Goal: Information Seeking & Learning: Learn about a topic

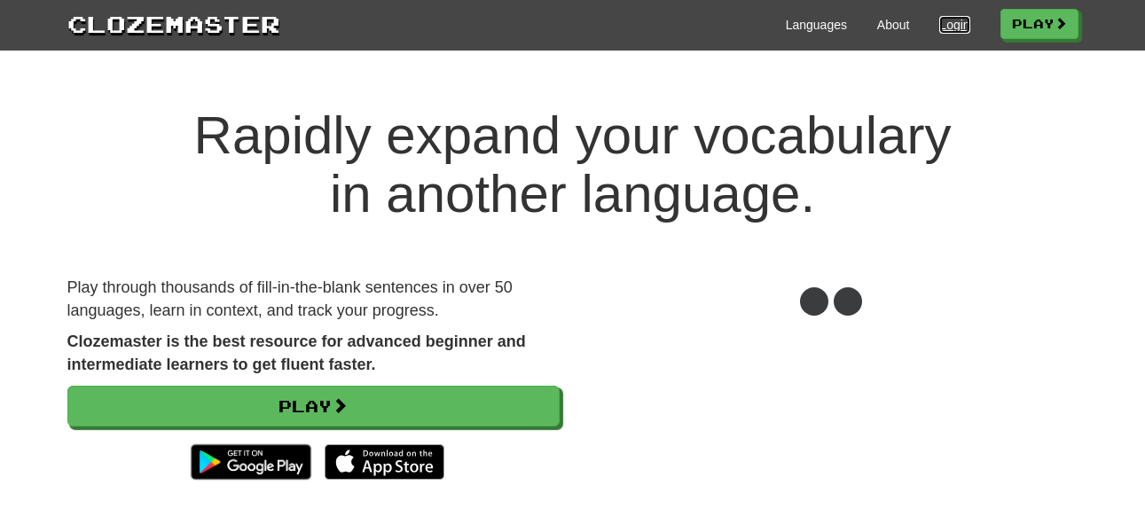
click at [939, 22] on link "Login" at bounding box center [954, 25] width 30 height 18
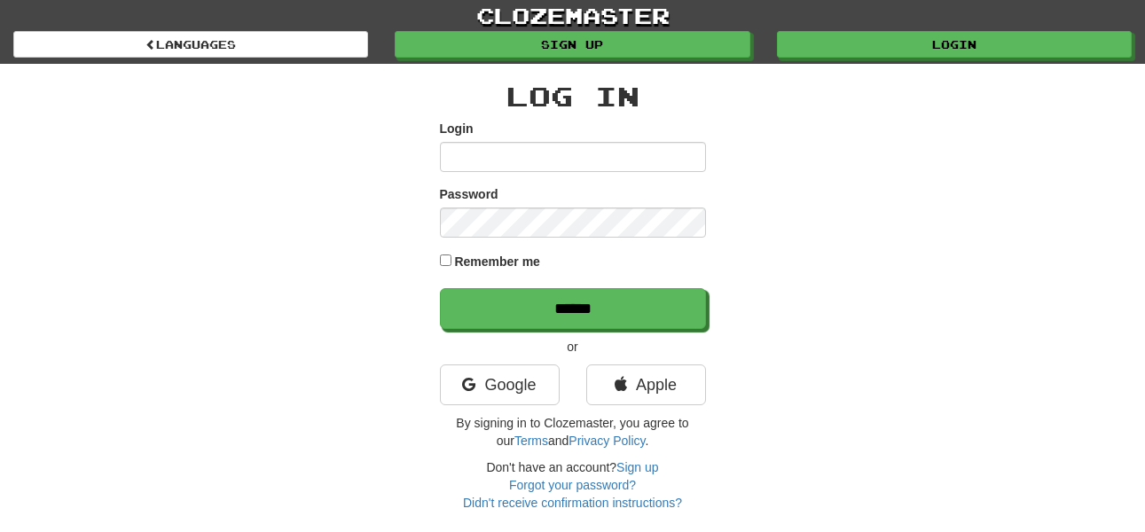
click at [605, 151] on input "Login" at bounding box center [573, 157] width 266 height 30
type input "******"
click at [440, 288] on input "******" at bounding box center [573, 308] width 266 height 41
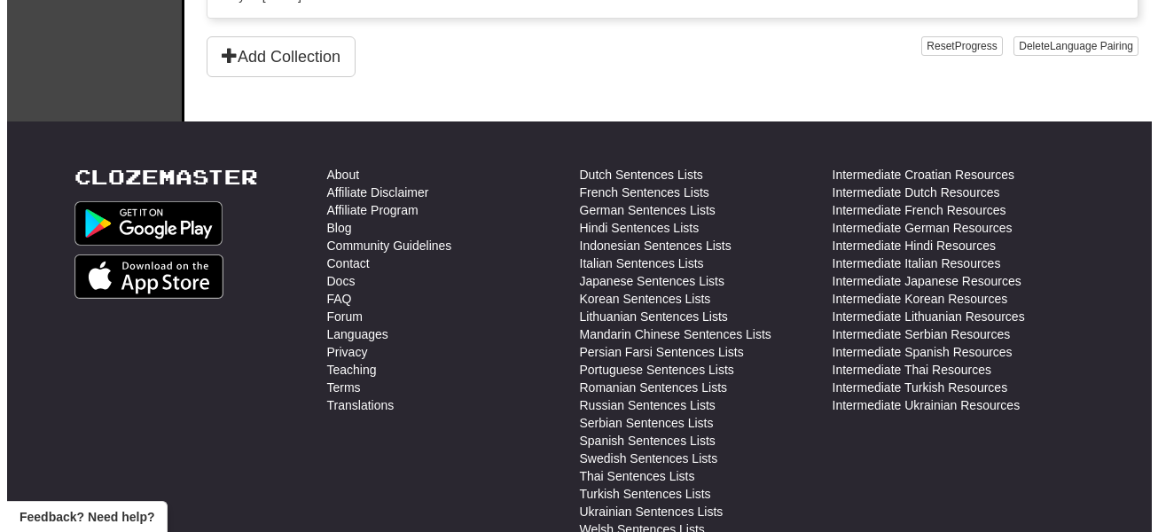
scroll to position [1176, 0]
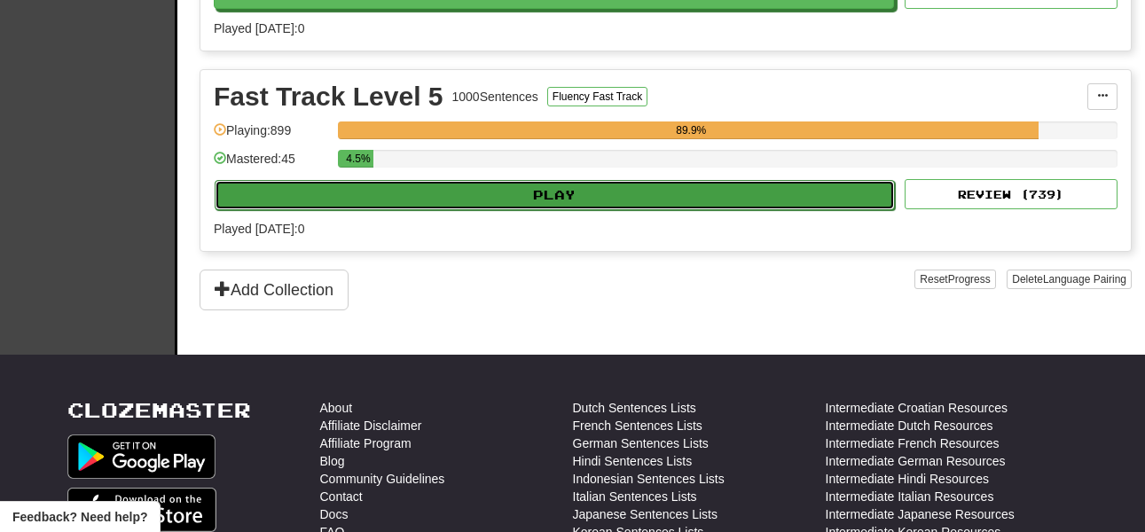
click at [480, 198] on button "Play" at bounding box center [555, 195] width 680 height 30
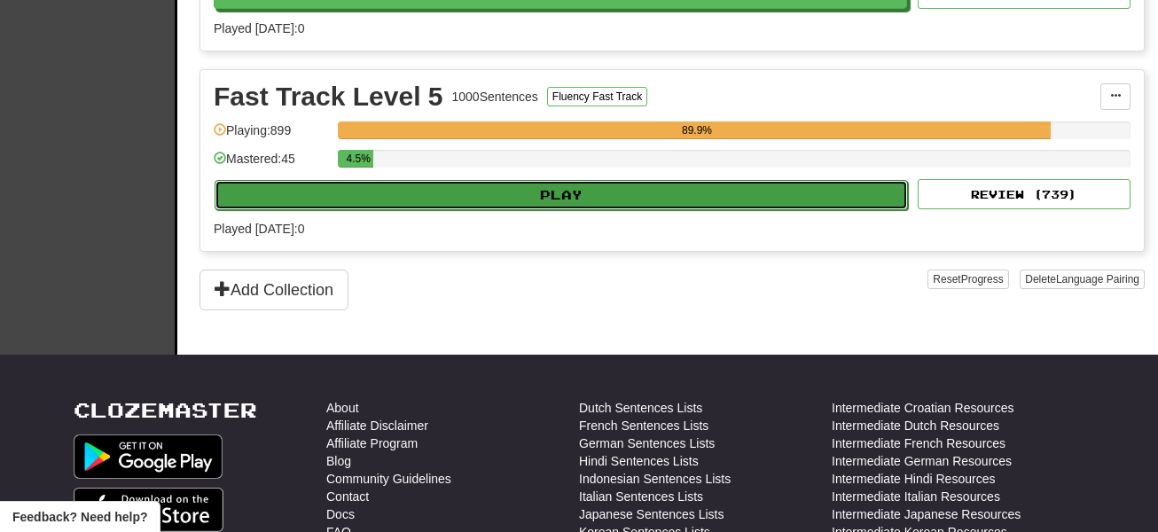
select select "**"
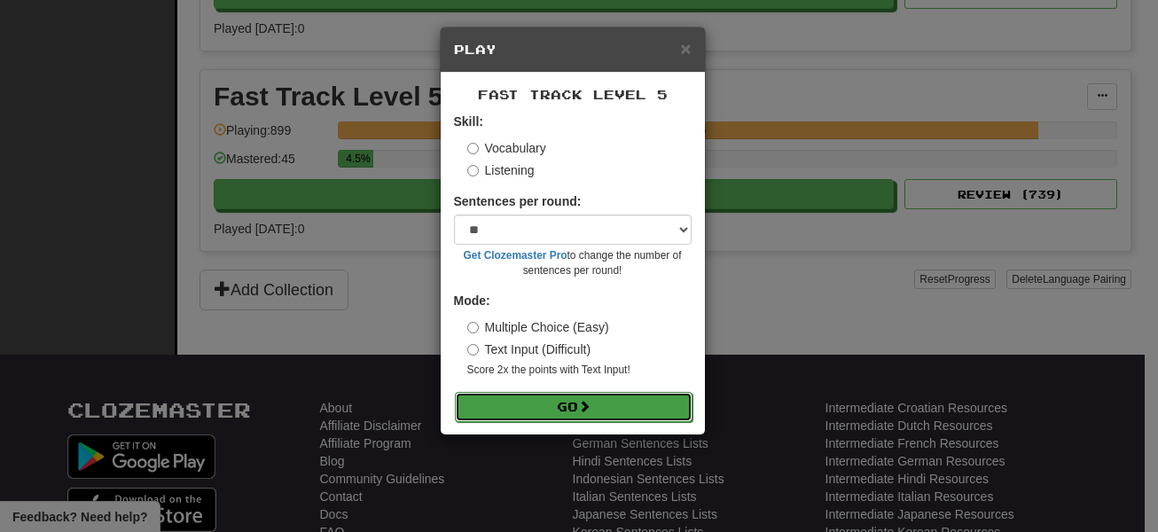
click at [547, 408] on button "Go" at bounding box center [574, 407] width 238 height 30
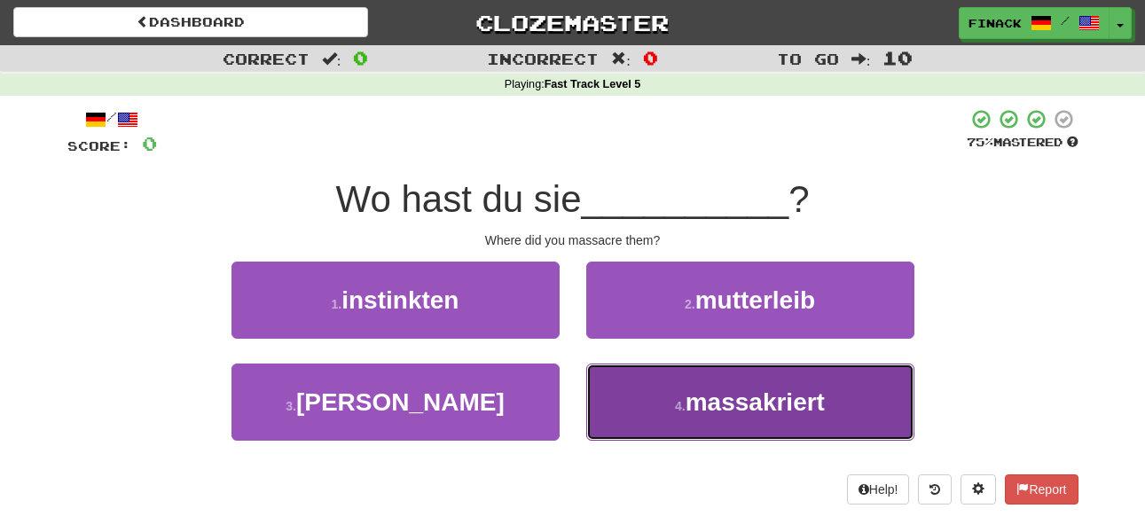
click at [723, 410] on span "massakriert" at bounding box center [754, 401] width 139 height 27
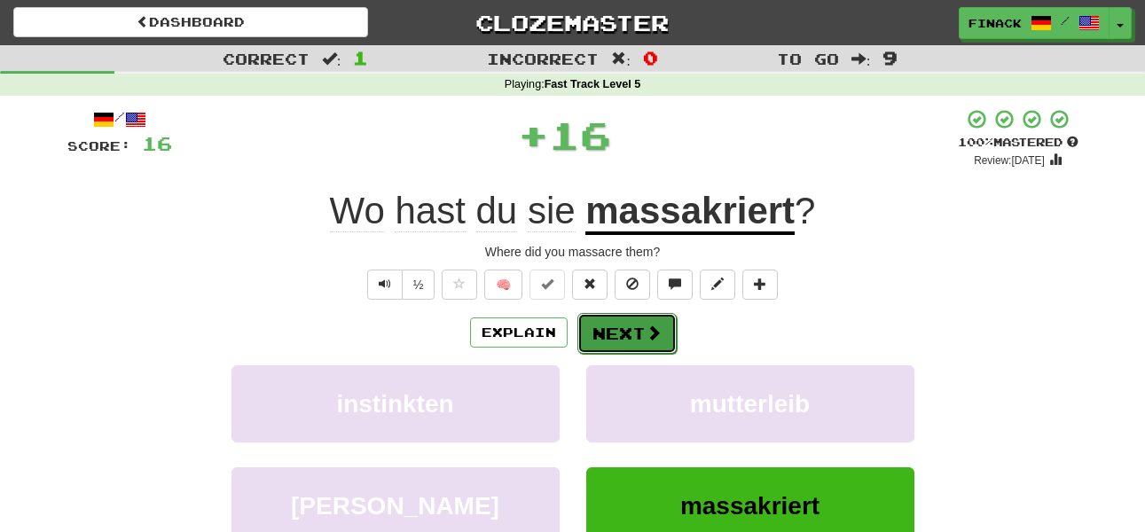
click at [645, 339] on span at bounding box center [653, 333] width 16 height 16
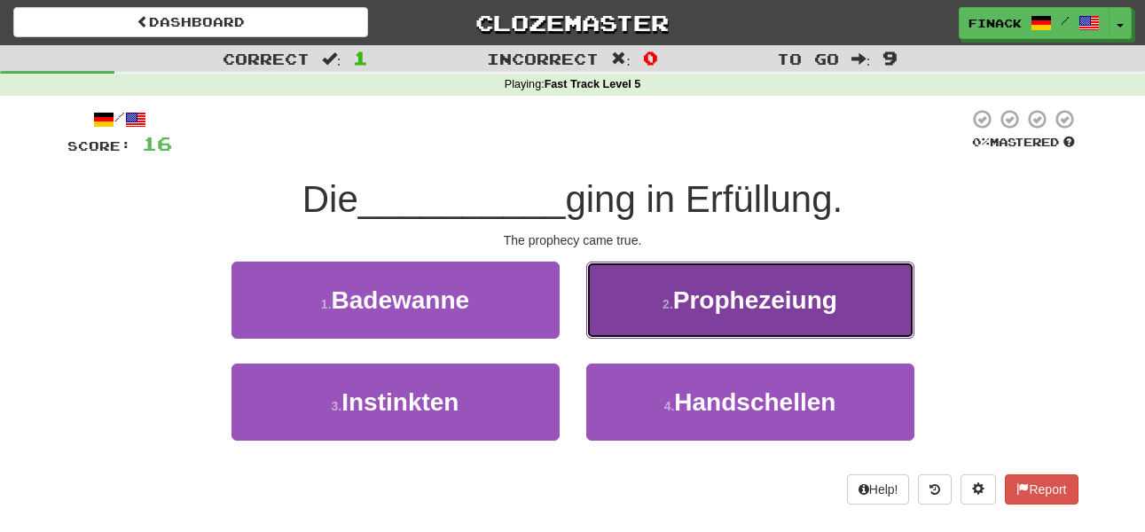
click at [650, 311] on button "2 . Prophezeiung" at bounding box center [750, 300] width 328 height 77
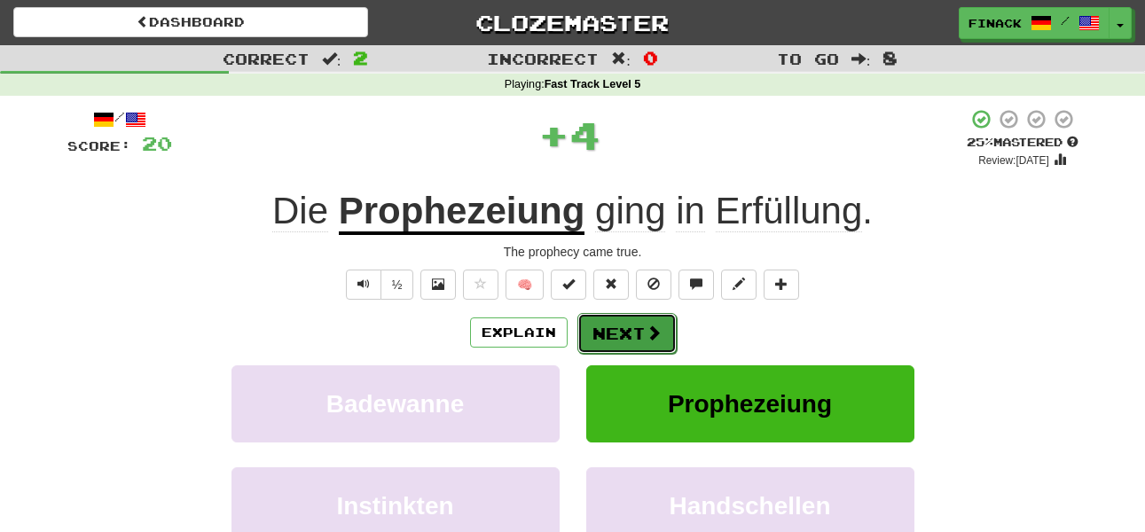
click at [625, 338] on button "Next" at bounding box center [626, 333] width 99 height 41
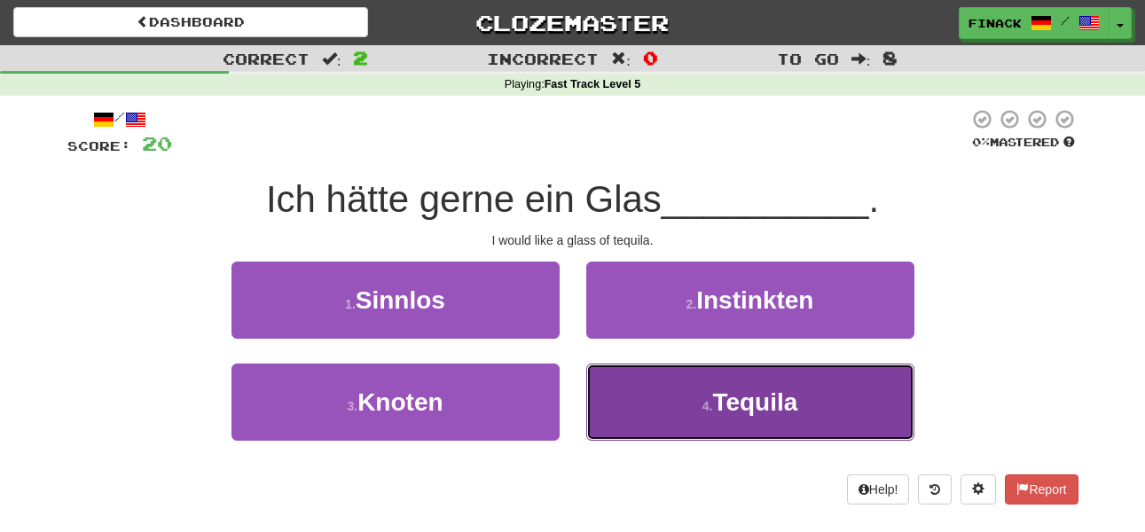
click at [645, 394] on button "4 . Tequila" at bounding box center [750, 402] width 328 height 77
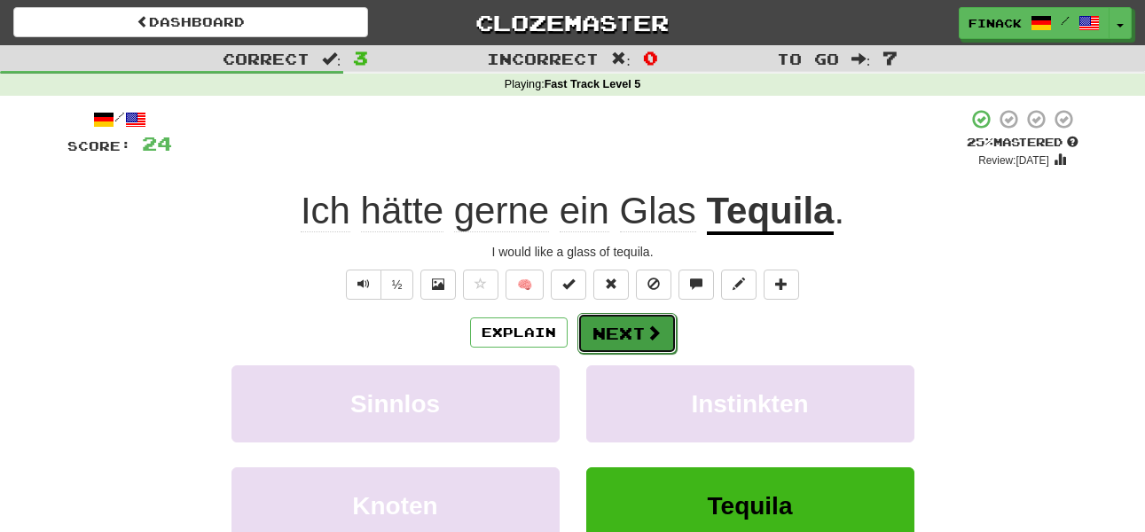
click at [628, 328] on button "Next" at bounding box center [626, 333] width 99 height 41
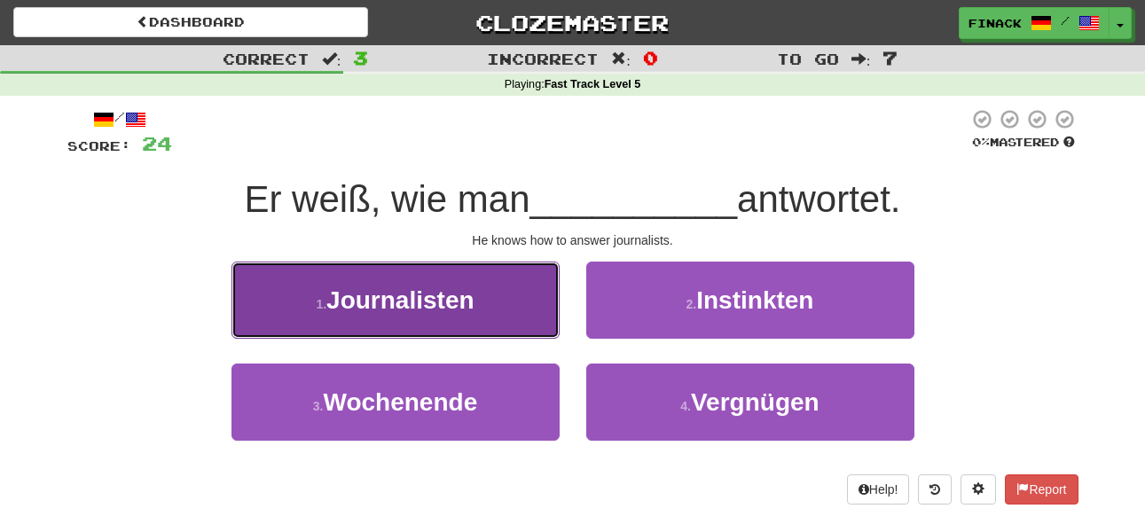
click at [355, 299] on span "Journalisten" at bounding box center [399, 299] width 147 height 27
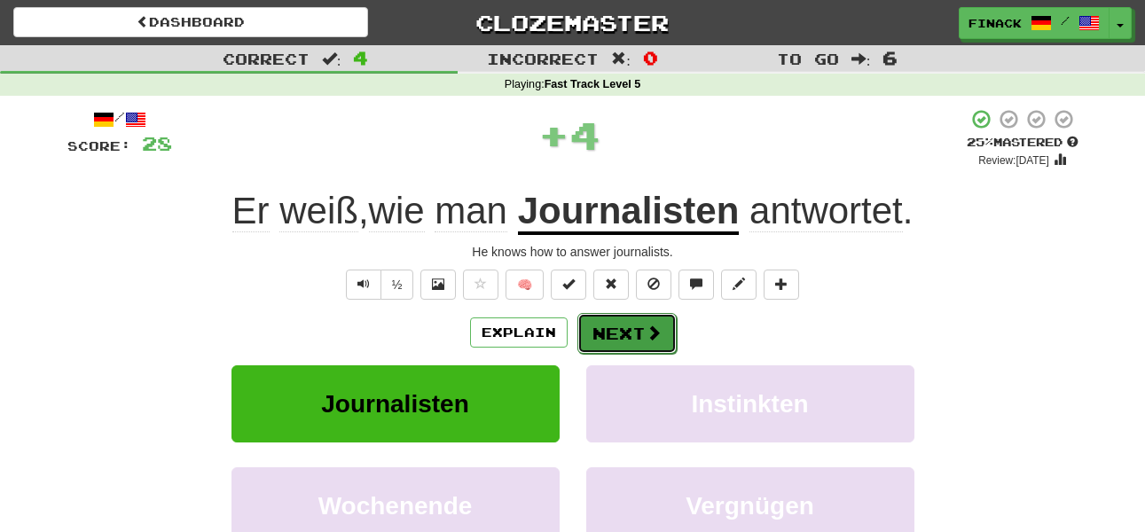
click at [623, 333] on button "Next" at bounding box center [626, 333] width 99 height 41
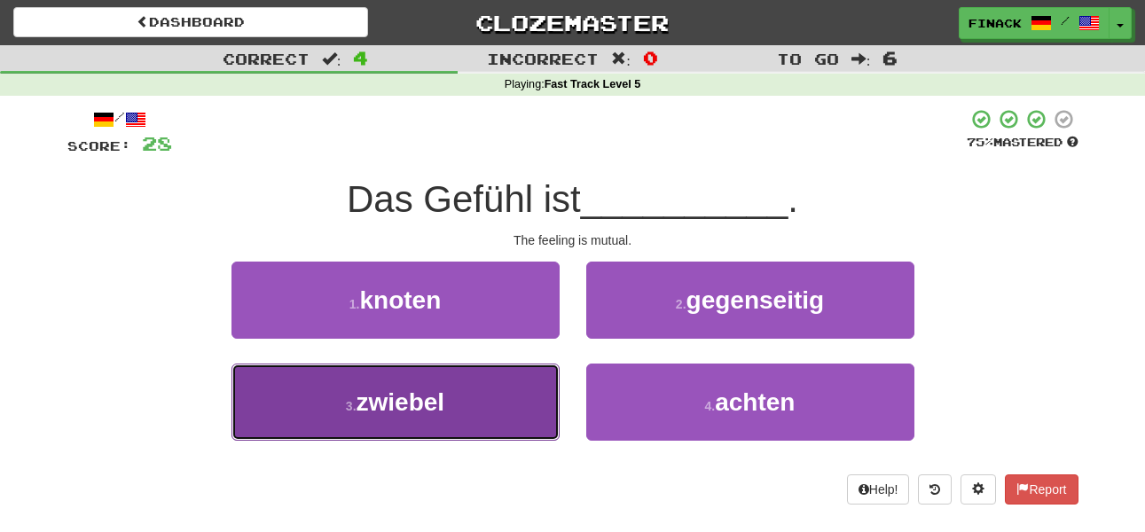
click at [360, 406] on span "zwiebel" at bounding box center [400, 401] width 89 height 27
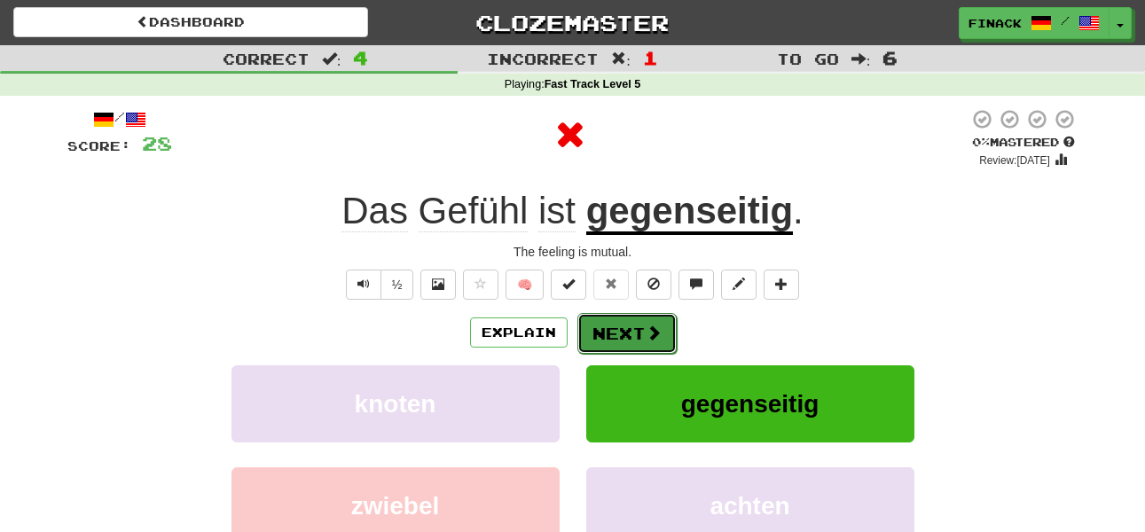
click at [630, 327] on button "Next" at bounding box center [626, 333] width 99 height 41
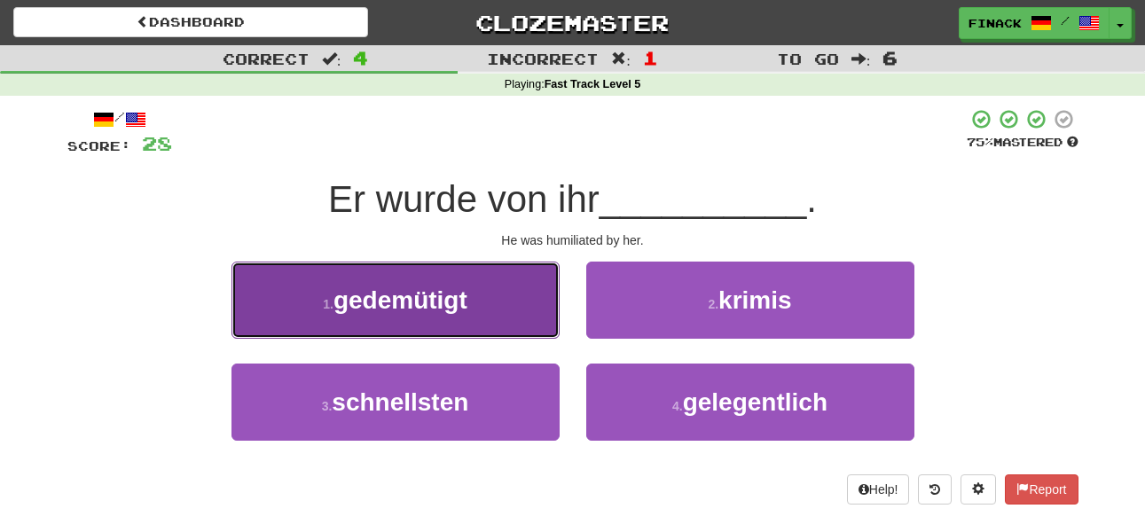
click at [498, 321] on button "1 . gedemütigt" at bounding box center [395, 300] width 328 height 77
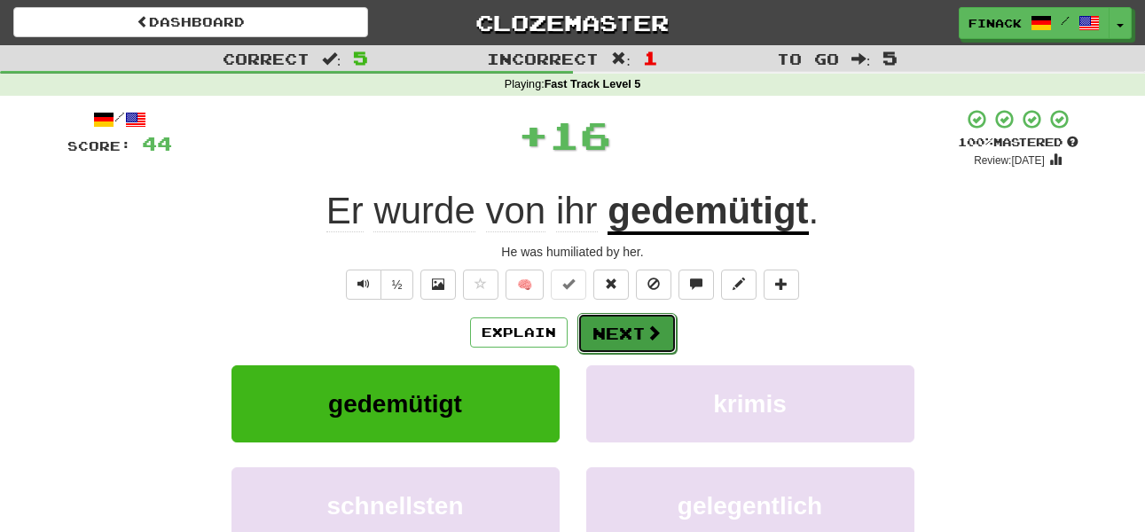
click at [623, 323] on button "Next" at bounding box center [626, 333] width 99 height 41
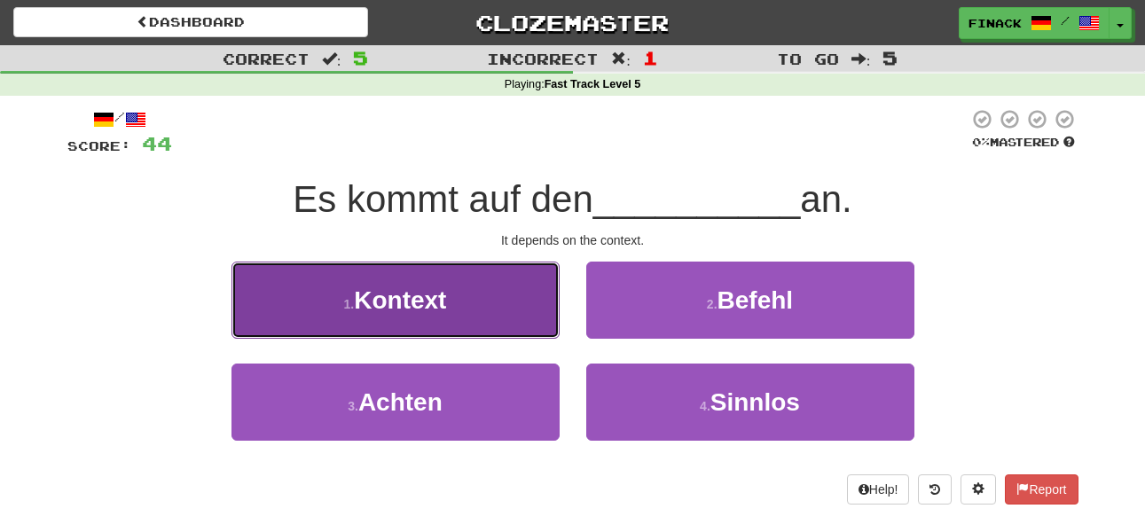
click at [481, 305] on button "1 . Kontext" at bounding box center [395, 300] width 328 height 77
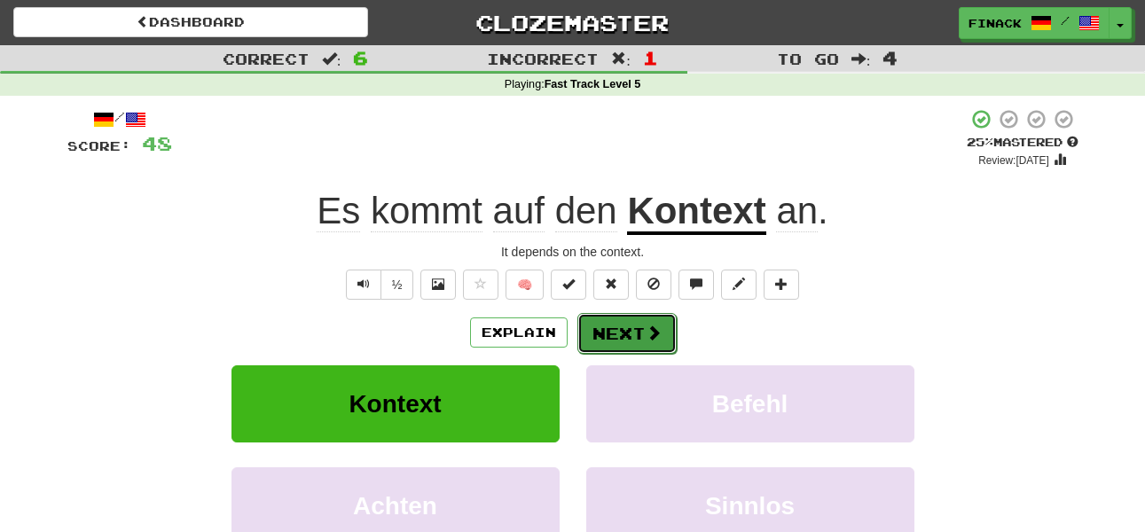
click at [632, 336] on button "Next" at bounding box center [626, 333] width 99 height 41
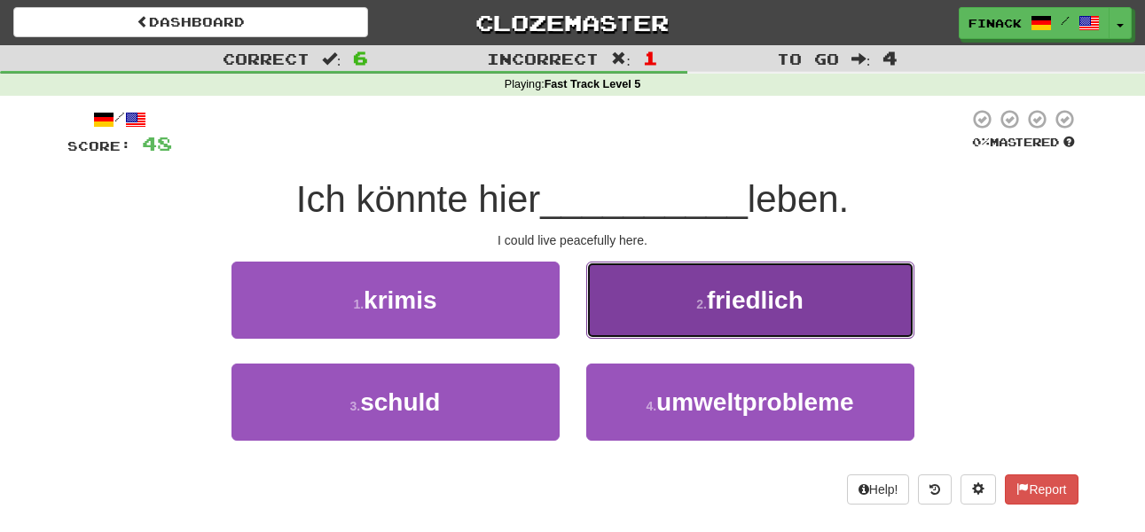
click at [661, 310] on button "2 . friedlich" at bounding box center [750, 300] width 328 height 77
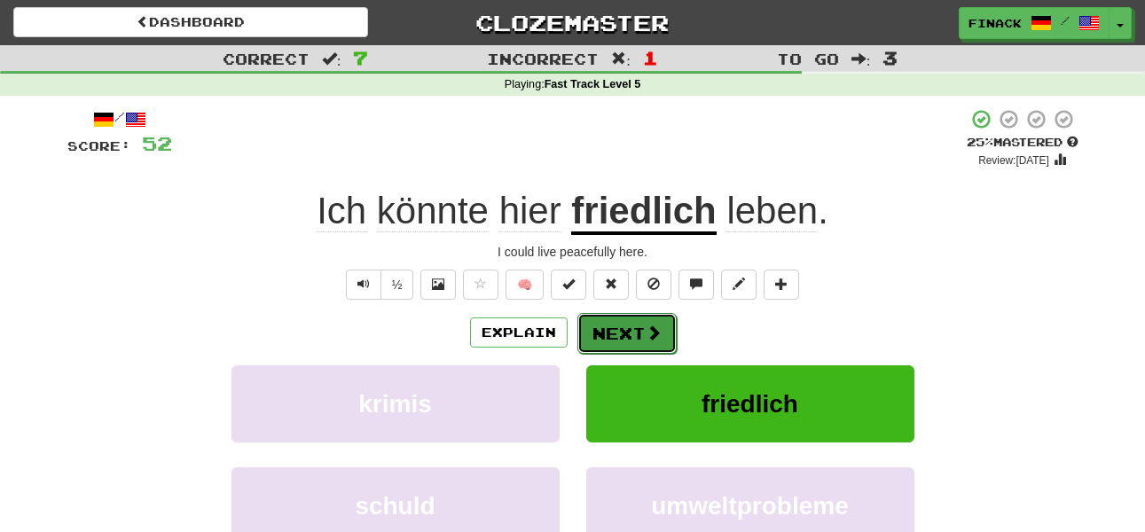
click at [638, 317] on button "Next" at bounding box center [626, 333] width 99 height 41
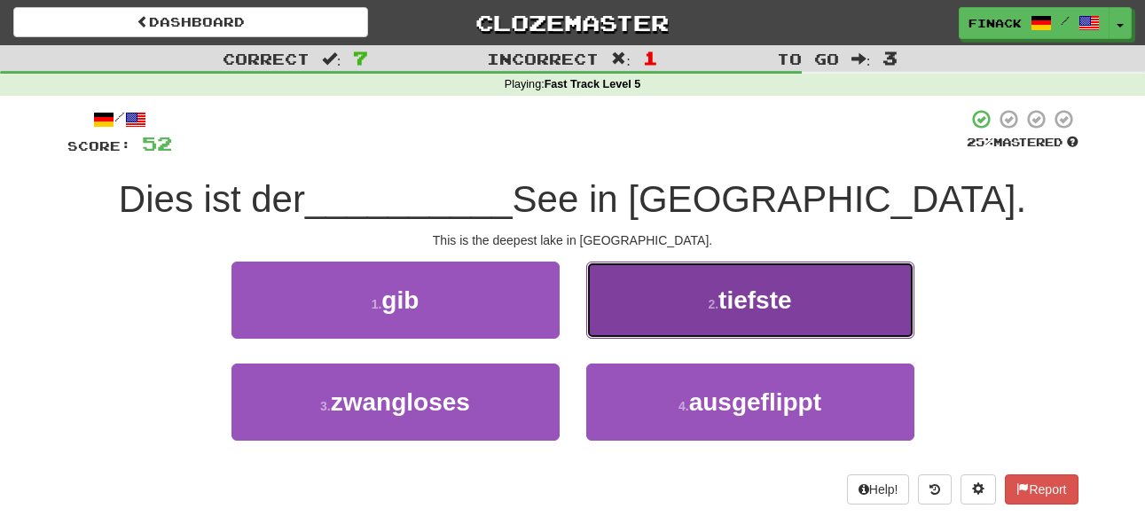
click at [636, 317] on button "2 . tiefste" at bounding box center [750, 300] width 328 height 77
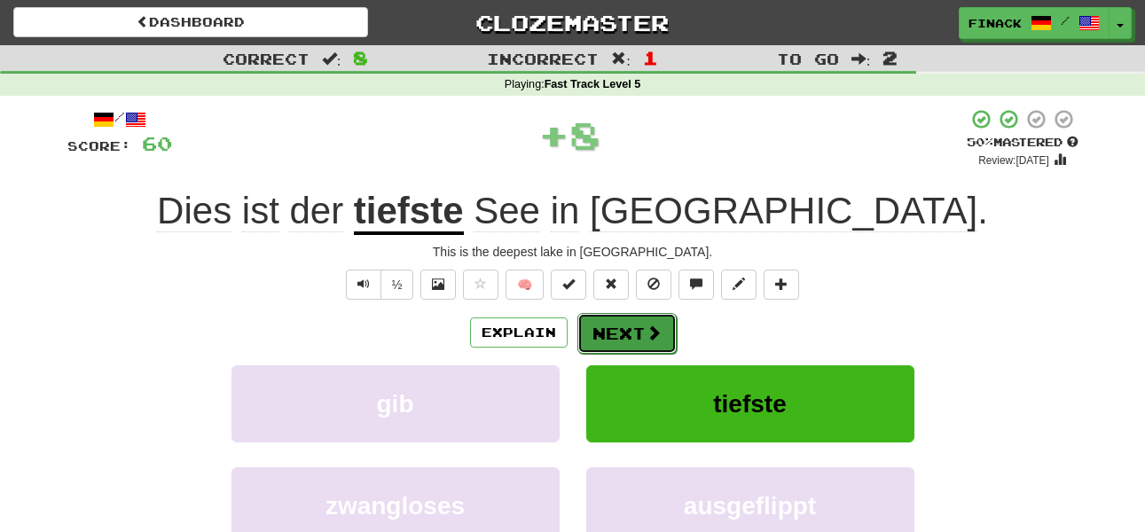
click at [640, 336] on button "Next" at bounding box center [626, 333] width 99 height 41
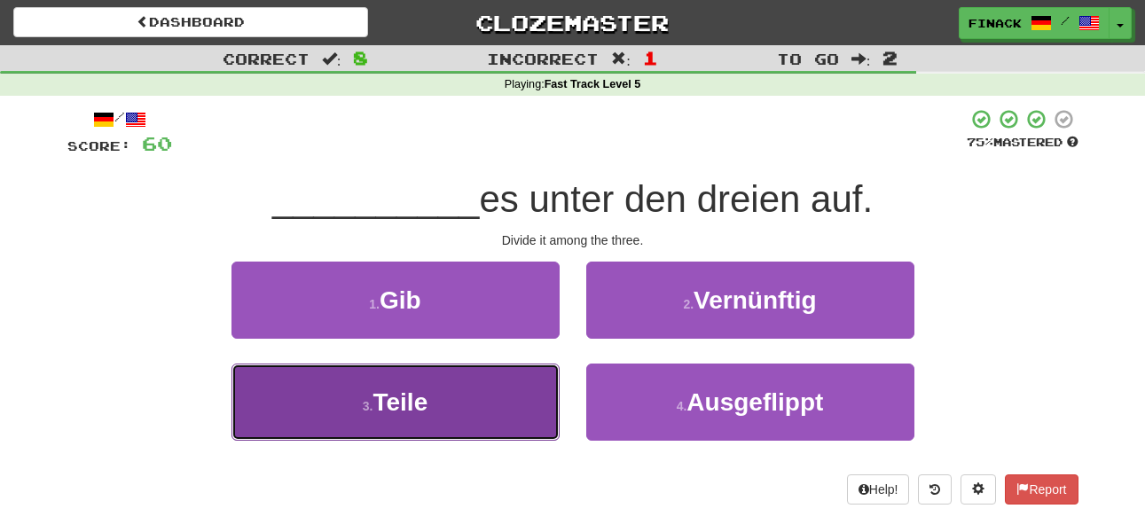
click at [478, 398] on button "3 . Teile" at bounding box center [395, 402] width 328 height 77
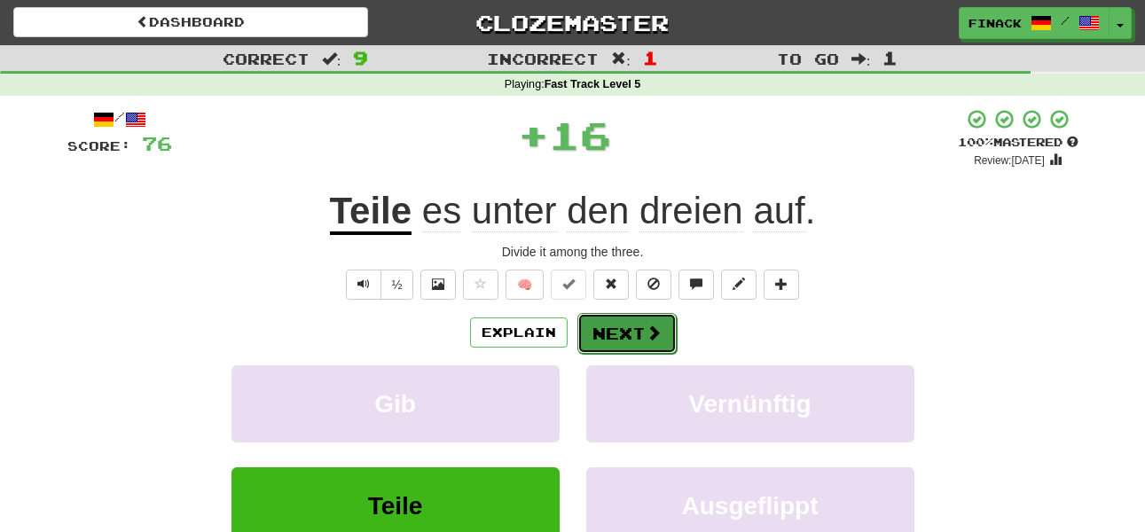
click at [625, 332] on button "Next" at bounding box center [626, 333] width 99 height 41
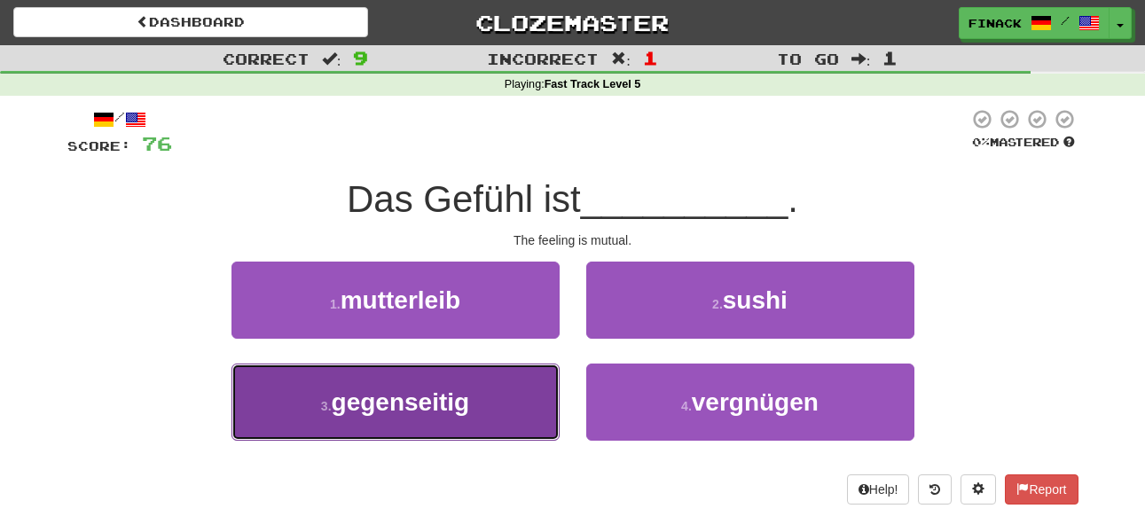
click at [520, 398] on button "3 . gegenseitig" at bounding box center [395, 402] width 328 height 77
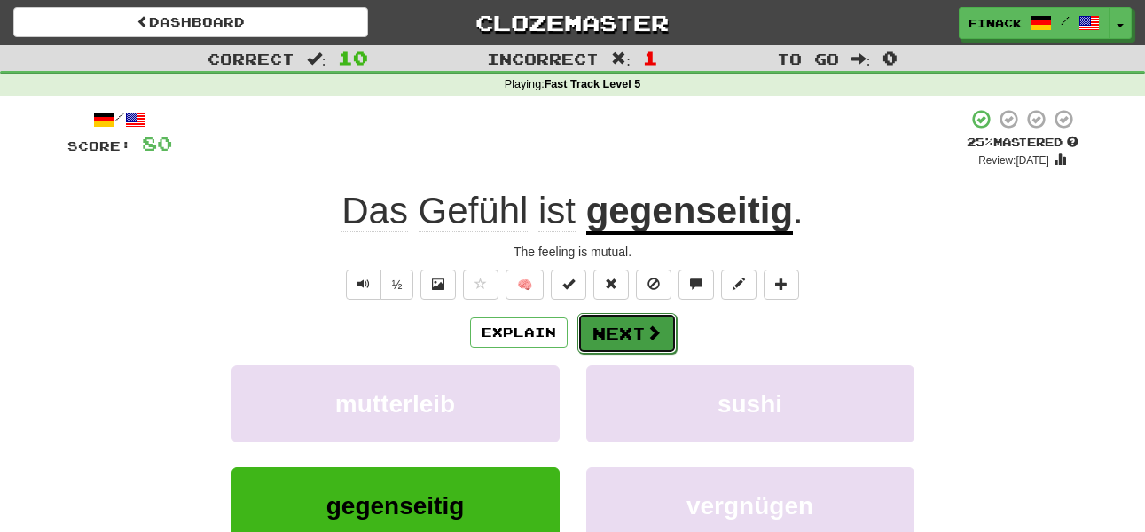
click at [638, 326] on button "Next" at bounding box center [626, 333] width 99 height 41
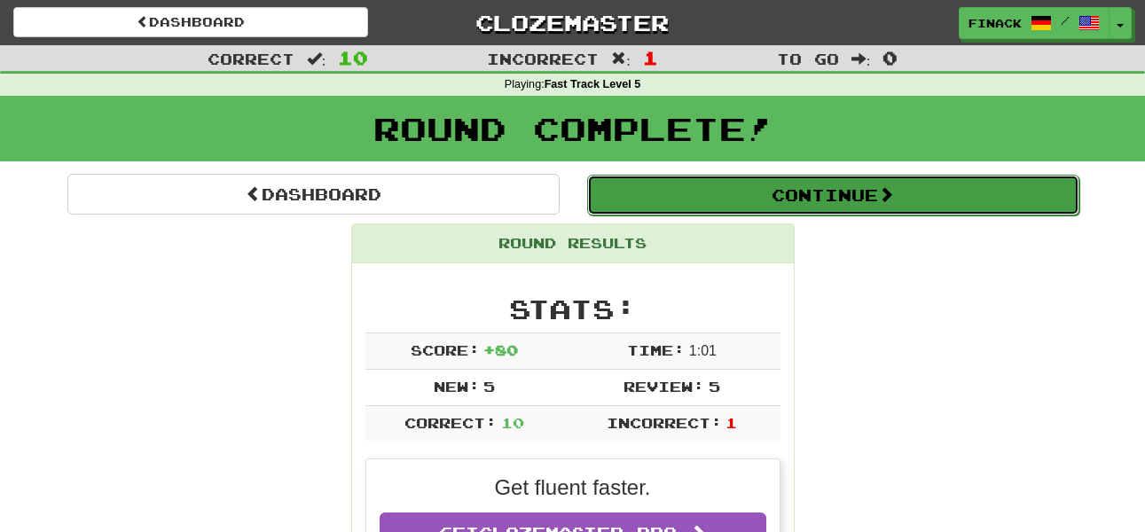
click at [711, 202] on button "Continue" at bounding box center [833, 195] width 492 height 41
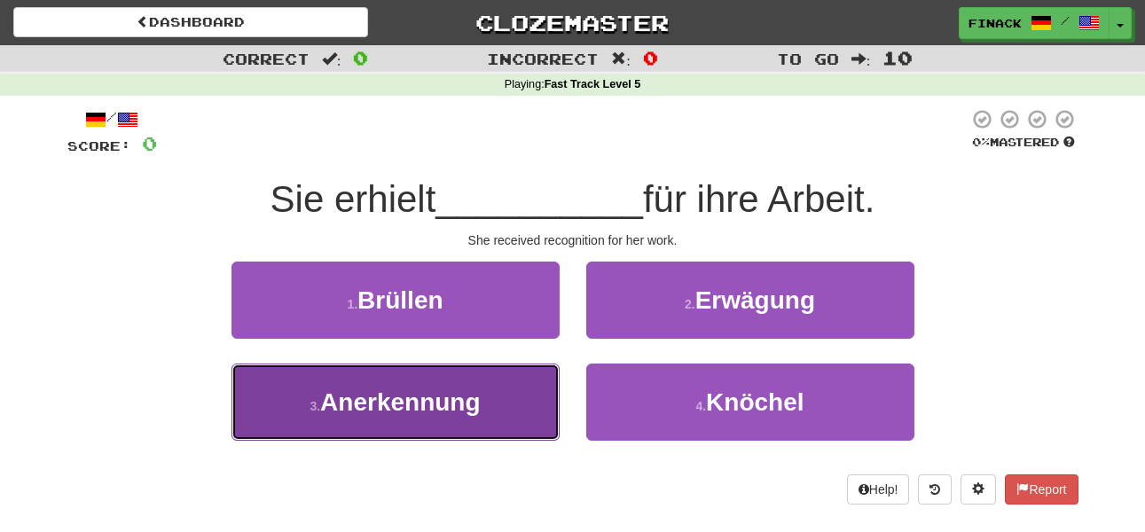
click at [450, 372] on button "3 . Anerkennung" at bounding box center [395, 402] width 328 height 77
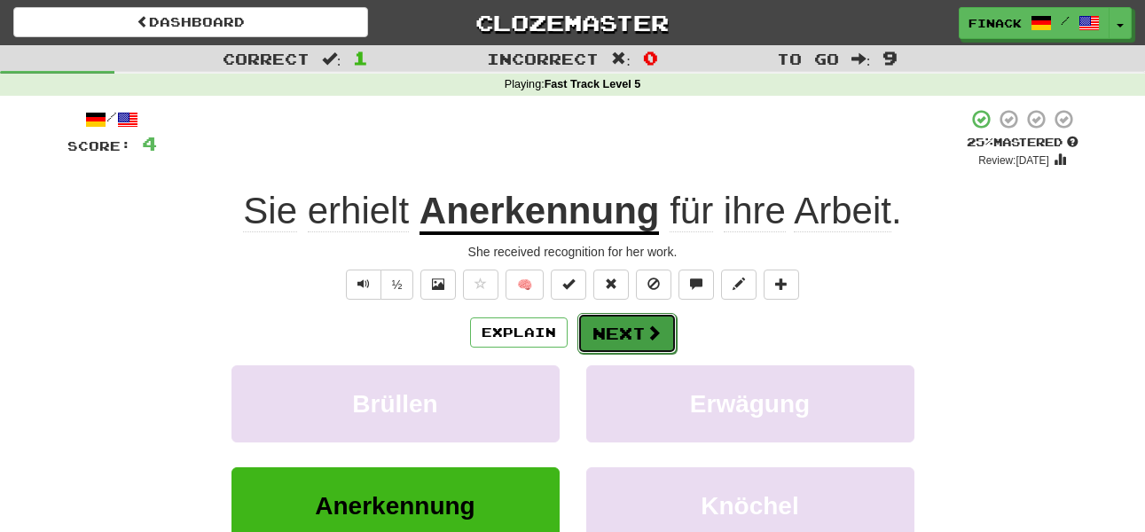
click at [649, 337] on span at bounding box center [653, 333] width 16 height 16
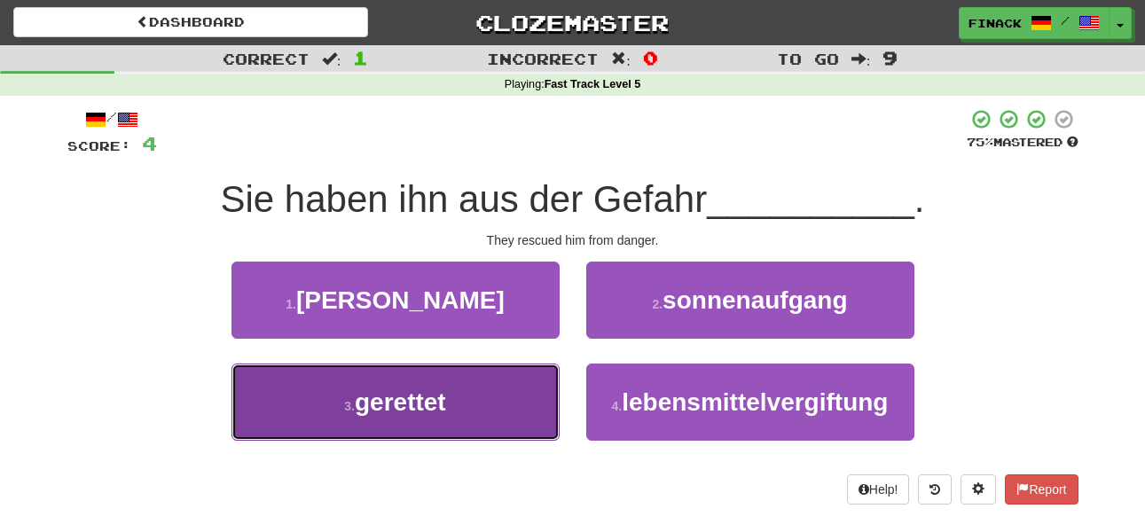
click at [477, 396] on button "3 . gerettet" at bounding box center [395, 402] width 328 height 77
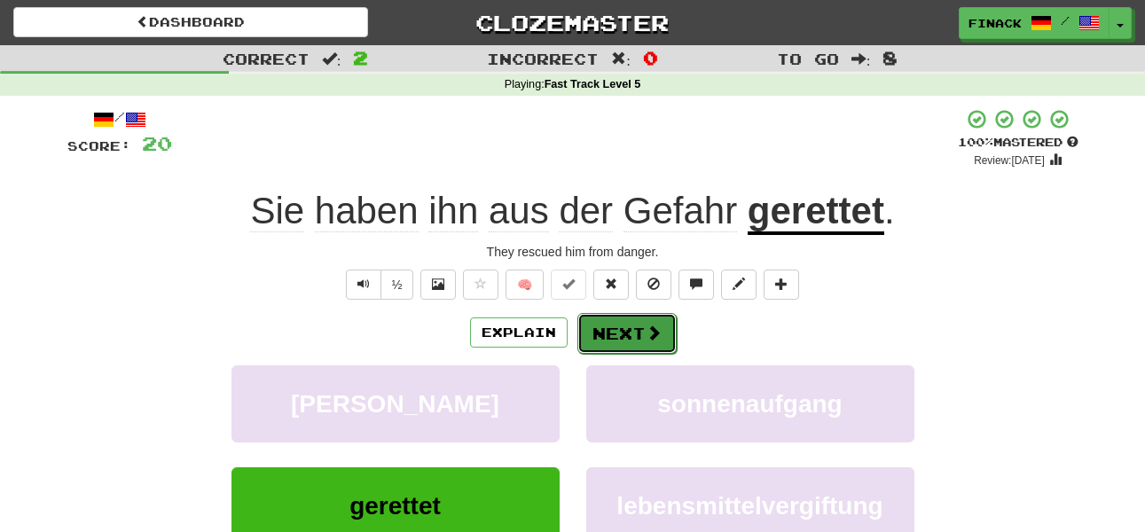
click at [649, 325] on span at bounding box center [653, 333] width 16 height 16
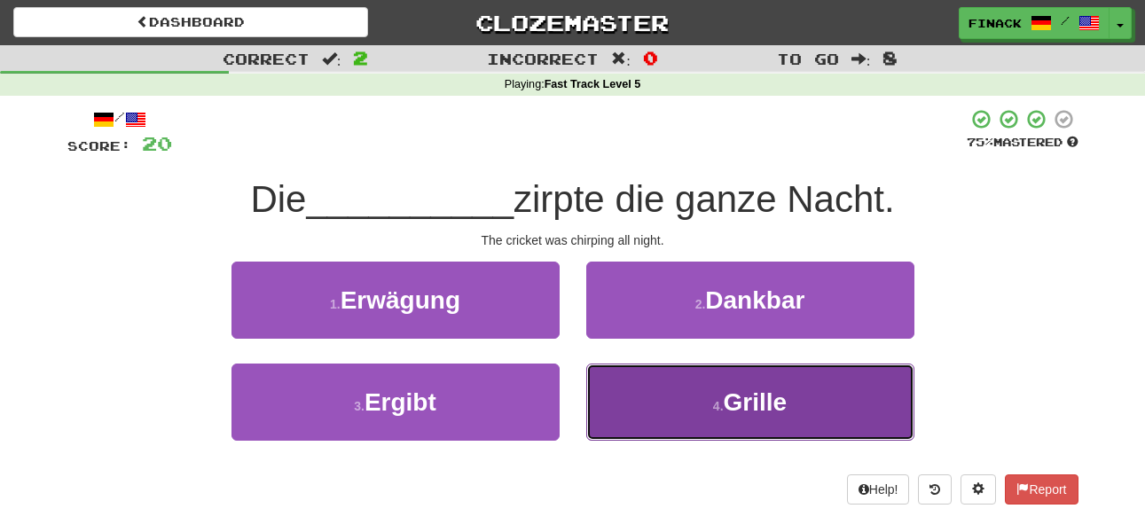
click at [677, 381] on button "4 . Grille" at bounding box center [750, 402] width 328 height 77
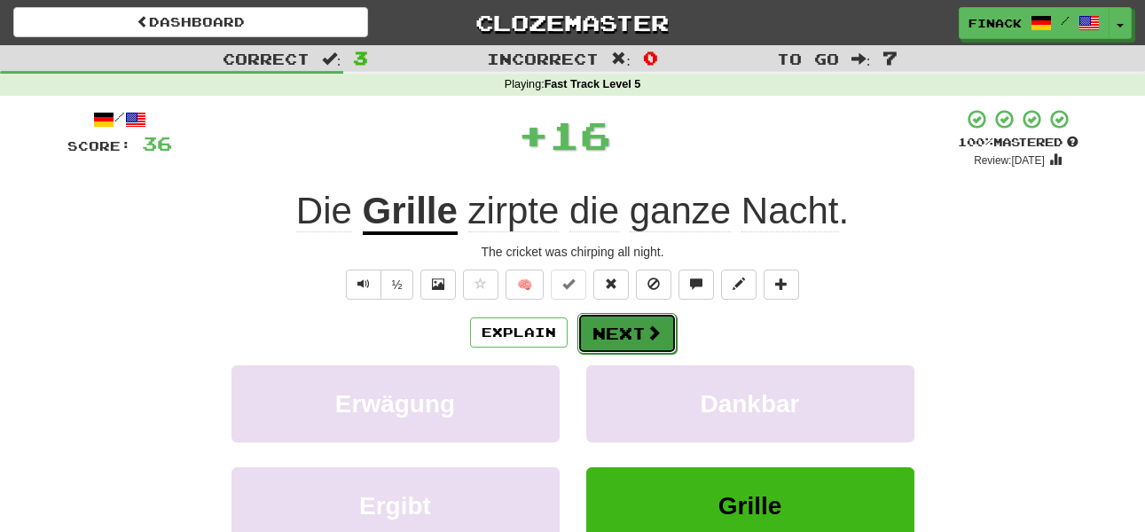
click at [640, 330] on button "Next" at bounding box center [626, 333] width 99 height 41
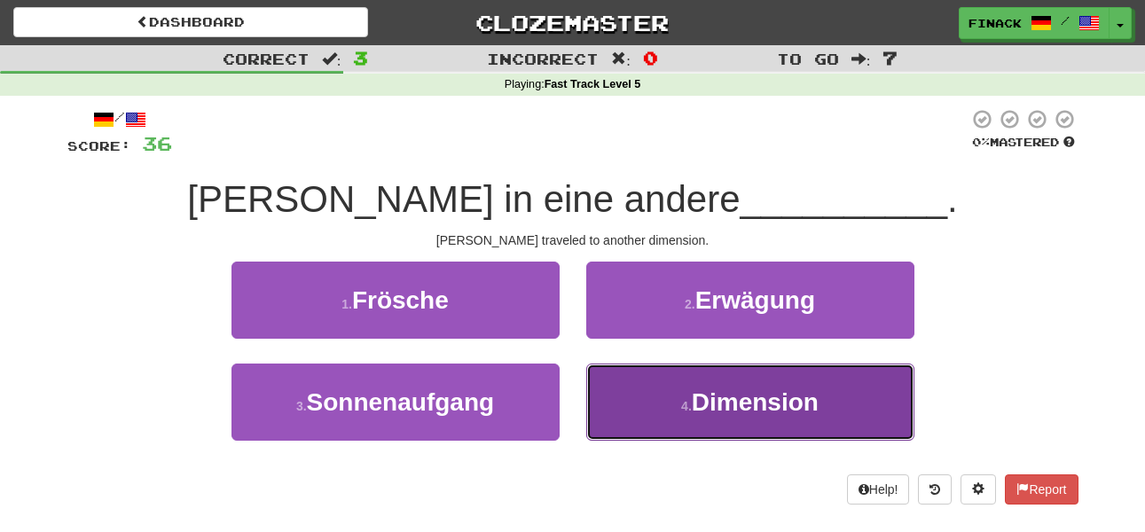
click at [652, 392] on button "4 . Dimension" at bounding box center [750, 402] width 328 height 77
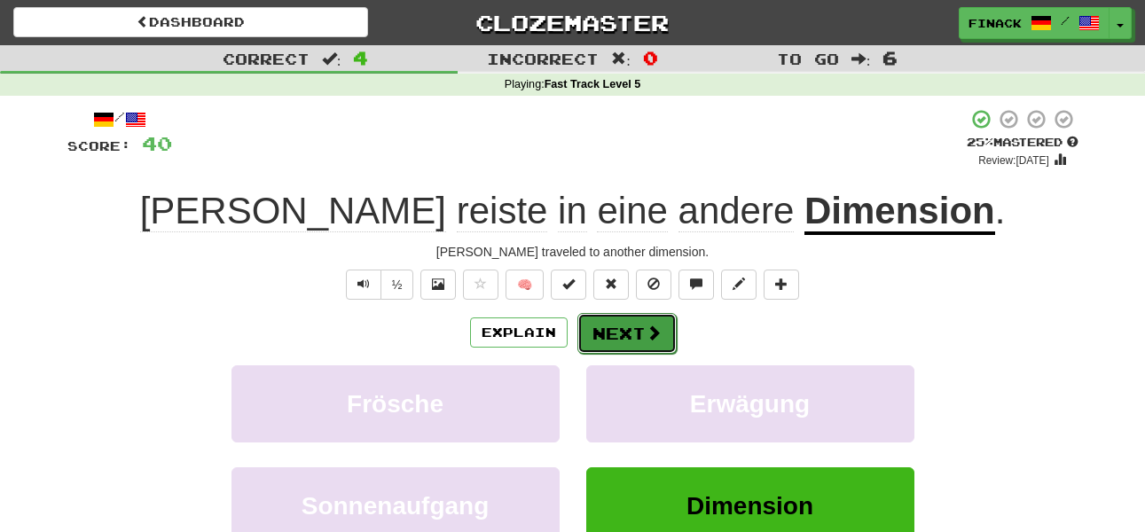
click at [667, 324] on button "Next" at bounding box center [626, 333] width 99 height 41
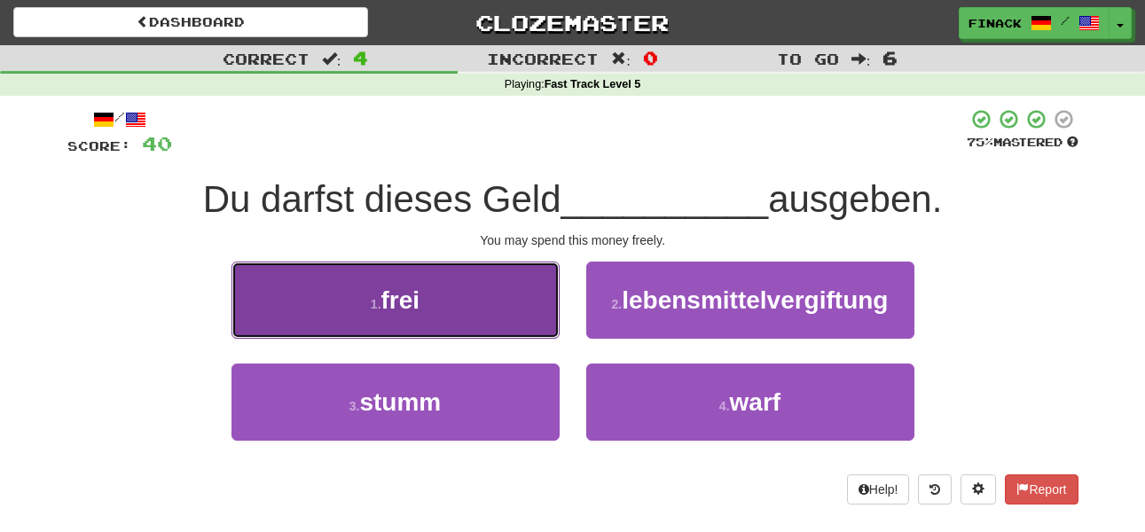
click at [516, 330] on button "1 . frei" at bounding box center [395, 300] width 328 height 77
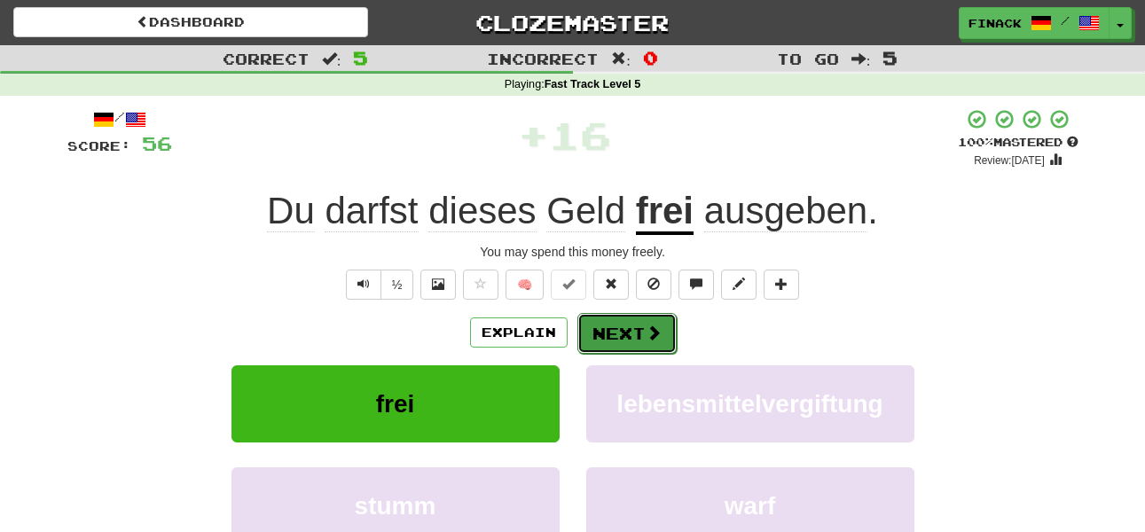
click at [635, 330] on button "Next" at bounding box center [626, 333] width 99 height 41
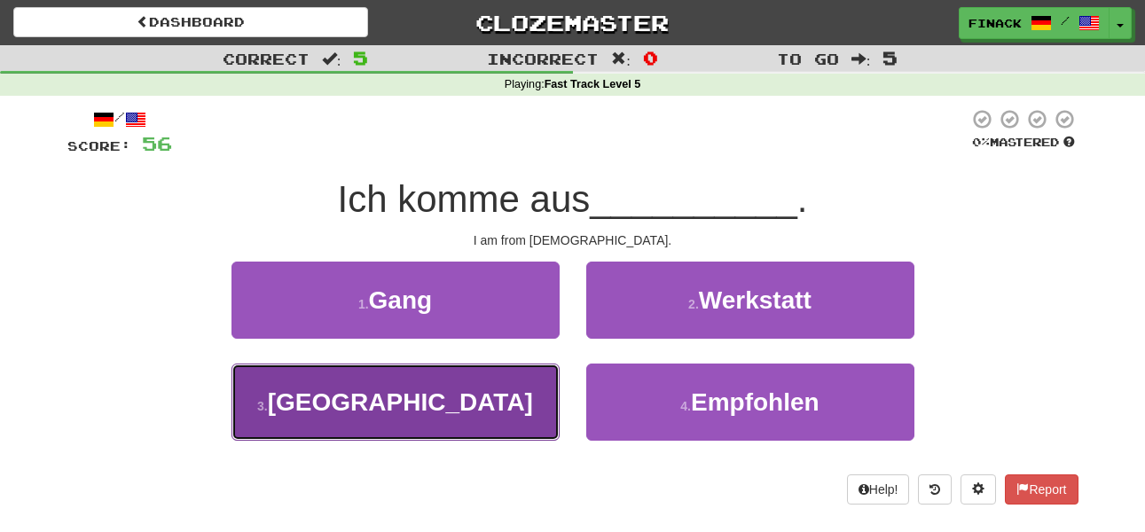
click at [467, 386] on button "3 . Norwegen" at bounding box center [395, 402] width 328 height 77
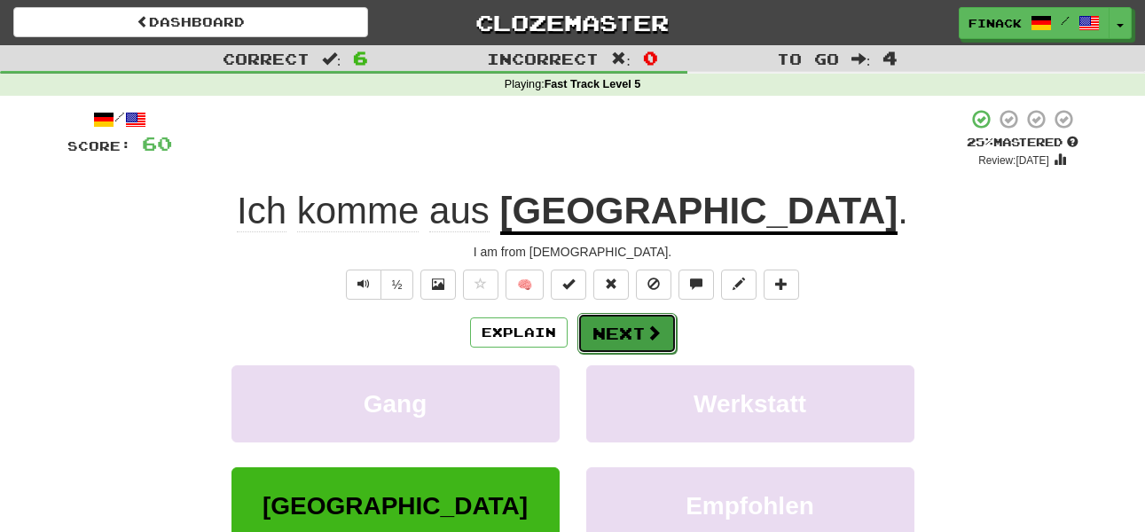
click at [652, 350] on button "Next" at bounding box center [626, 333] width 99 height 41
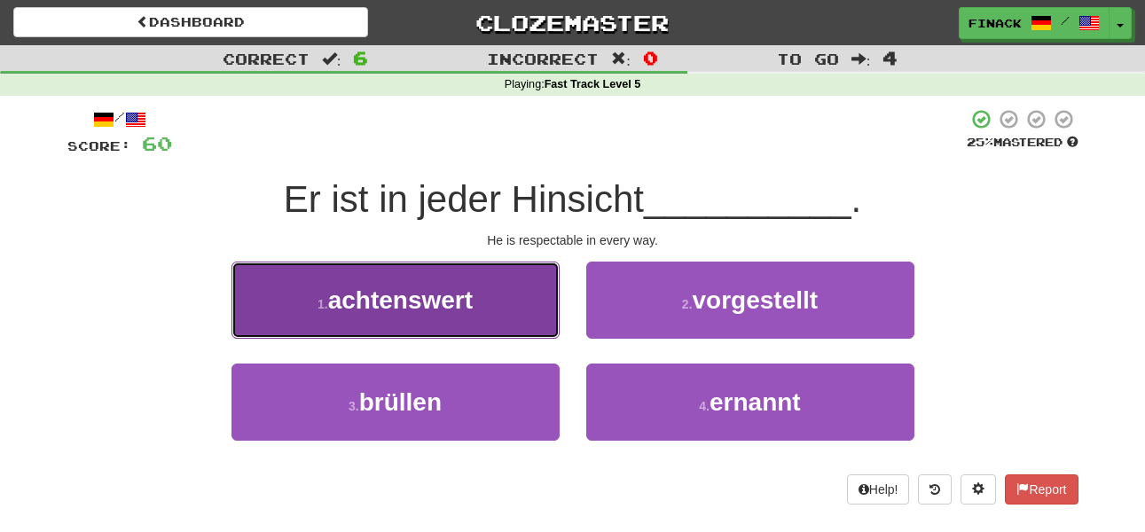
click at [531, 305] on button "1 . achtenswert" at bounding box center [395, 300] width 328 height 77
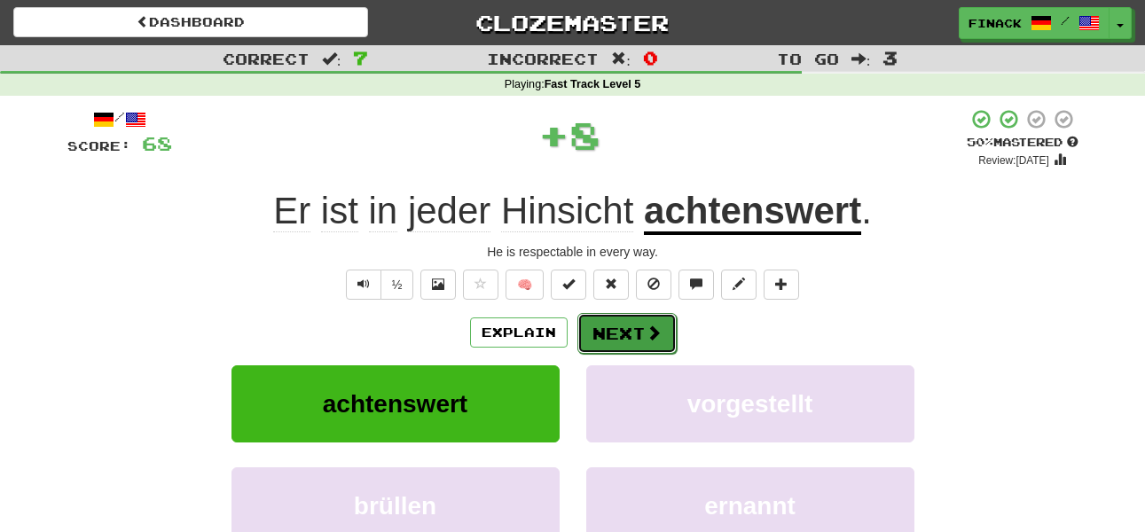
click at [624, 329] on button "Next" at bounding box center [626, 333] width 99 height 41
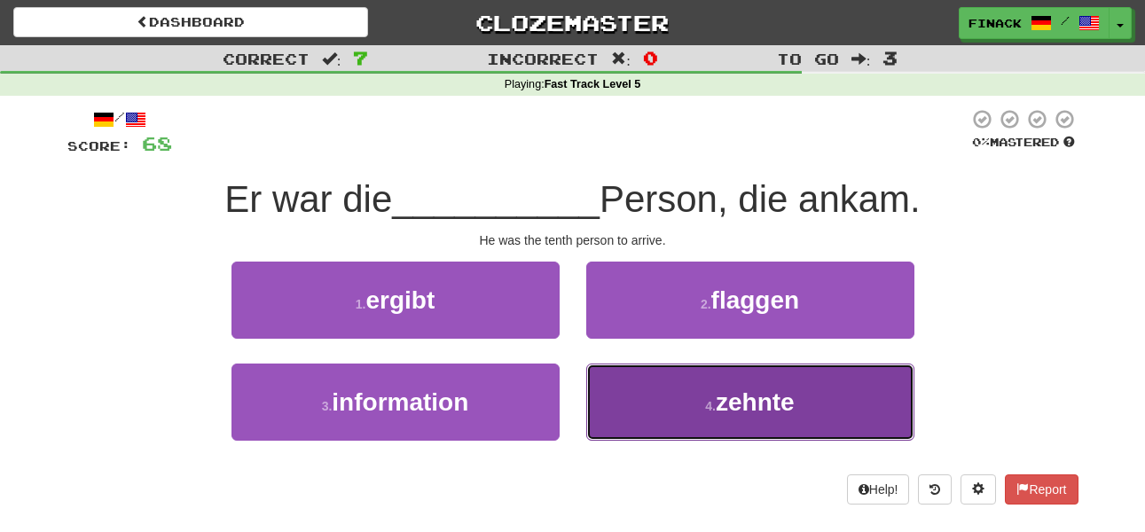
click at [664, 398] on button "4 . zehnte" at bounding box center [750, 402] width 328 height 77
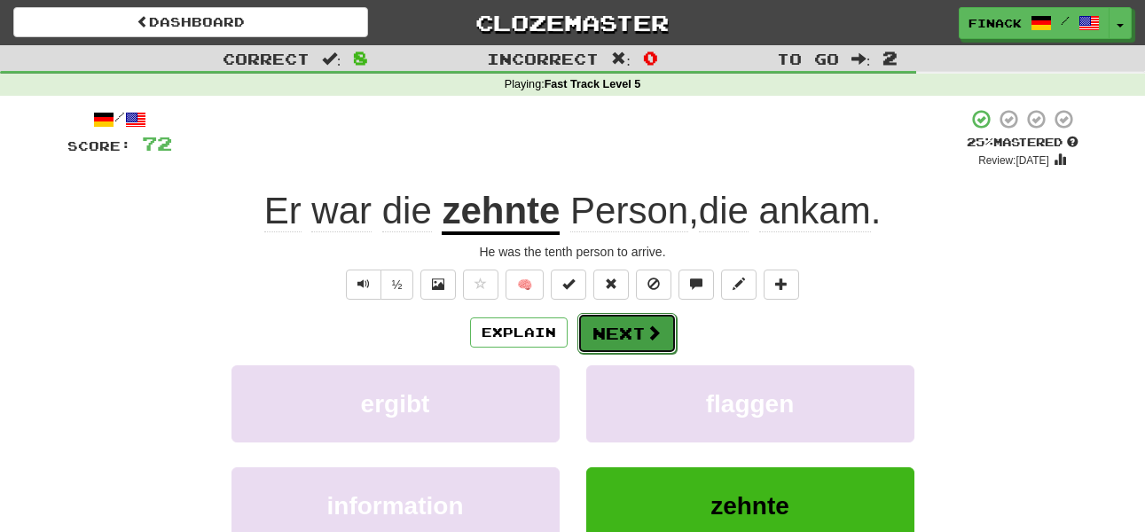
click at [623, 329] on button "Next" at bounding box center [626, 333] width 99 height 41
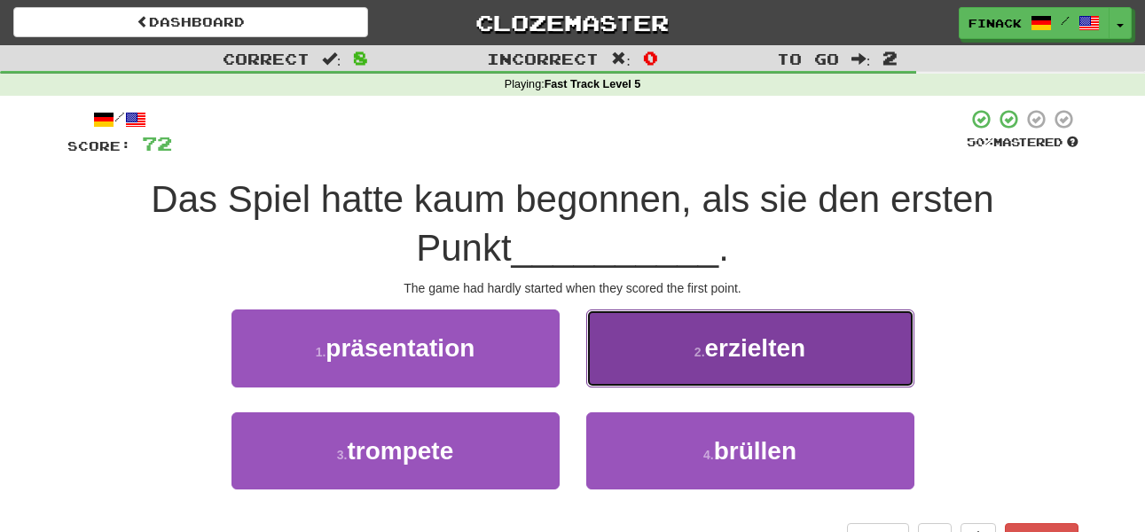
click at [631, 364] on button "2 . erzielten" at bounding box center [750, 347] width 328 height 77
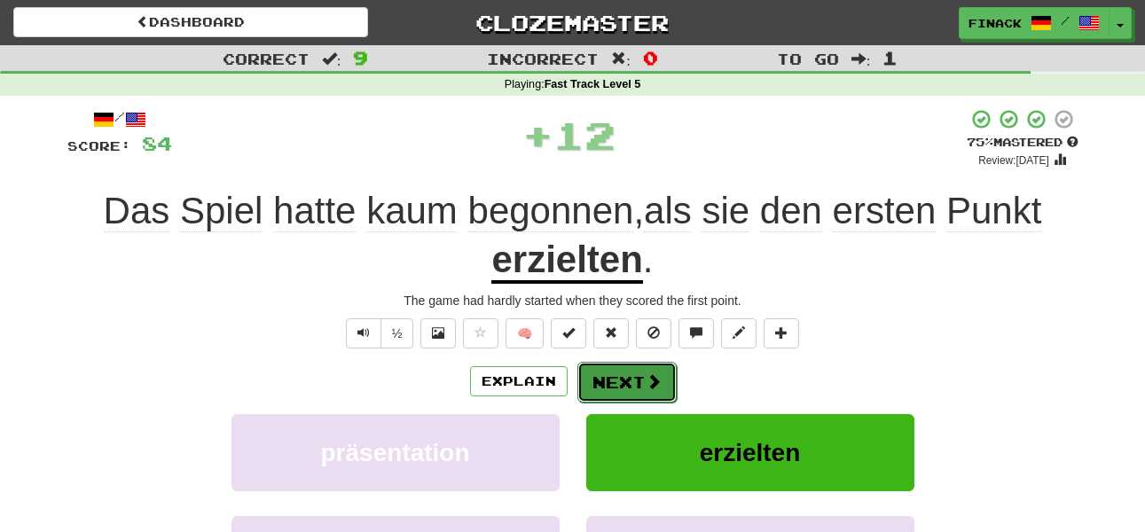
click at [632, 374] on button "Next" at bounding box center [626, 382] width 99 height 41
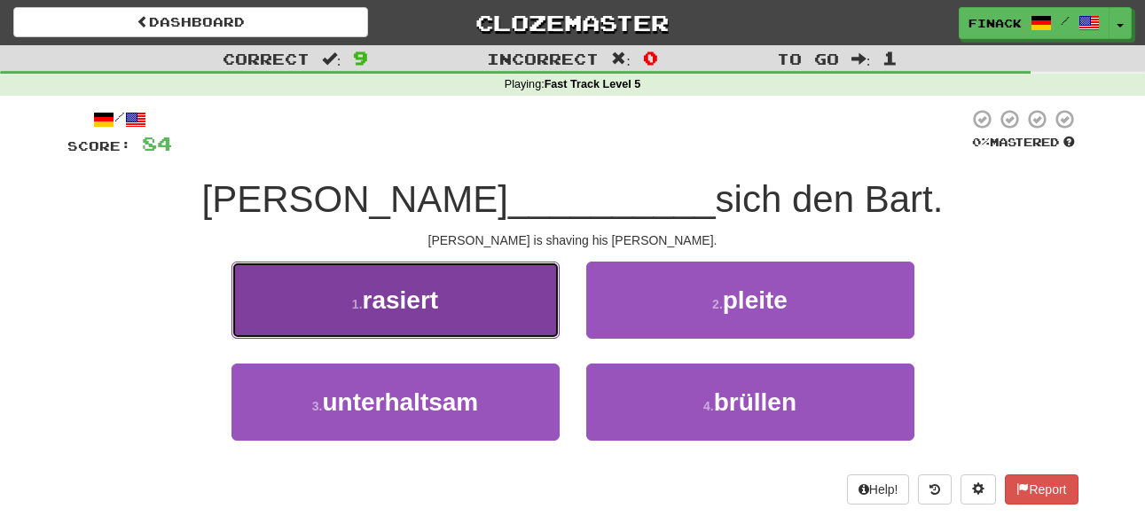
click at [530, 317] on button "1 . rasiert" at bounding box center [395, 300] width 328 height 77
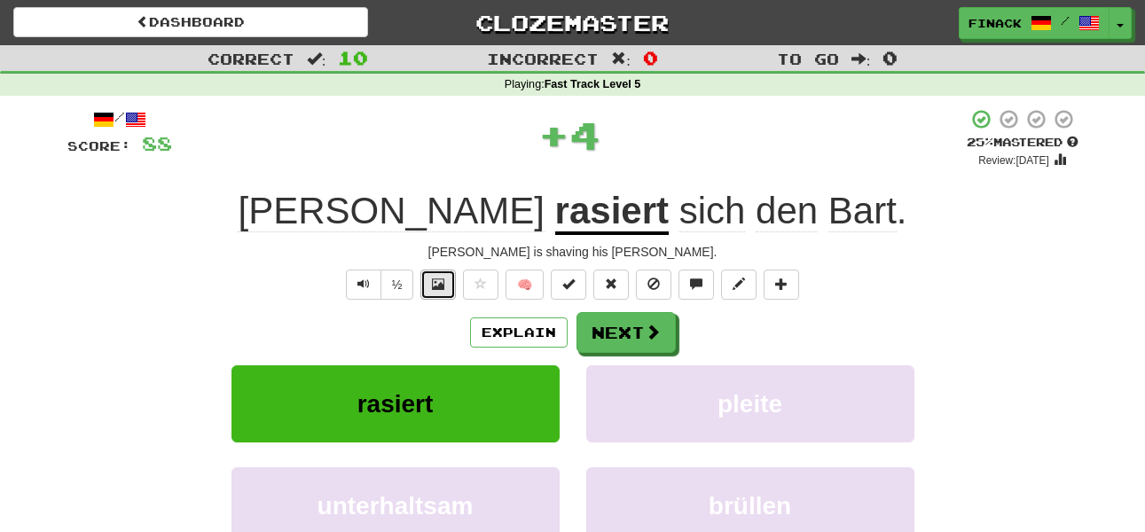
click at [432, 284] on span at bounding box center [438, 284] width 12 height 12
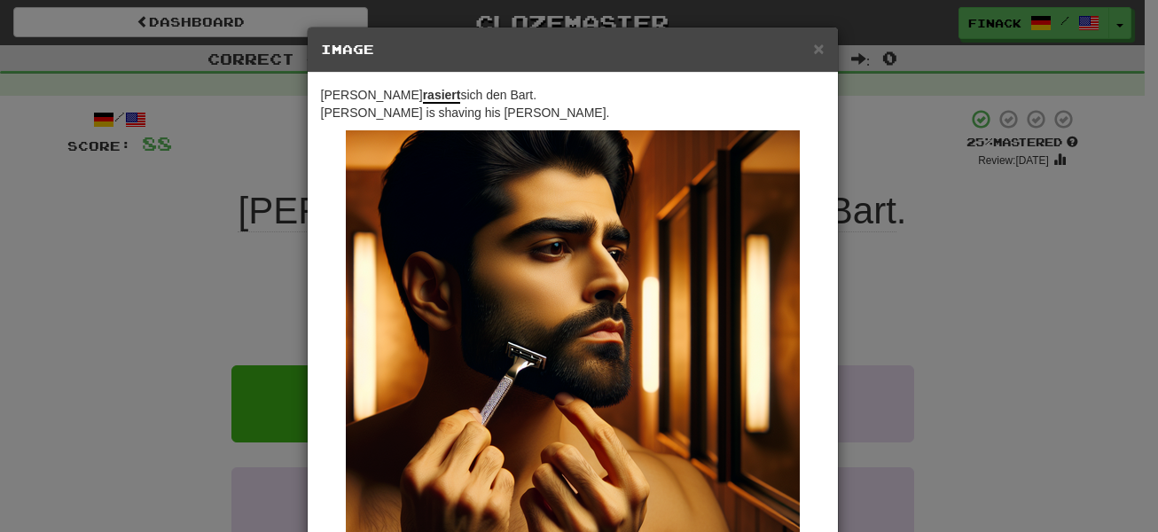
click at [927, 282] on div "× Image Tom rasiert sich den Bart. Tom is shaving his beard. Change when and ho…" at bounding box center [579, 266] width 1158 height 532
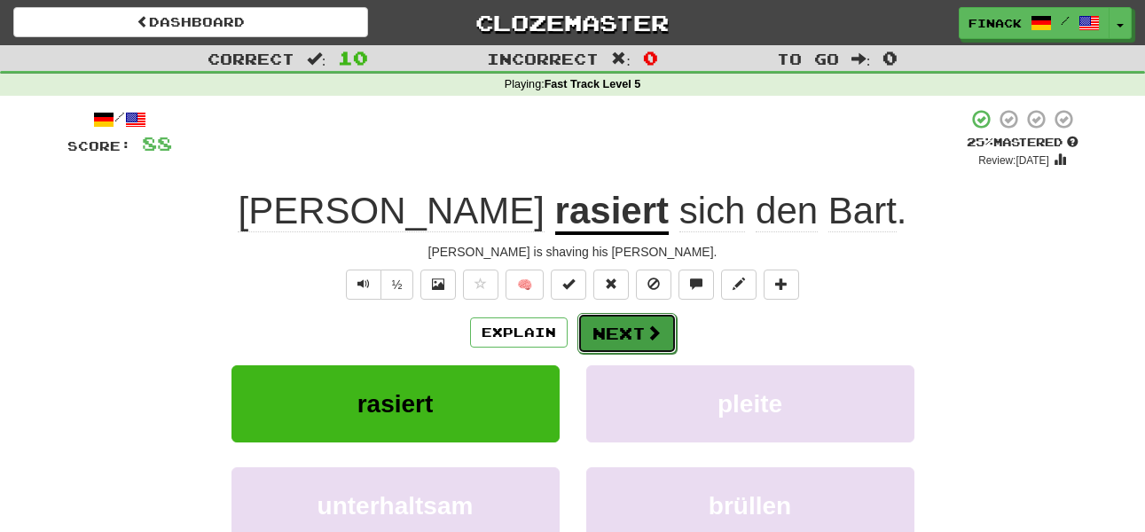
click at [645, 331] on span at bounding box center [653, 333] width 16 height 16
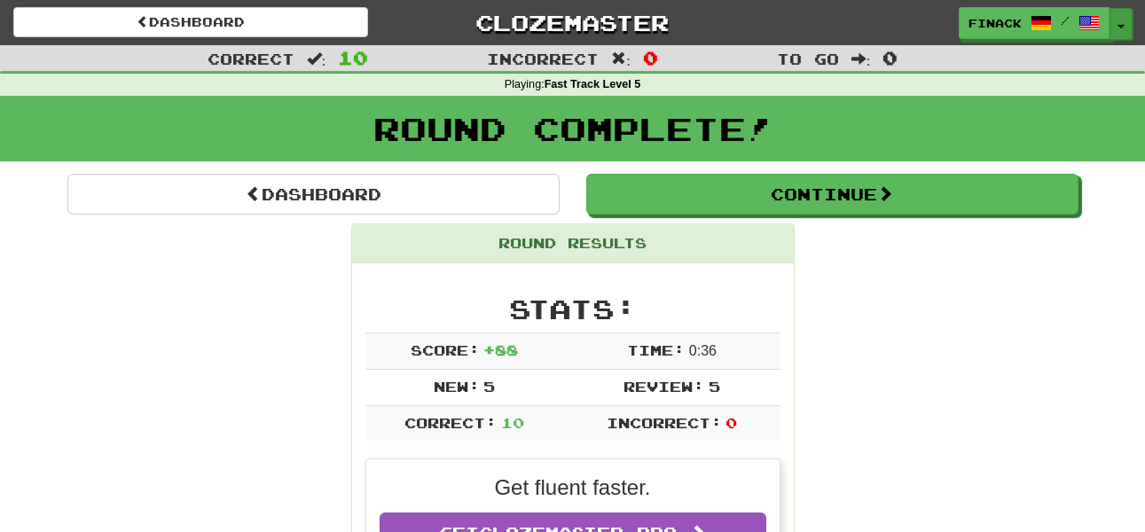
click at [1125, 21] on button "Toggle Dropdown" at bounding box center [1120, 24] width 23 height 32
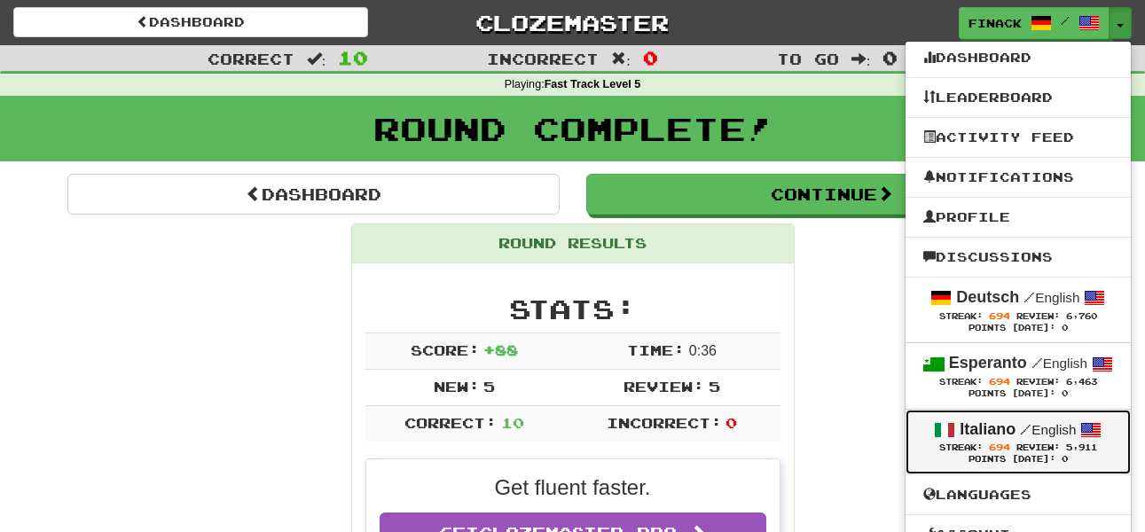
click at [1013, 430] on div "Italiano / English" at bounding box center [1018, 430] width 190 height 23
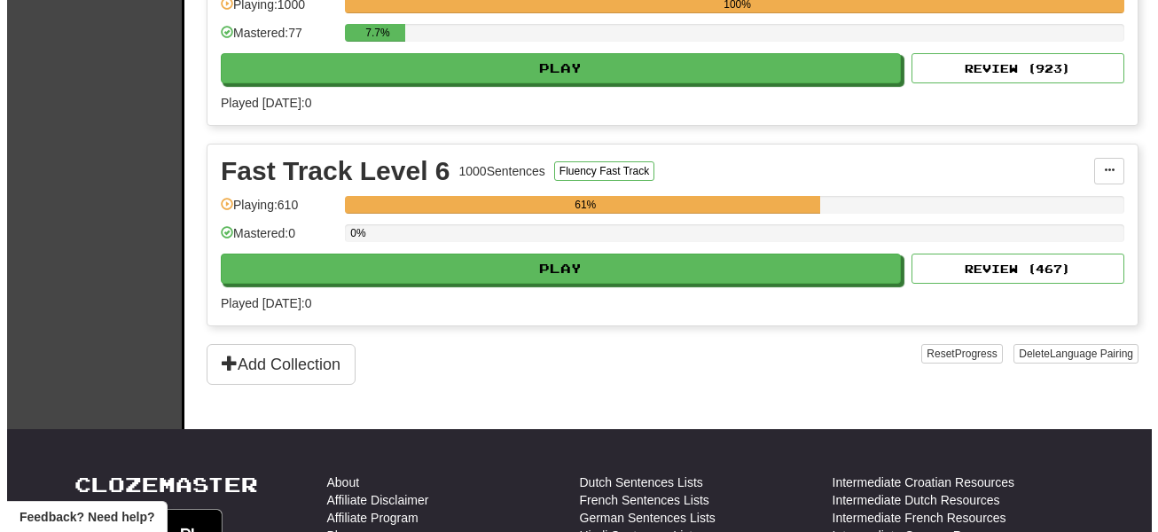
scroll to position [1252, 0]
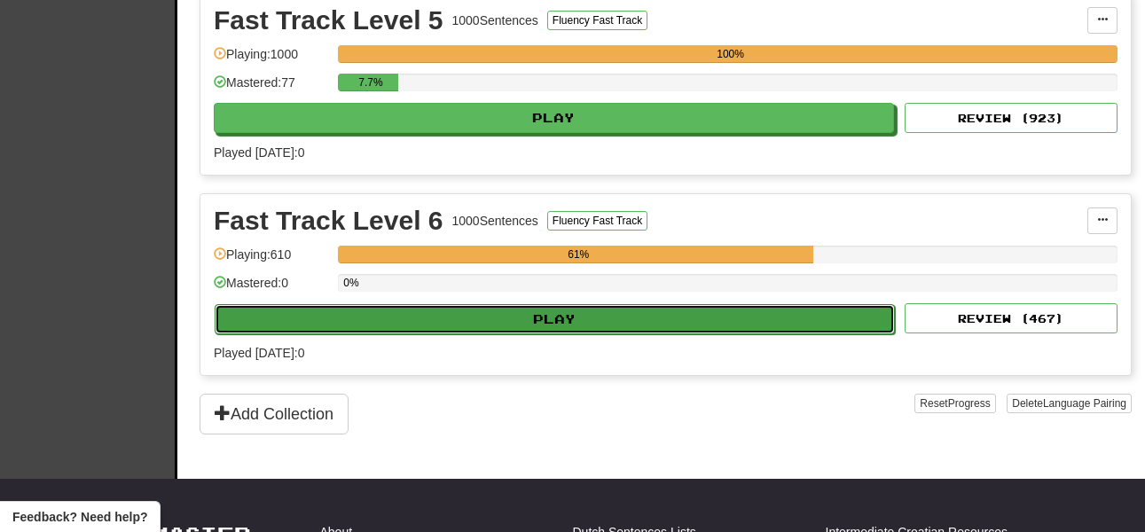
click at [472, 315] on button "Play" at bounding box center [555, 319] width 680 height 30
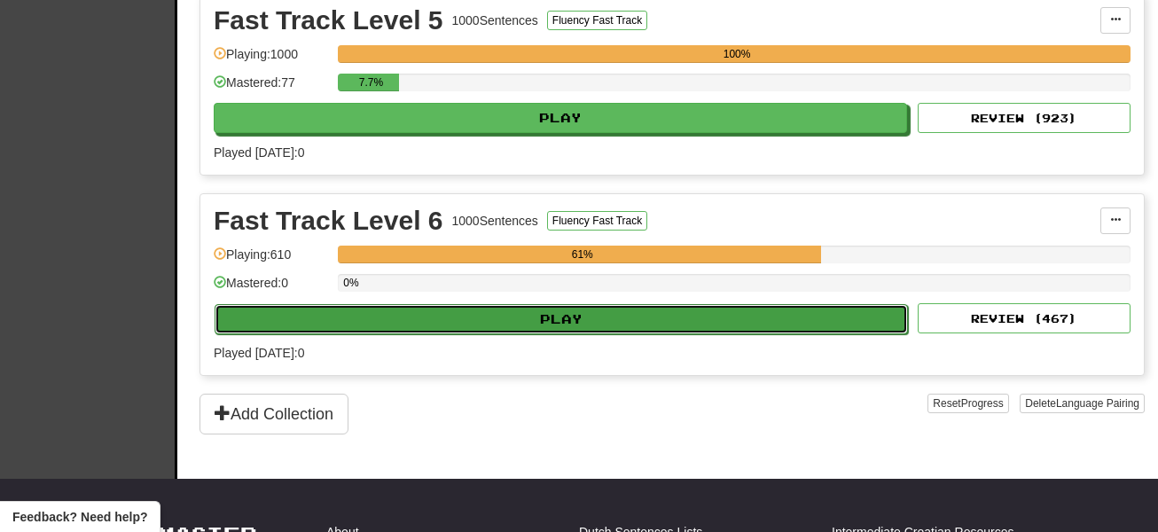
select select "**"
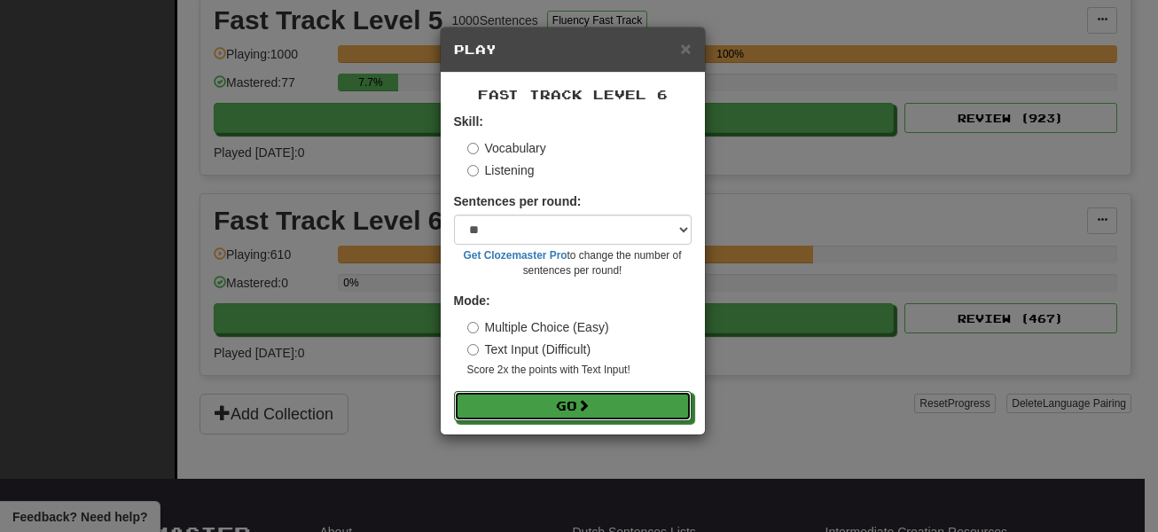
drag, startPoint x: 575, startPoint y: 416, endPoint x: 443, endPoint y: 317, distance: 164.6
click at [574, 416] on button "Go" at bounding box center [573, 406] width 238 height 30
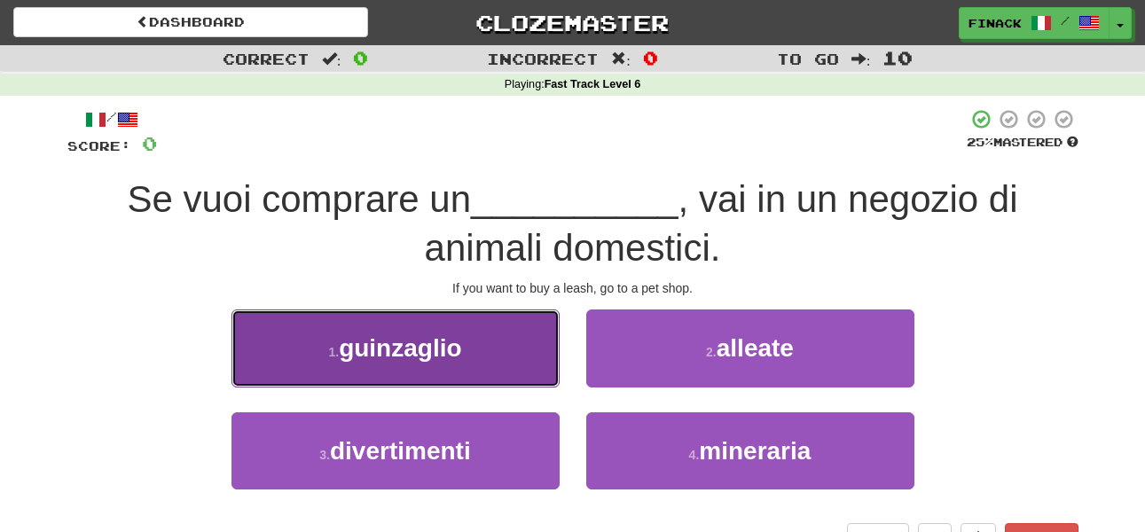
click at [534, 362] on button "1 . guinzaglio" at bounding box center [395, 347] width 328 height 77
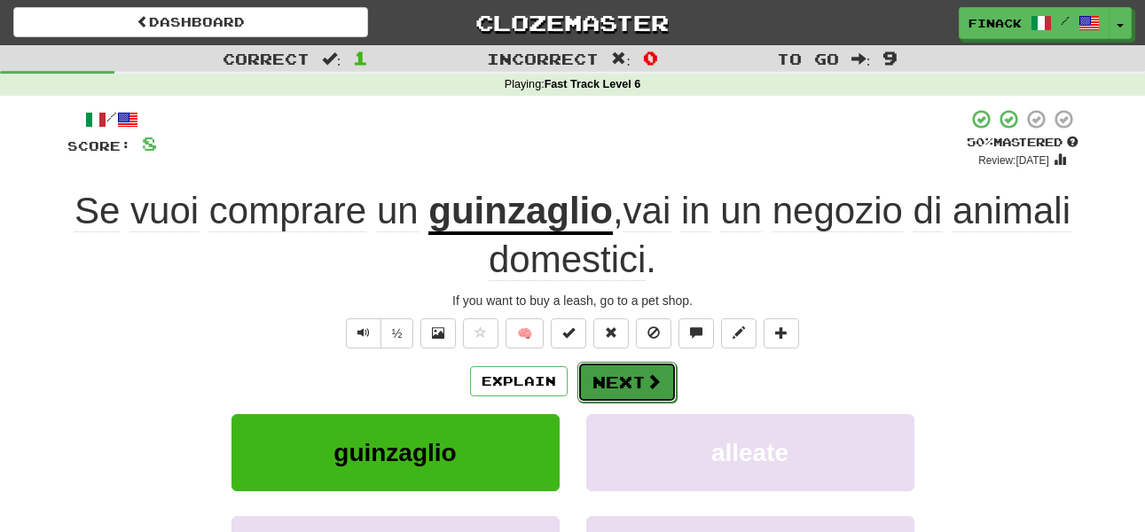
click at [624, 373] on button "Next" at bounding box center [626, 382] width 99 height 41
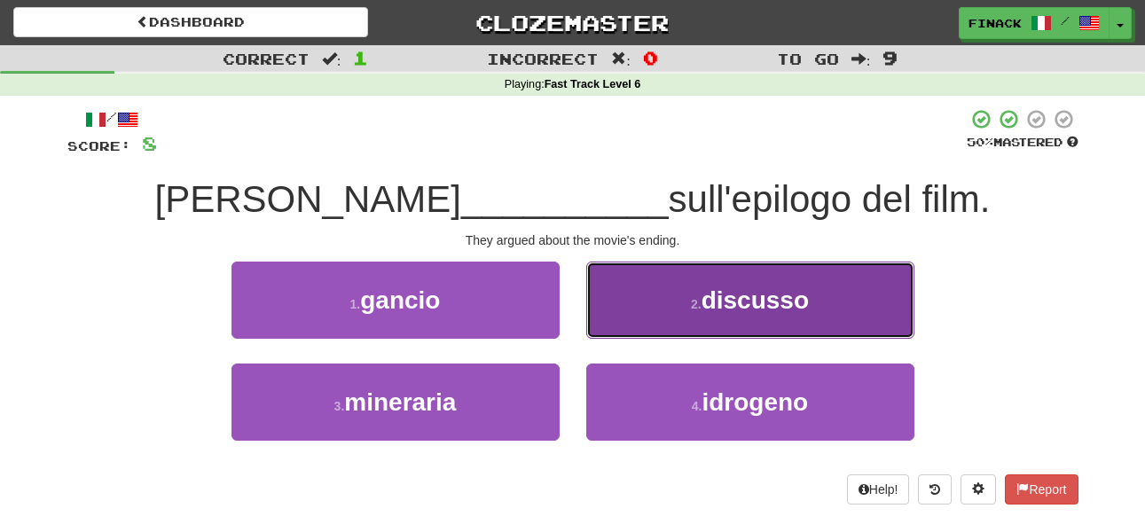
click at [661, 332] on button "2 . discusso" at bounding box center [750, 300] width 328 height 77
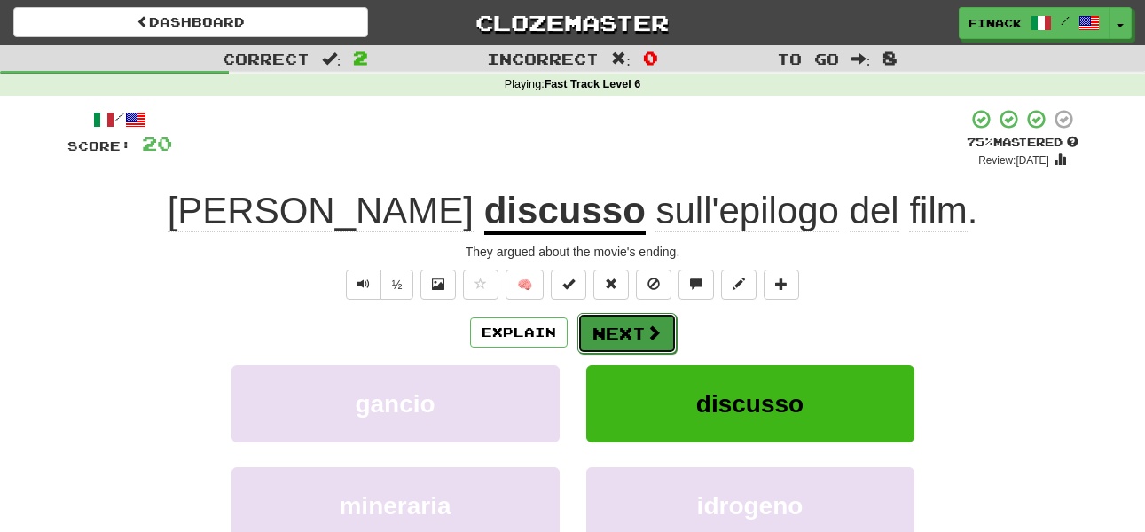
click at [605, 337] on button "Next" at bounding box center [626, 333] width 99 height 41
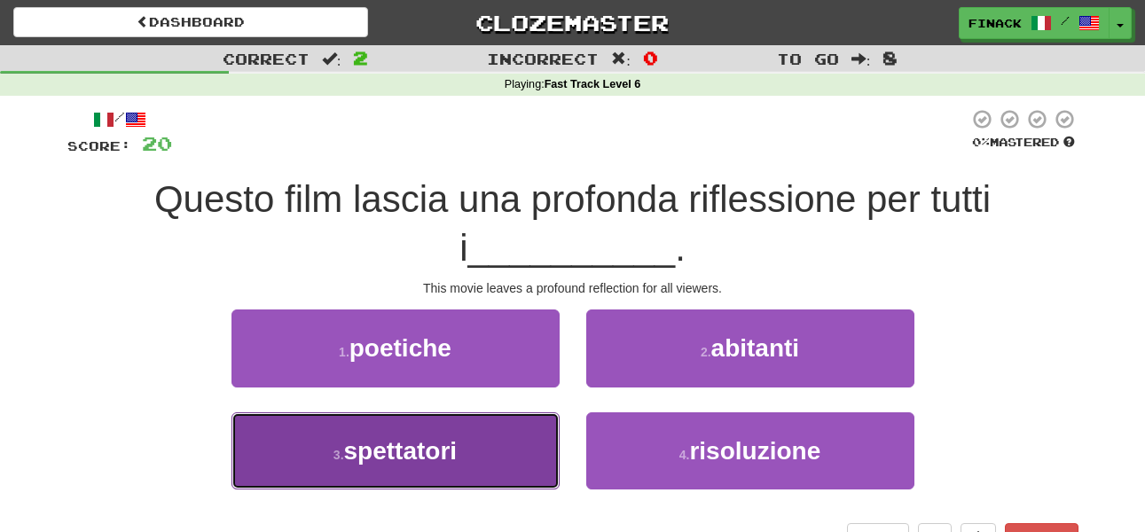
click at [477, 446] on button "3 . spettatori" at bounding box center [395, 450] width 328 height 77
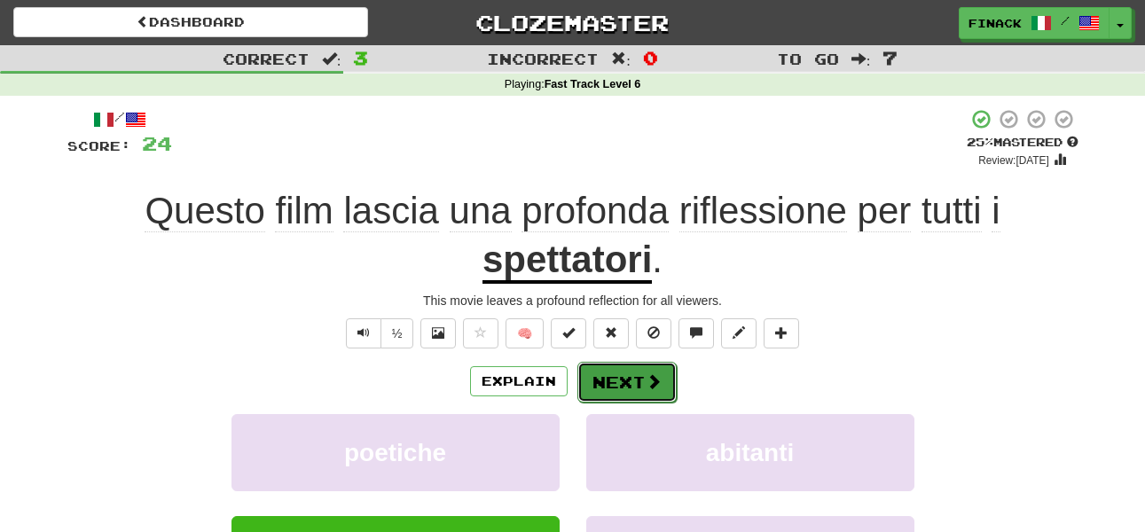
click at [641, 381] on button "Next" at bounding box center [626, 382] width 99 height 41
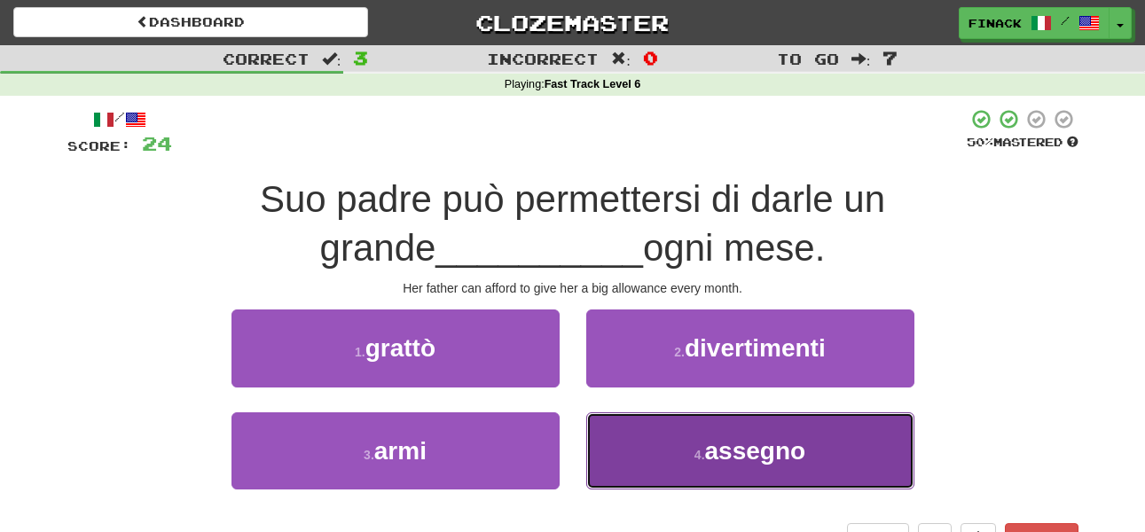
click at [632, 451] on button "4 . assegno" at bounding box center [750, 450] width 328 height 77
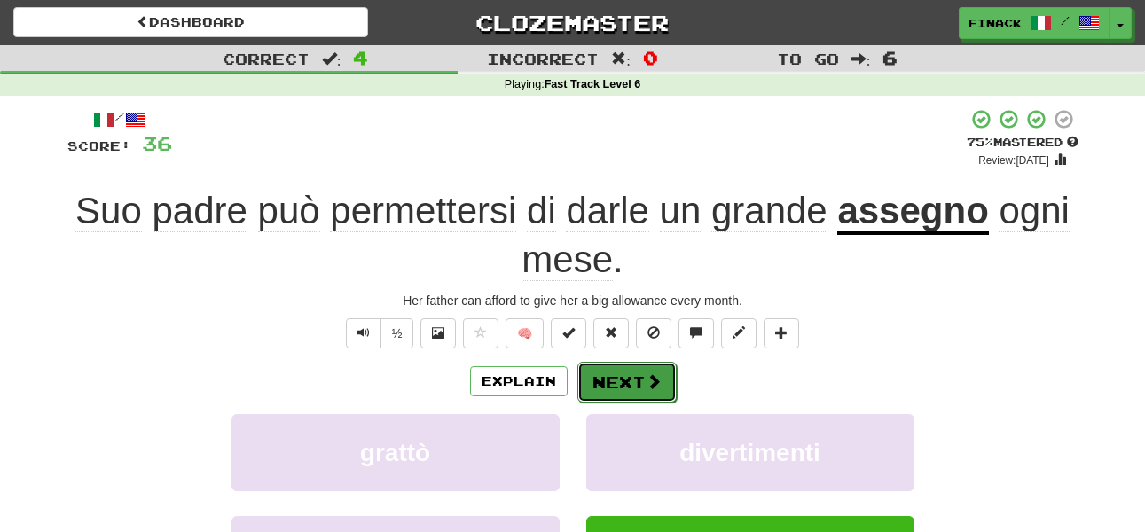
click at [638, 381] on button "Next" at bounding box center [626, 382] width 99 height 41
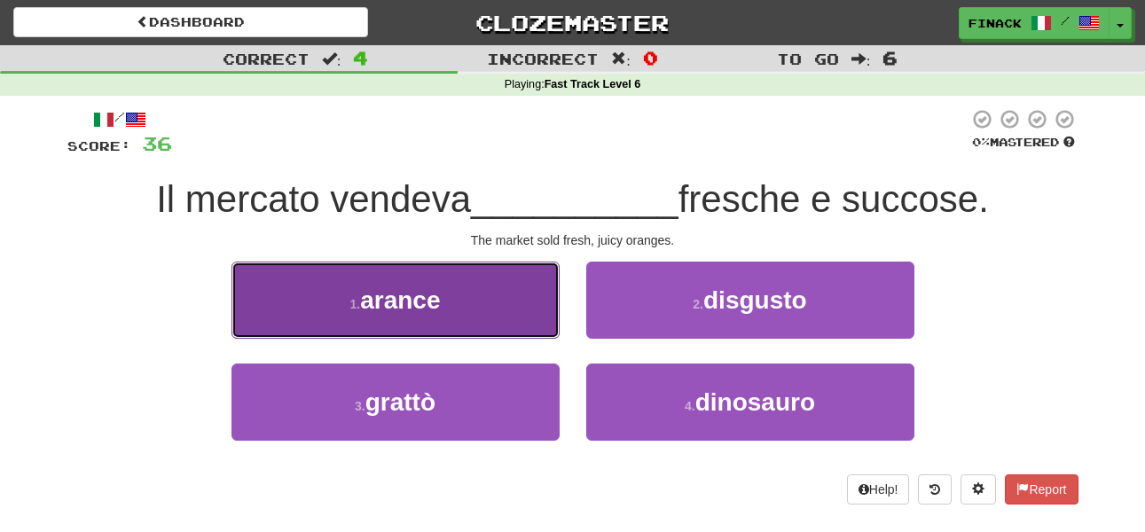
click at [512, 310] on button "1 . arance" at bounding box center [395, 300] width 328 height 77
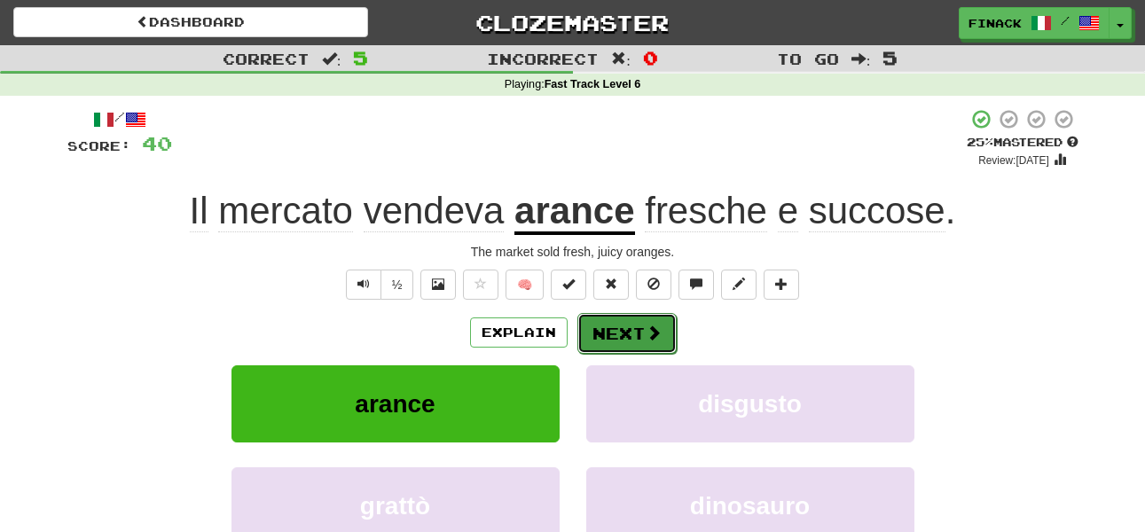
click at [599, 329] on button "Next" at bounding box center [626, 333] width 99 height 41
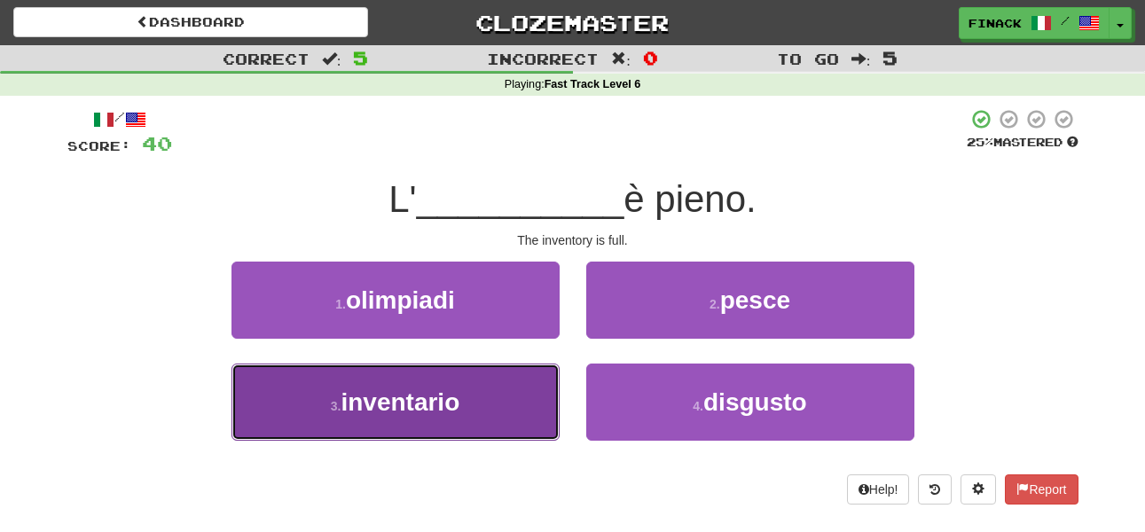
click at [522, 402] on button "3 . inventario" at bounding box center [395, 402] width 328 height 77
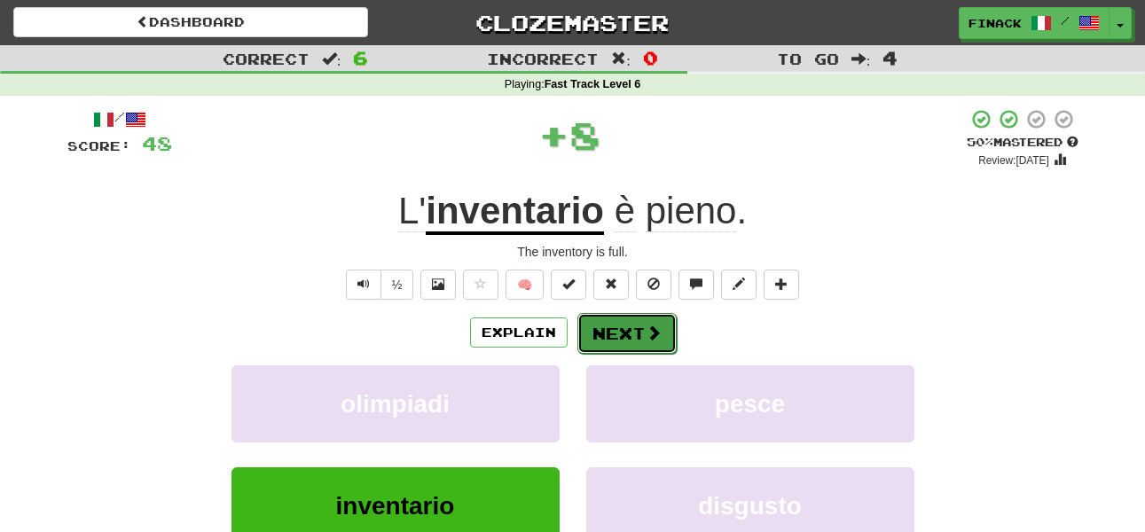
click at [627, 332] on button "Next" at bounding box center [626, 333] width 99 height 41
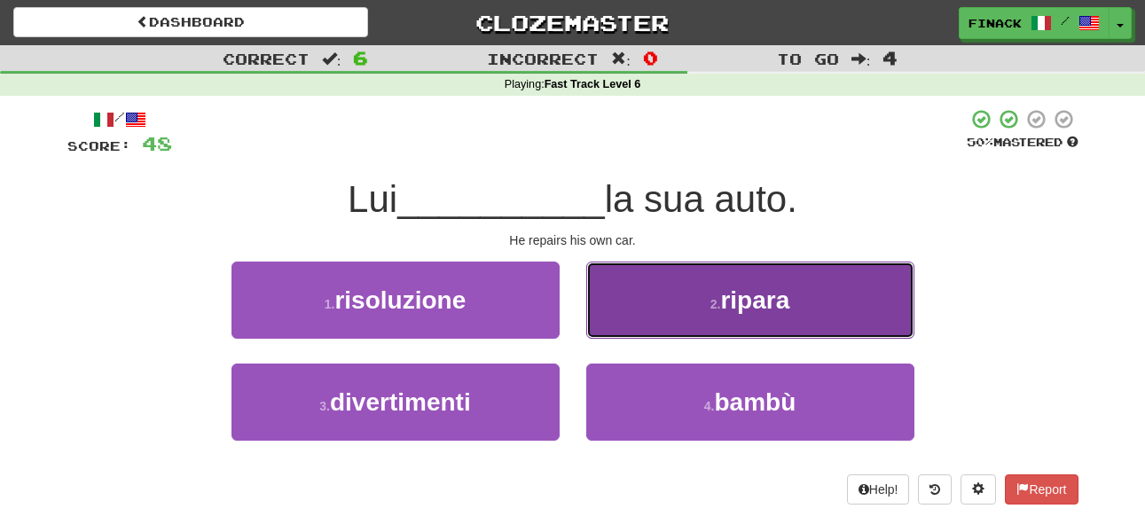
click at [660, 316] on button "2 . ripara" at bounding box center [750, 300] width 328 height 77
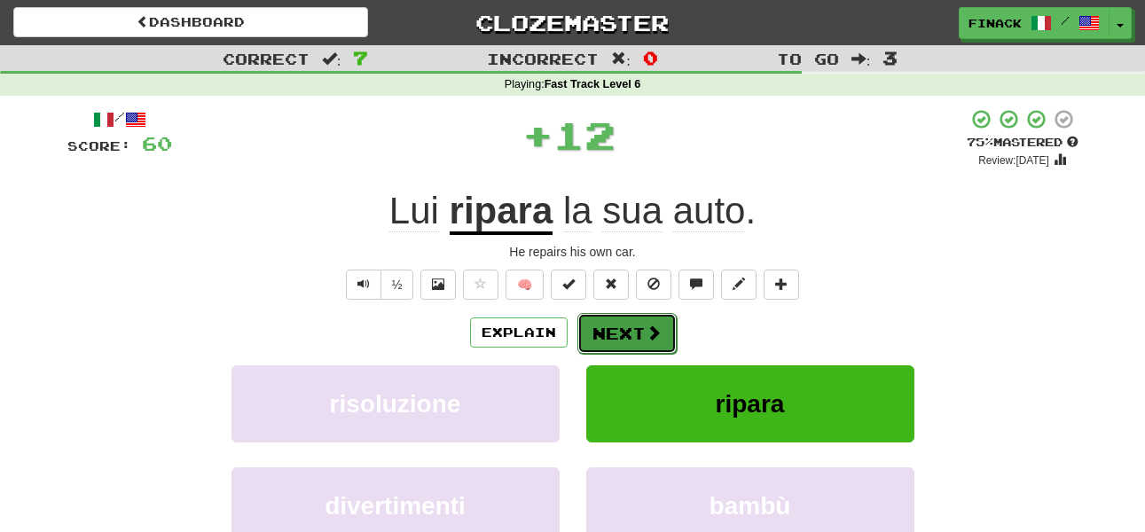
click at [637, 338] on button "Next" at bounding box center [626, 333] width 99 height 41
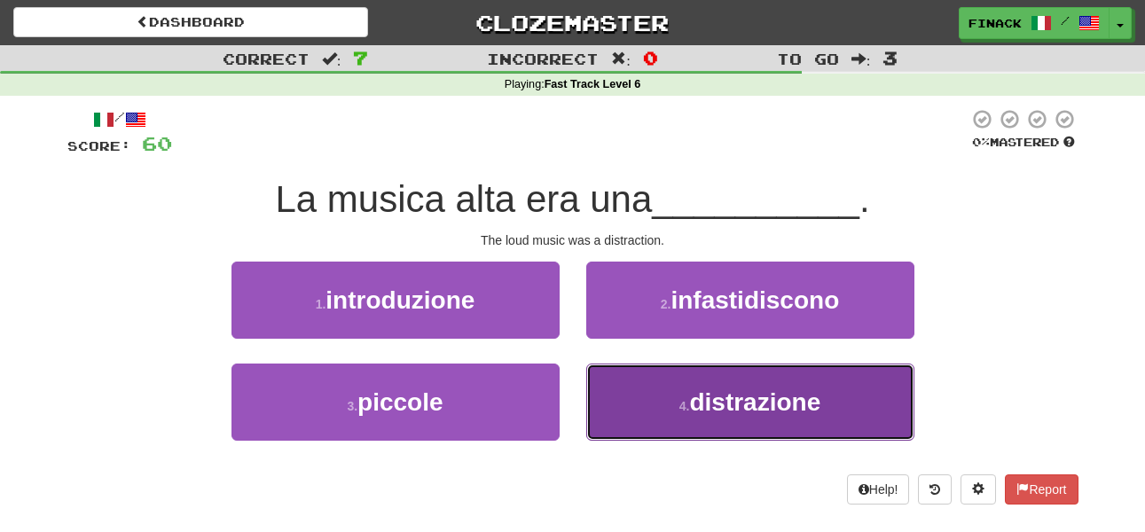
click at [645, 401] on button "4 . distrazione" at bounding box center [750, 402] width 328 height 77
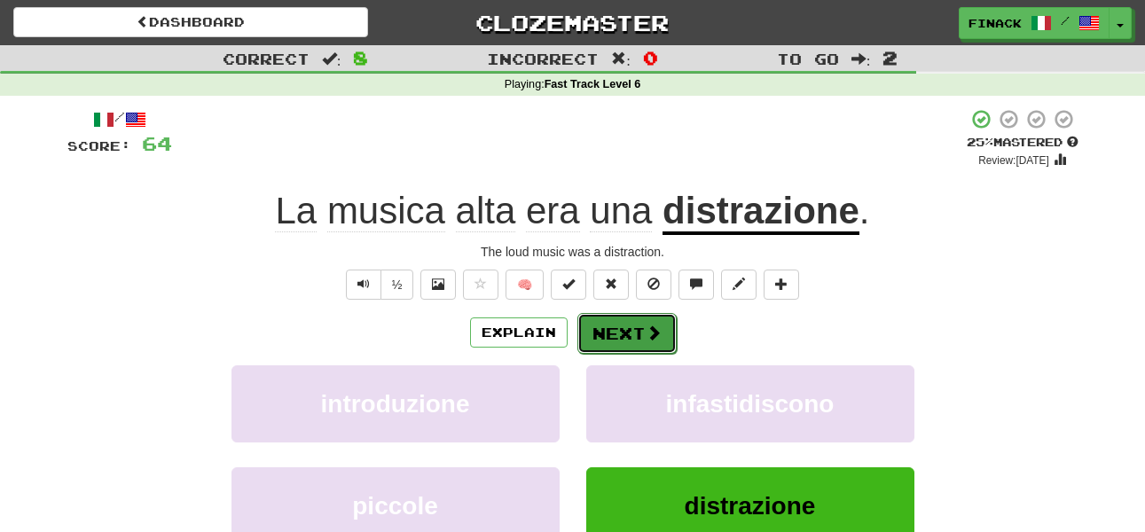
click at [640, 332] on button "Next" at bounding box center [626, 333] width 99 height 41
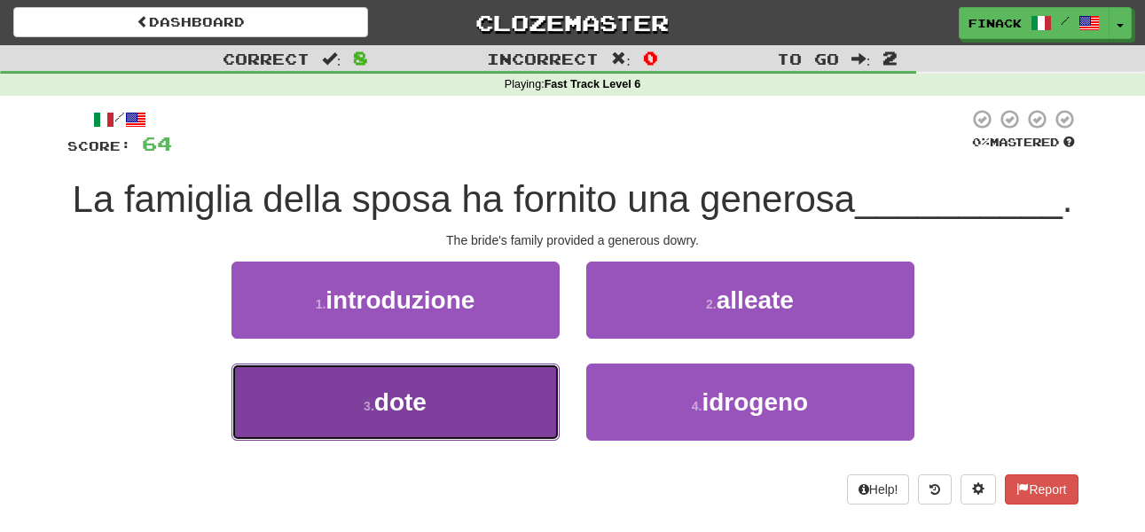
click at [531, 405] on button "3 . dote" at bounding box center [395, 402] width 328 height 77
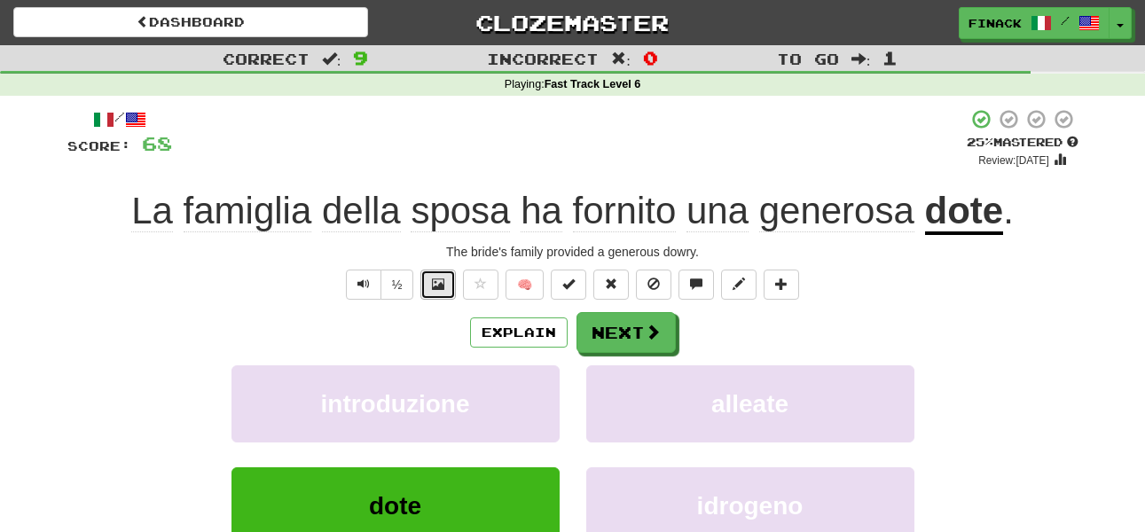
click at [455, 281] on button at bounding box center [437, 285] width 35 height 30
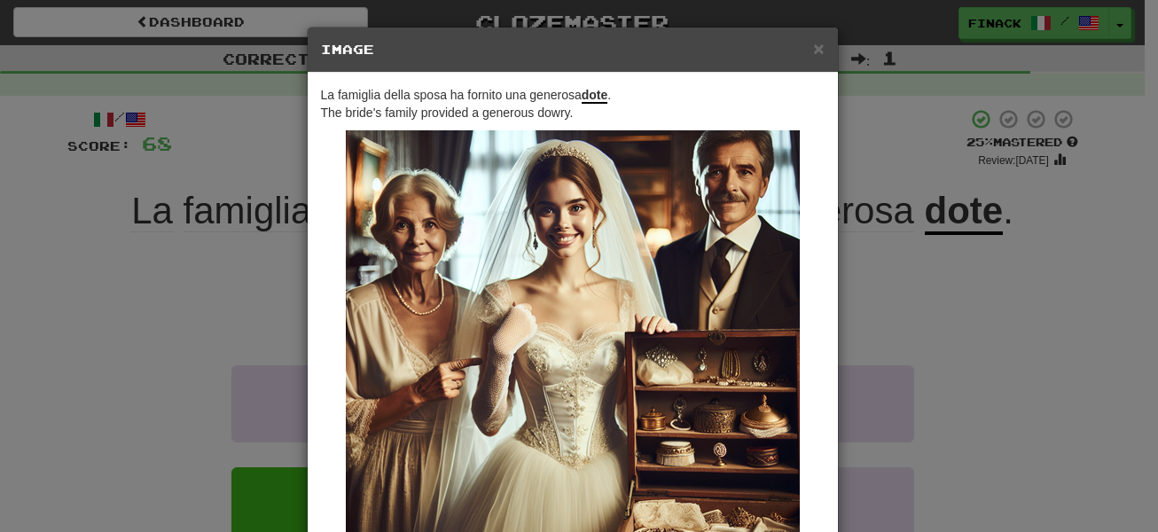
click at [921, 296] on div "× Image La famiglia della sposa ha fornito una generosa dote . The bride's fami…" at bounding box center [579, 266] width 1158 height 532
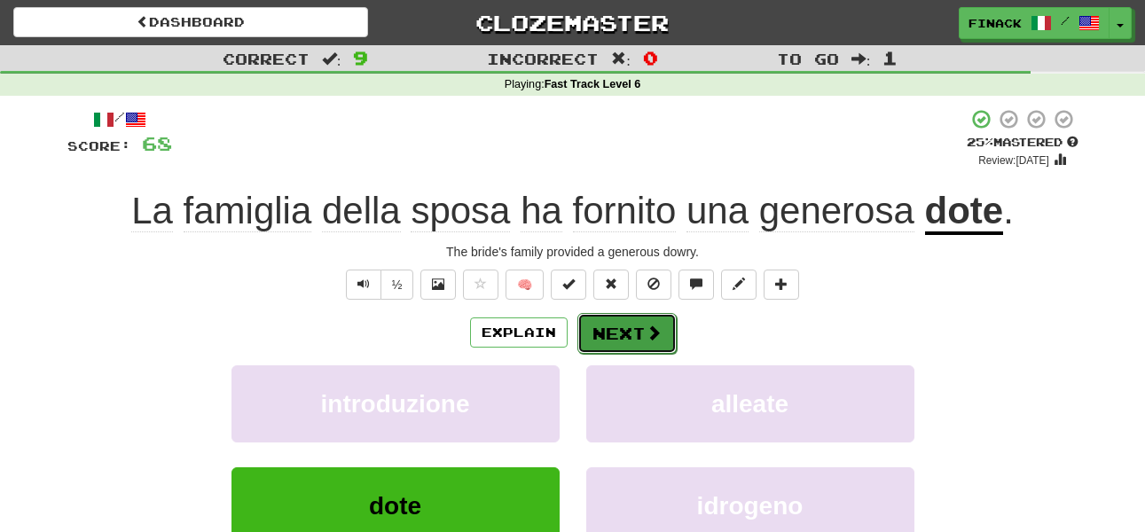
click at [623, 332] on button "Next" at bounding box center [626, 333] width 99 height 41
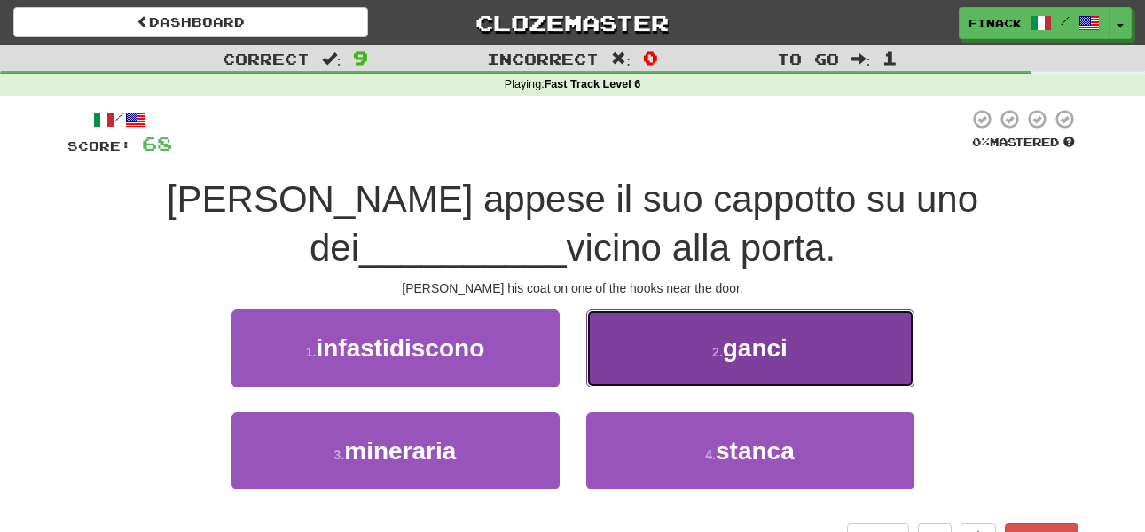
click at [638, 360] on button "2 . ganci" at bounding box center [750, 347] width 328 height 77
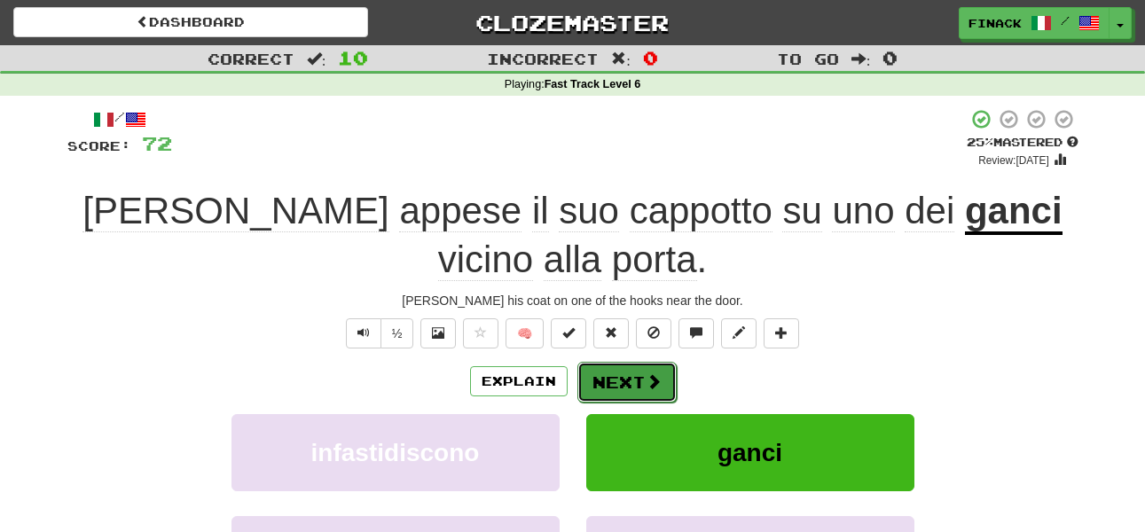
click at [612, 391] on button "Next" at bounding box center [626, 382] width 99 height 41
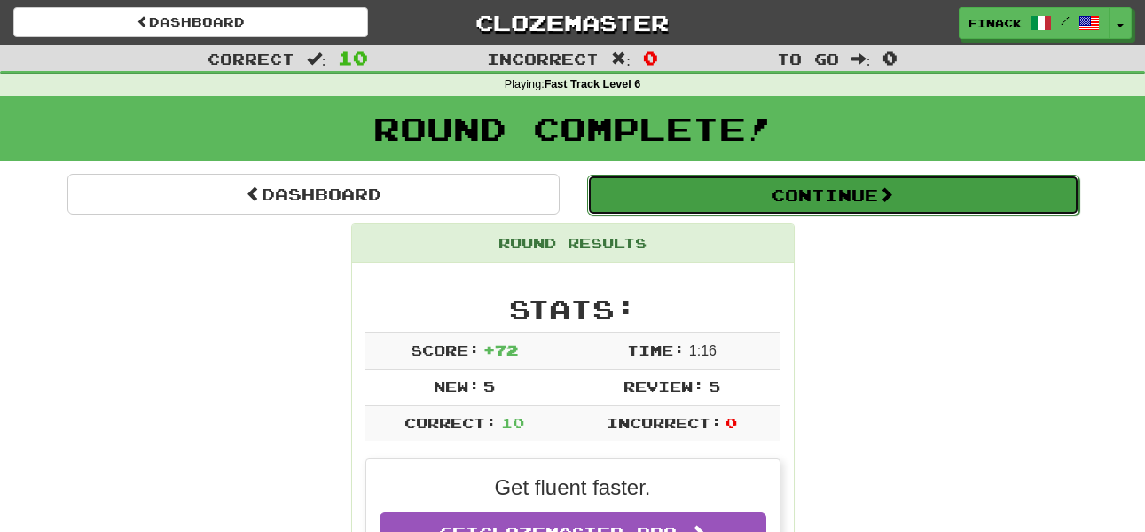
click at [716, 181] on button "Continue" at bounding box center [833, 195] width 492 height 41
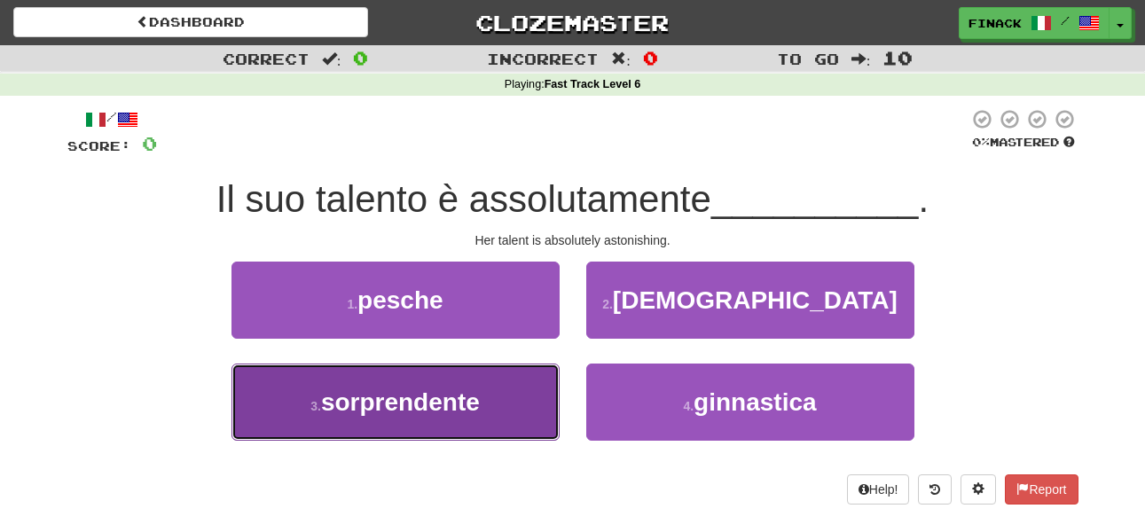
click at [511, 407] on button "3 . sorprendente" at bounding box center [395, 402] width 328 height 77
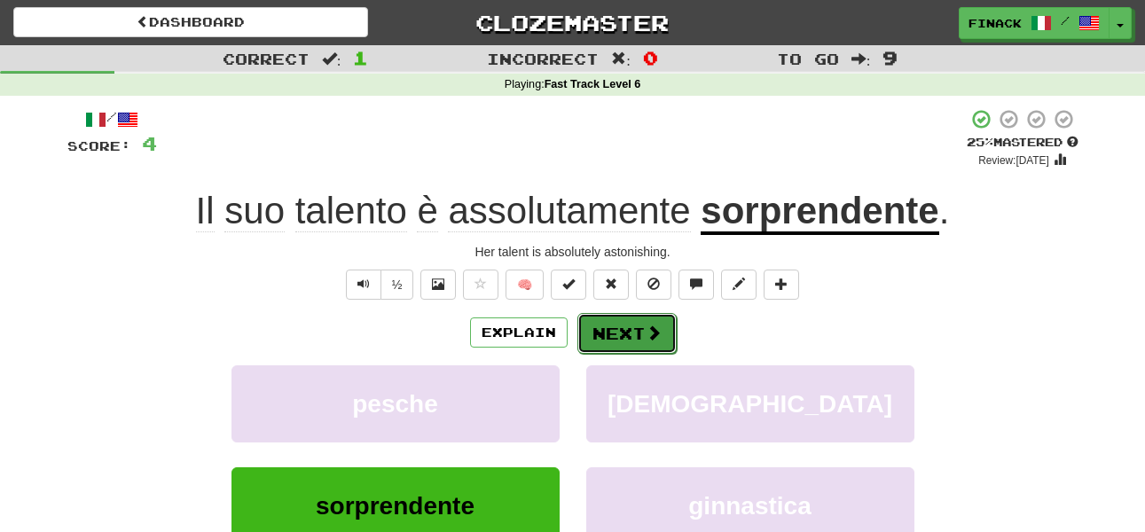
click at [622, 332] on button "Next" at bounding box center [626, 333] width 99 height 41
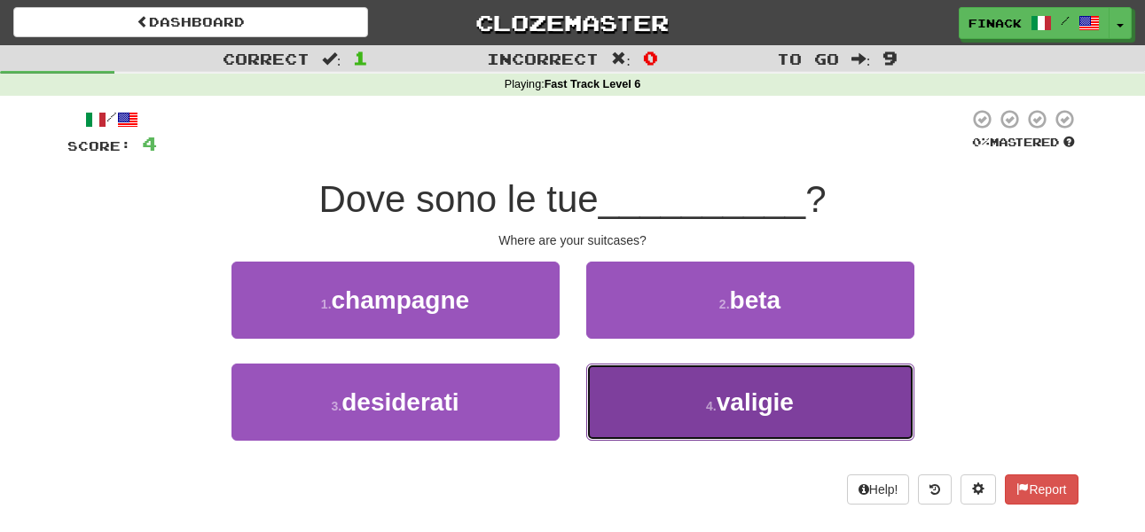
click at [671, 385] on button "4 . valigie" at bounding box center [750, 402] width 328 height 77
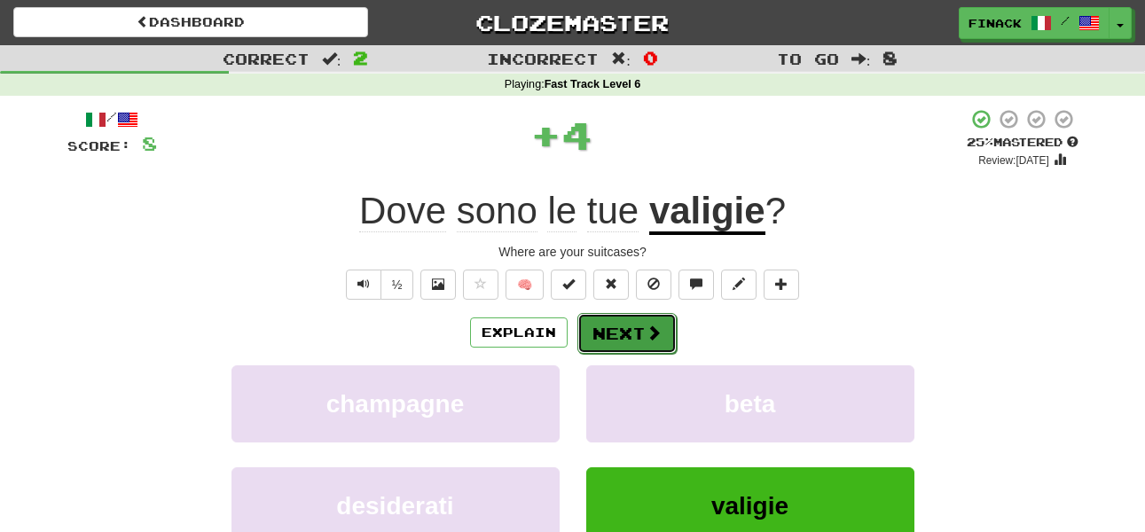
click at [651, 334] on span at bounding box center [653, 333] width 16 height 16
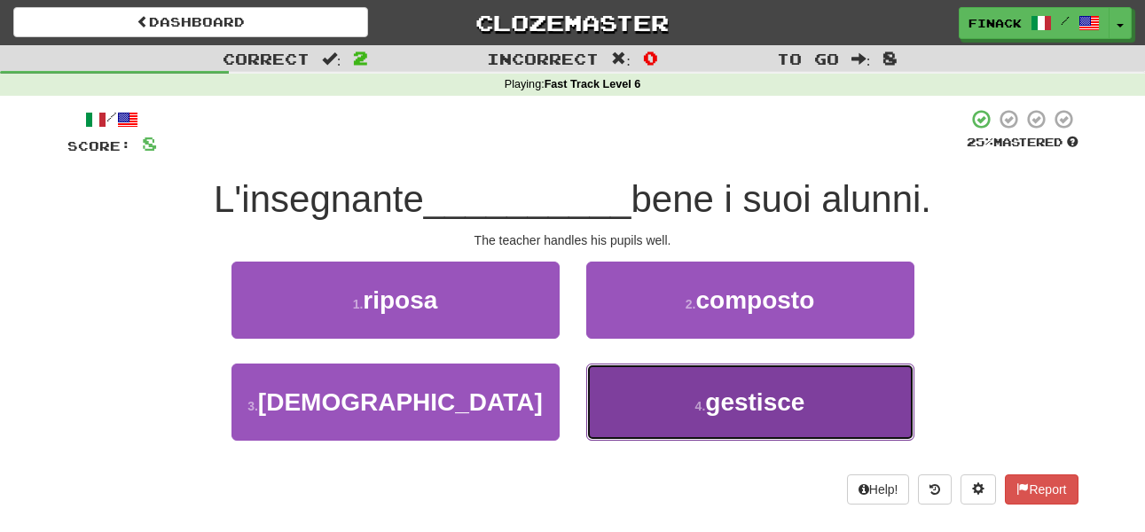
click at [647, 405] on button "4 . gestisce" at bounding box center [750, 402] width 328 height 77
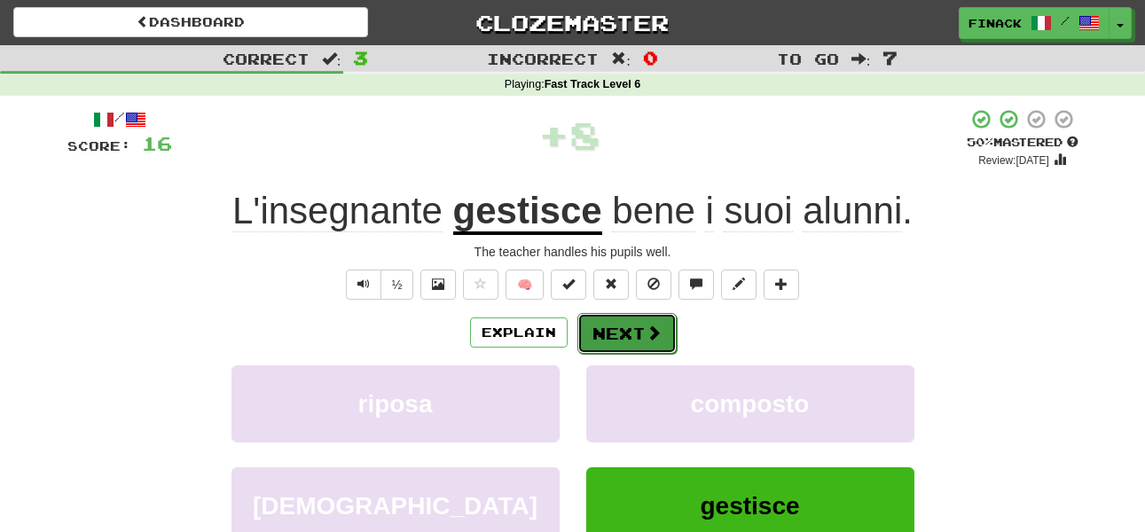
click at [630, 328] on button "Next" at bounding box center [626, 333] width 99 height 41
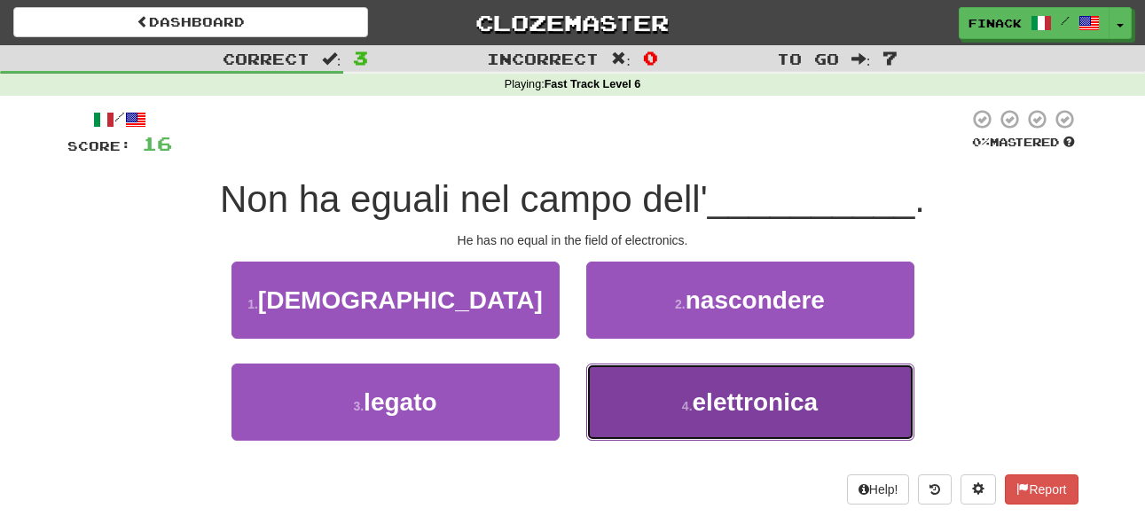
click at [642, 389] on button "4 . elettronica" at bounding box center [750, 402] width 328 height 77
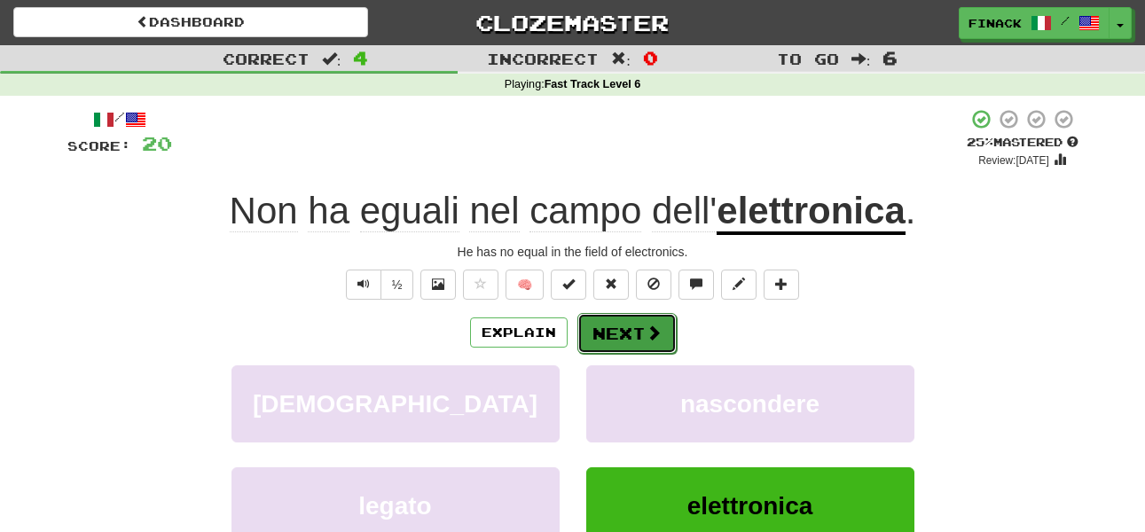
click at [615, 333] on button "Next" at bounding box center [626, 333] width 99 height 41
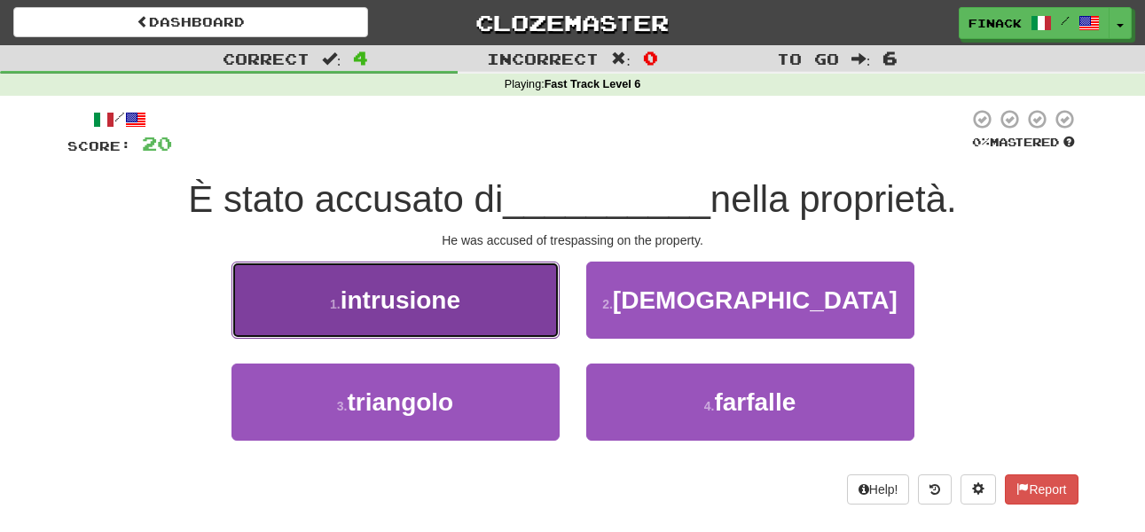
click at [499, 303] on button "1 . intrusione" at bounding box center [395, 300] width 328 height 77
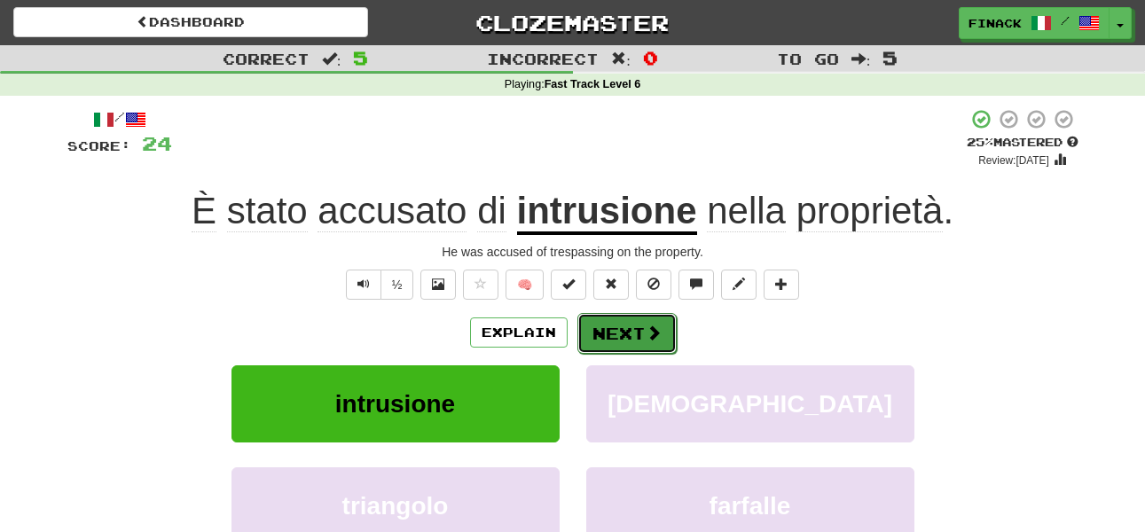
click at [633, 331] on button "Next" at bounding box center [626, 333] width 99 height 41
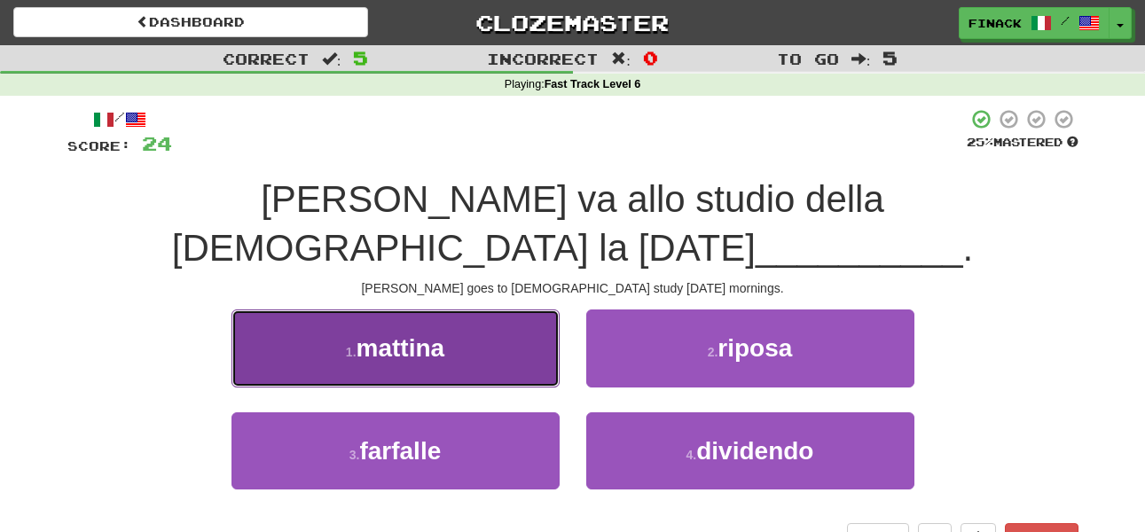
click at [520, 320] on button "1 . mattina" at bounding box center [395, 347] width 328 height 77
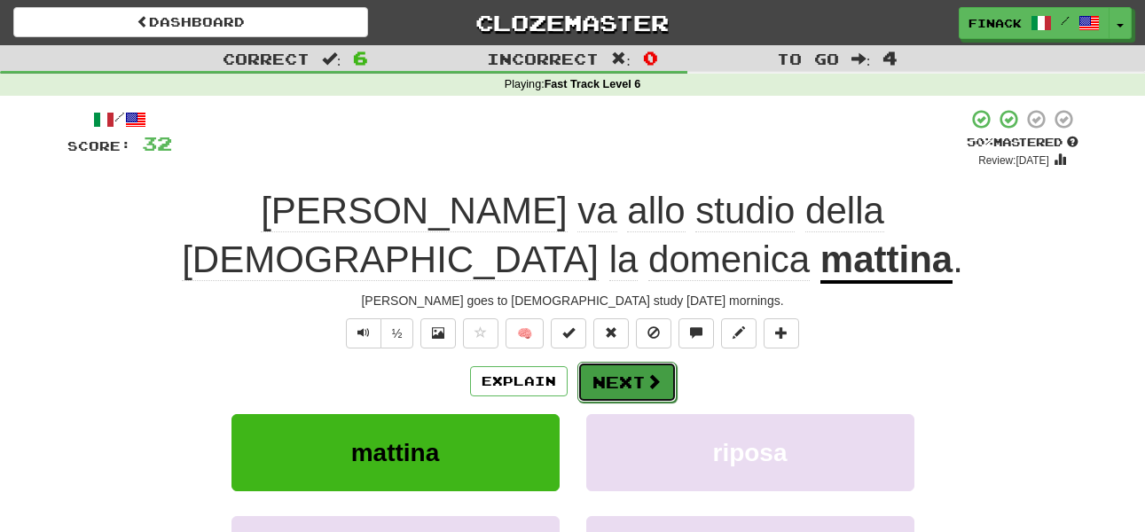
click at [626, 362] on button "Next" at bounding box center [626, 382] width 99 height 41
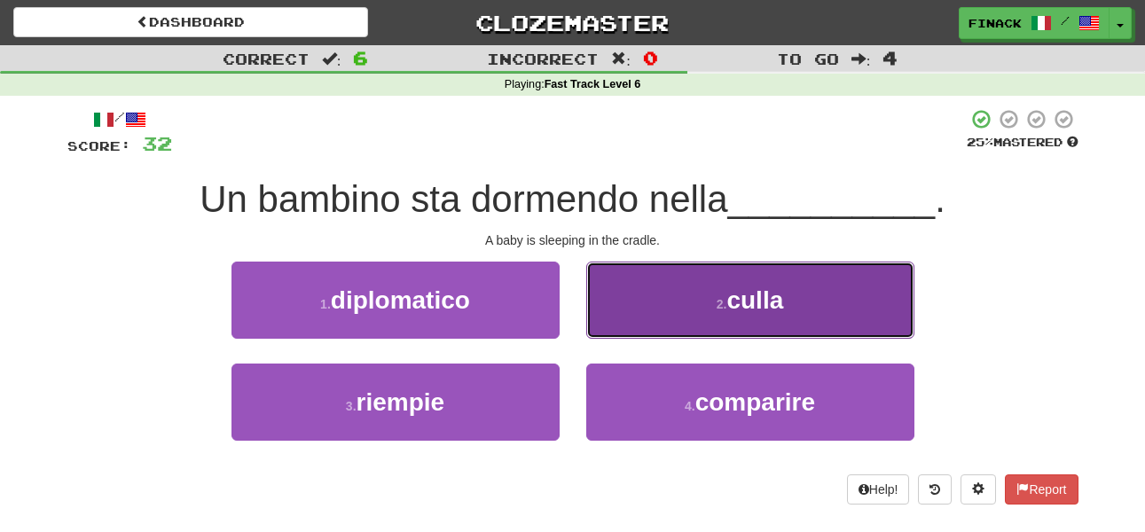
click at [652, 313] on button "2 . culla" at bounding box center [750, 300] width 328 height 77
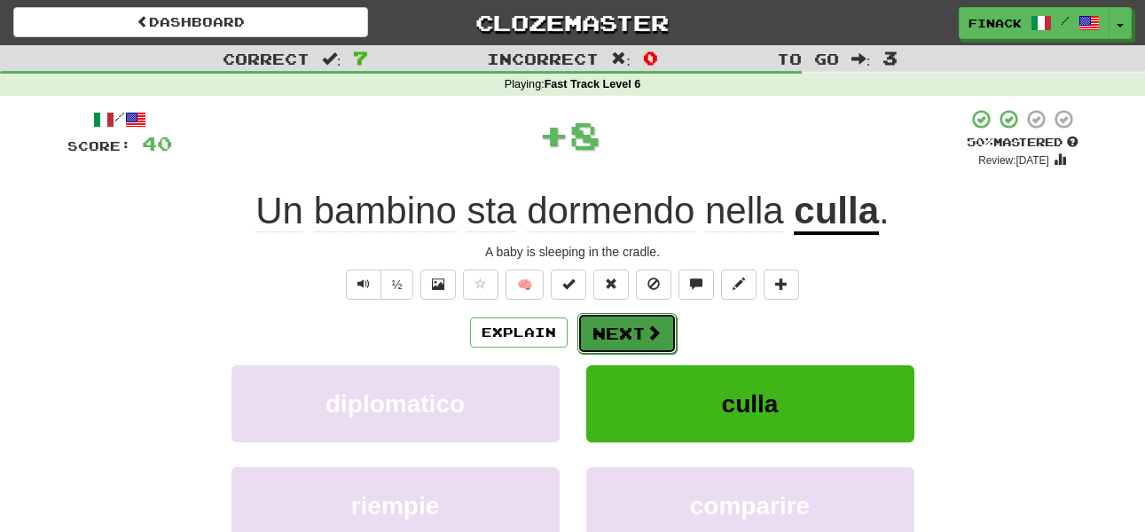
click at [638, 334] on button "Next" at bounding box center [626, 333] width 99 height 41
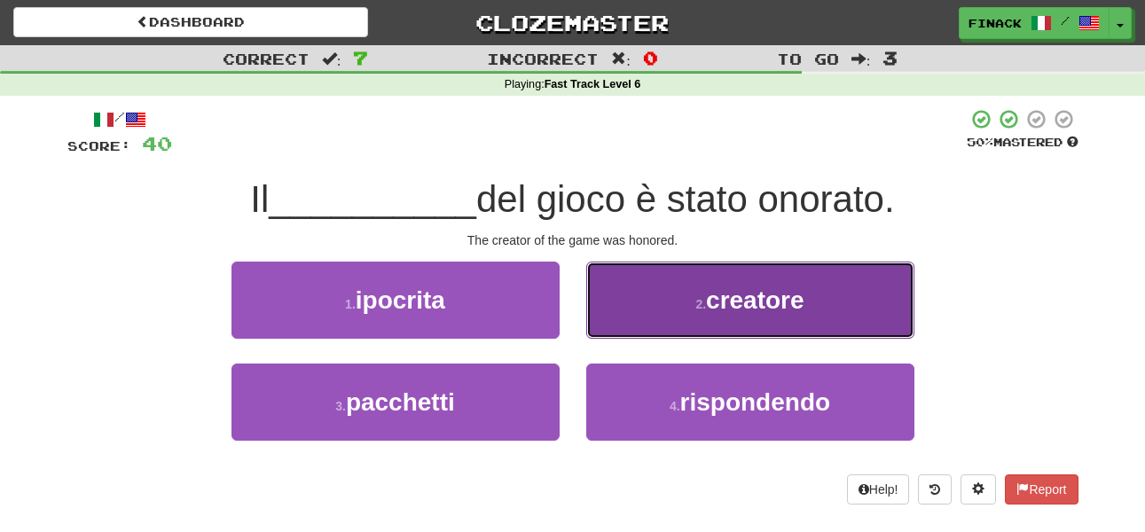
click at [645, 312] on button "2 . creatore" at bounding box center [750, 300] width 328 height 77
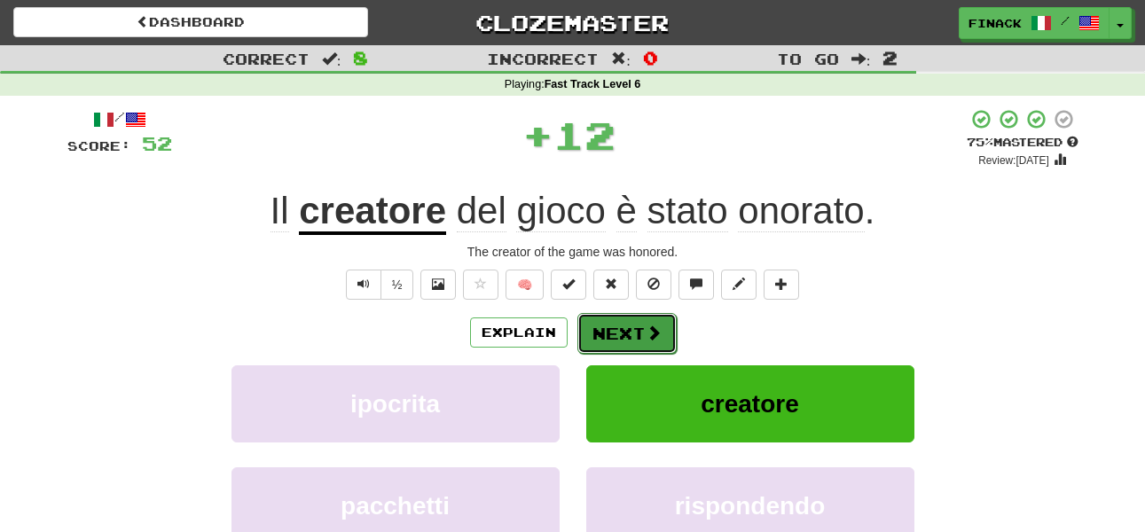
click at [647, 338] on span at bounding box center [653, 333] width 16 height 16
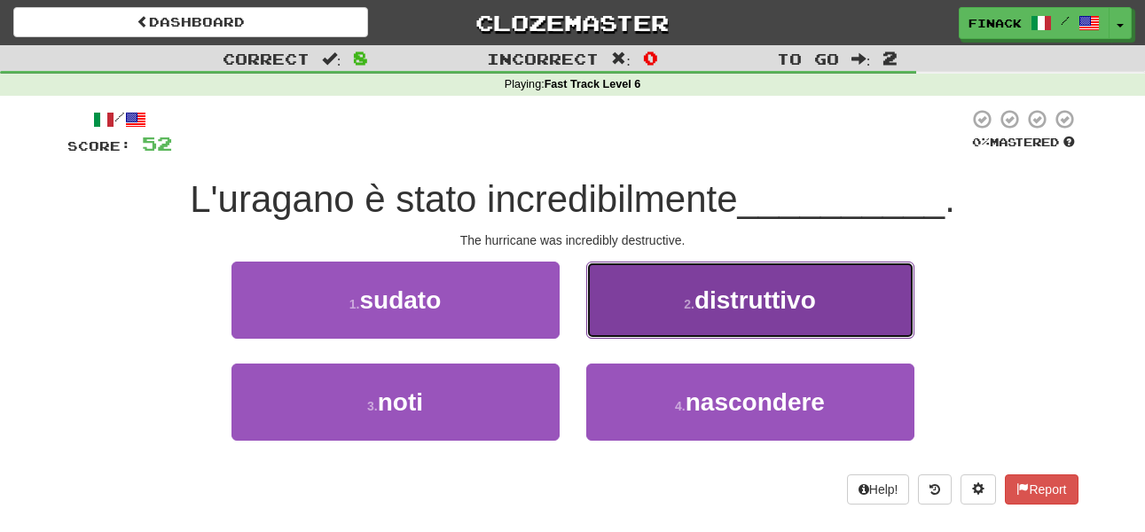
click at [646, 304] on button "2 . distruttivo" at bounding box center [750, 300] width 328 height 77
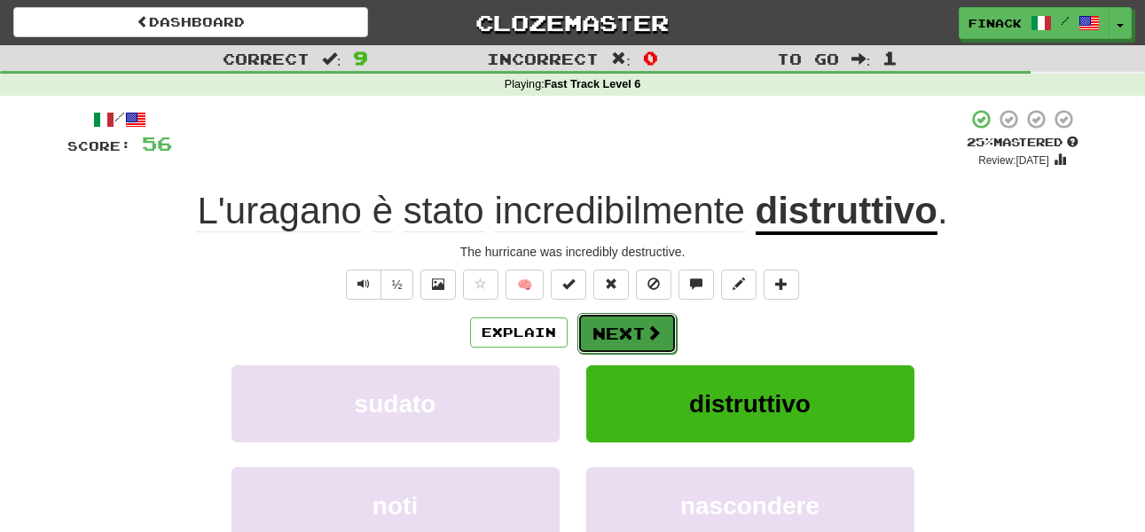
click at [645, 333] on span at bounding box center [653, 333] width 16 height 16
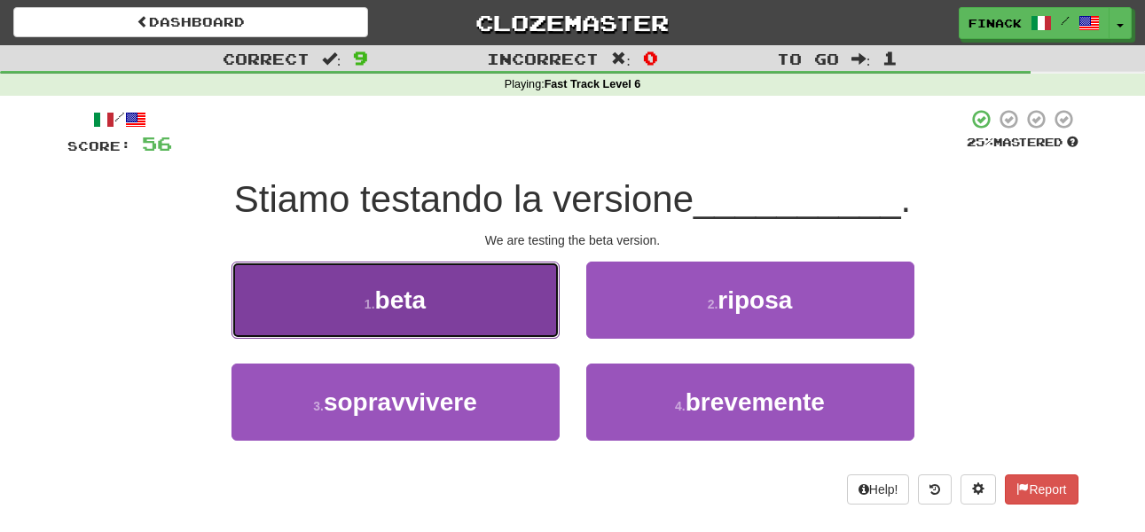
click at [473, 302] on button "1 . beta" at bounding box center [395, 300] width 328 height 77
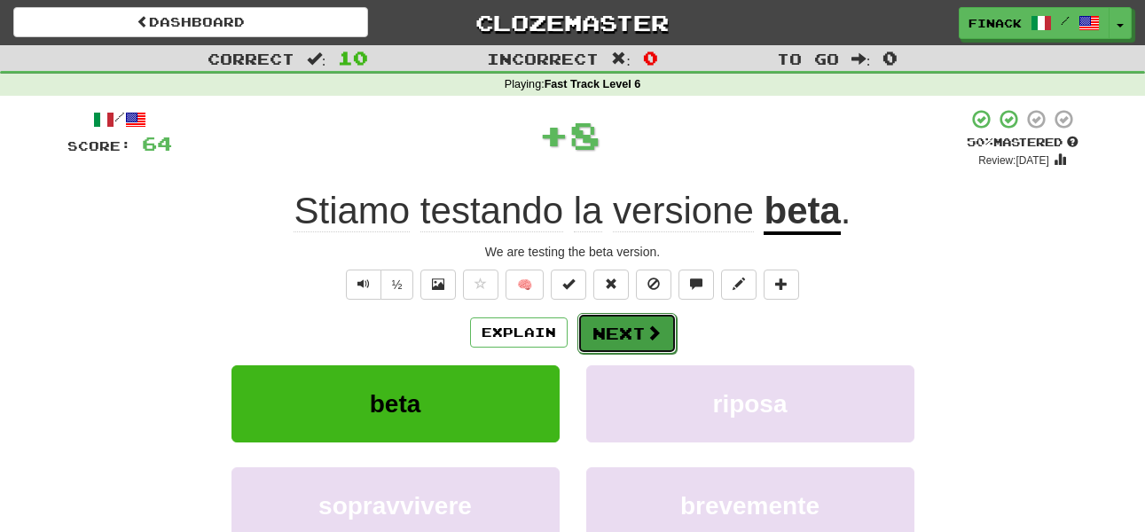
click at [645, 330] on span at bounding box center [653, 333] width 16 height 16
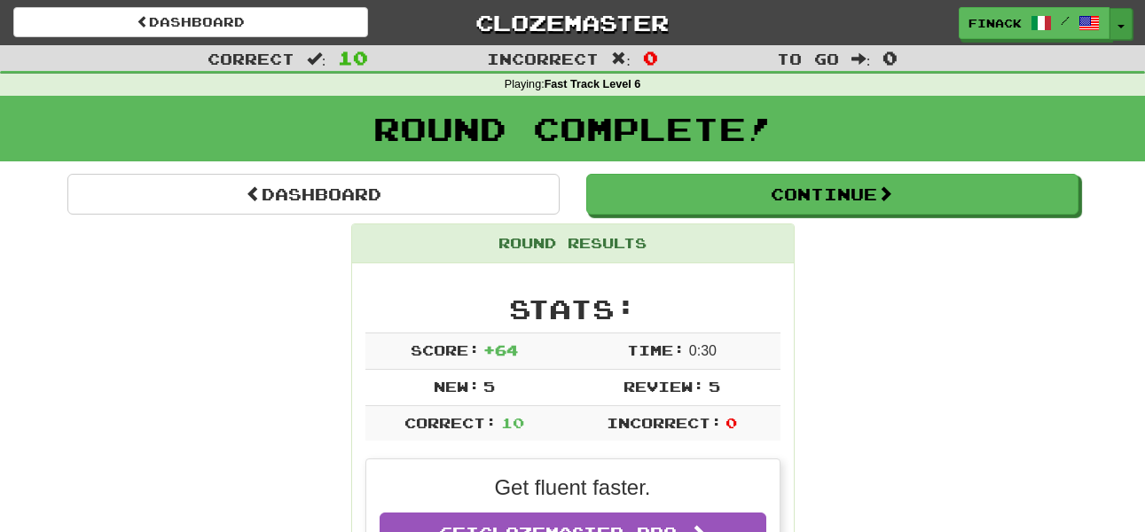
click at [1122, 25] on span "button" at bounding box center [1120, 27] width 7 height 4
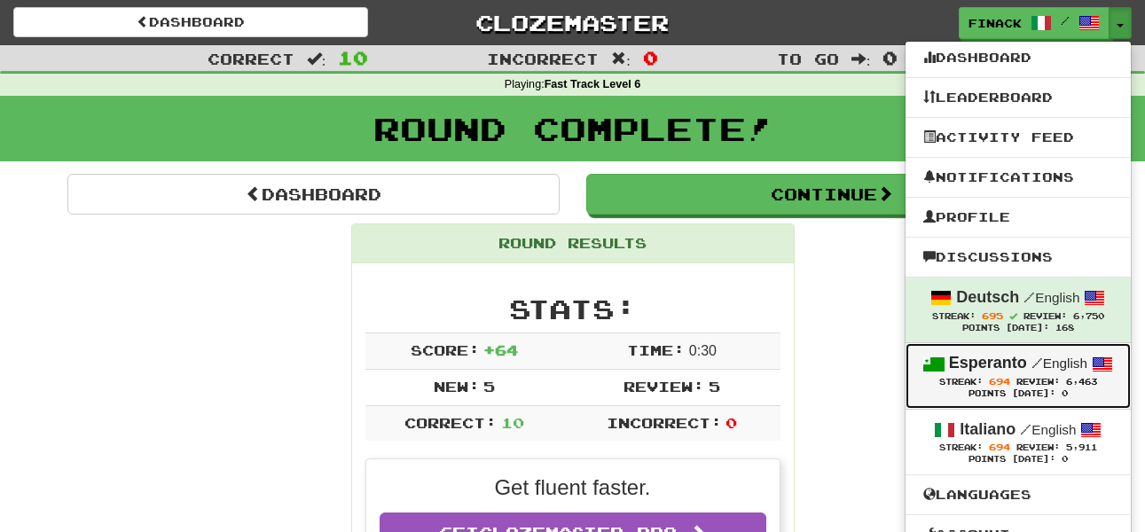
click at [997, 374] on div "Esperanto / English" at bounding box center [1018, 363] width 190 height 23
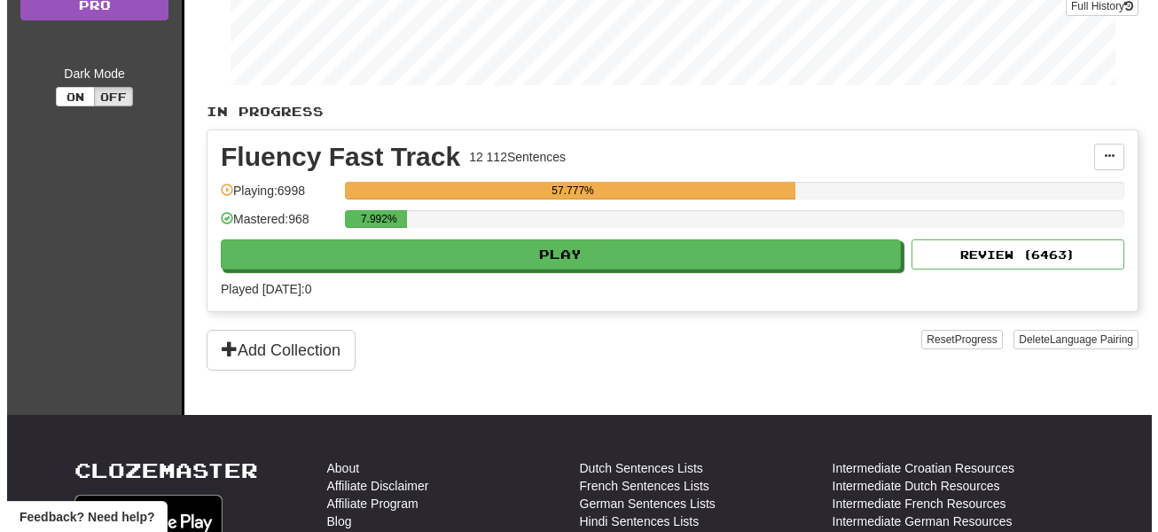
scroll to position [319, 0]
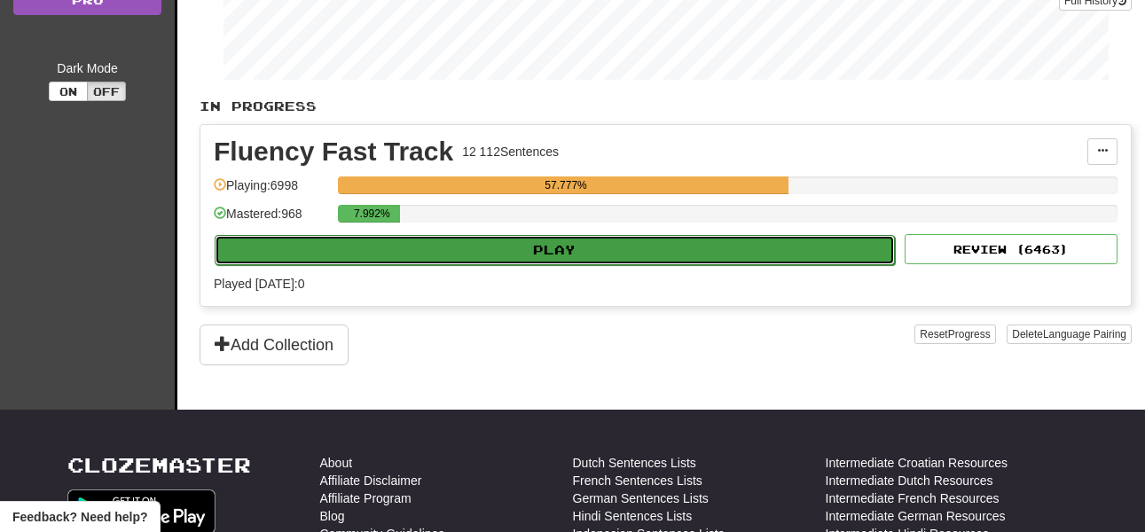
click at [568, 249] on button "Play" at bounding box center [555, 250] width 680 height 30
select select "**"
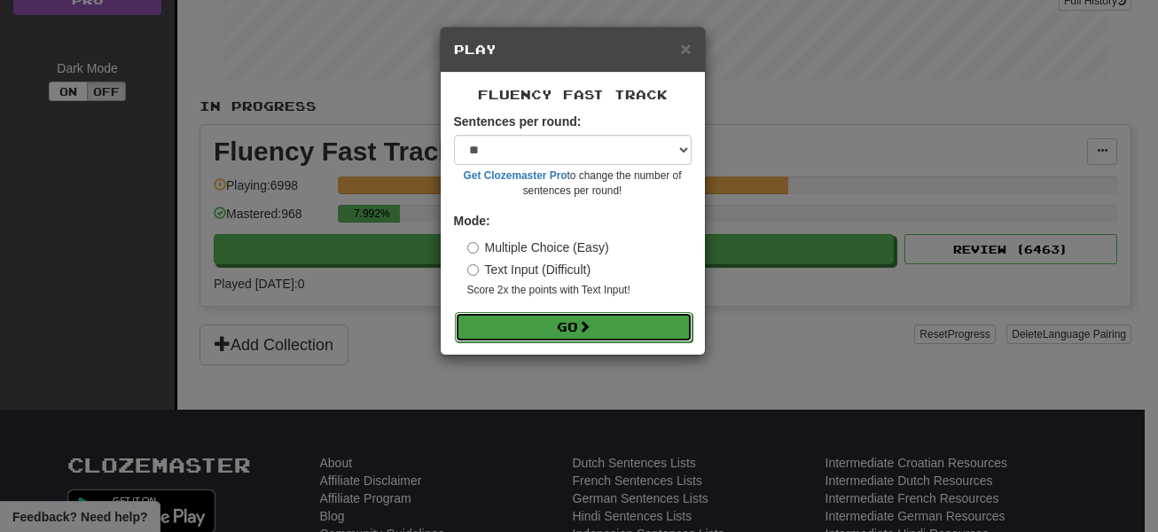
click at [570, 332] on button "Go" at bounding box center [574, 327] width 238 height 30
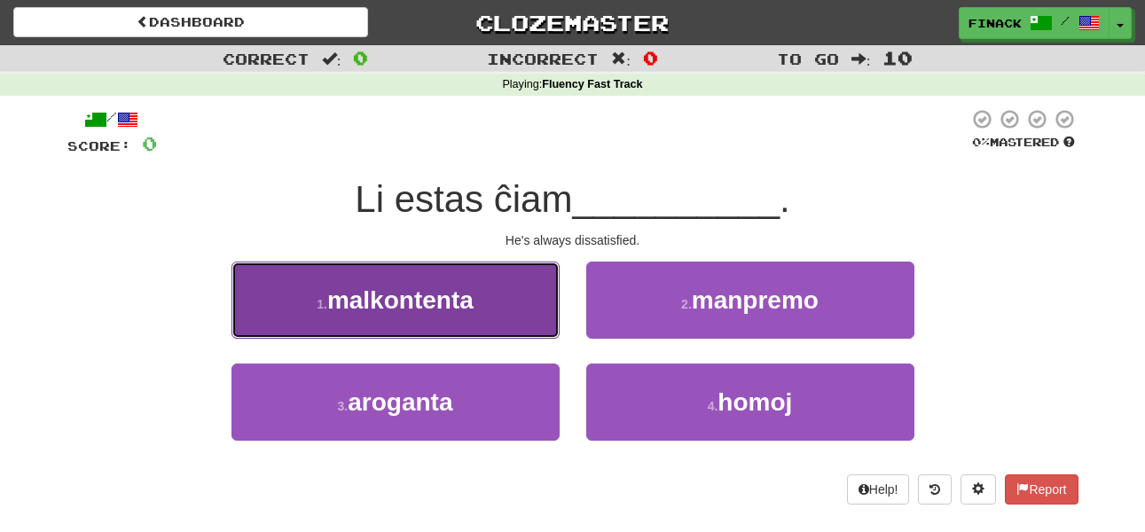
click at [453, 299] on span "malkontenta" at bounding box center [400, 299] width 146 height 27
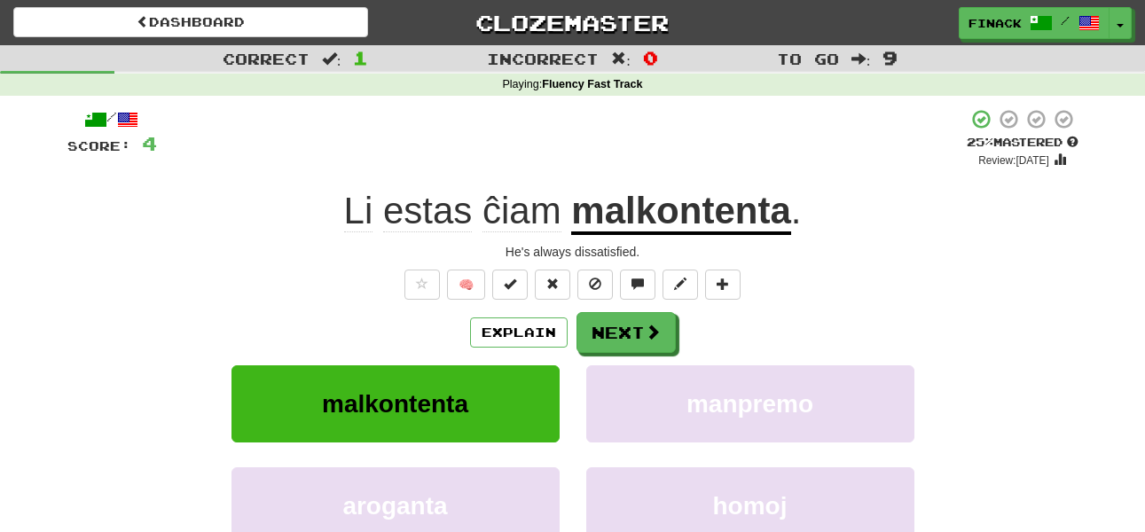
click at [615, 309] on div "/ Score: 4 + 4 25 % Mastered Review: 2025-09-21 Li estas ĉiam malkontenta . He'…" at bounding box center [572, 386] width 1011 height 556
click at [616, 325] on button "Next" at bounding box center [626, 333] width 99 height 41
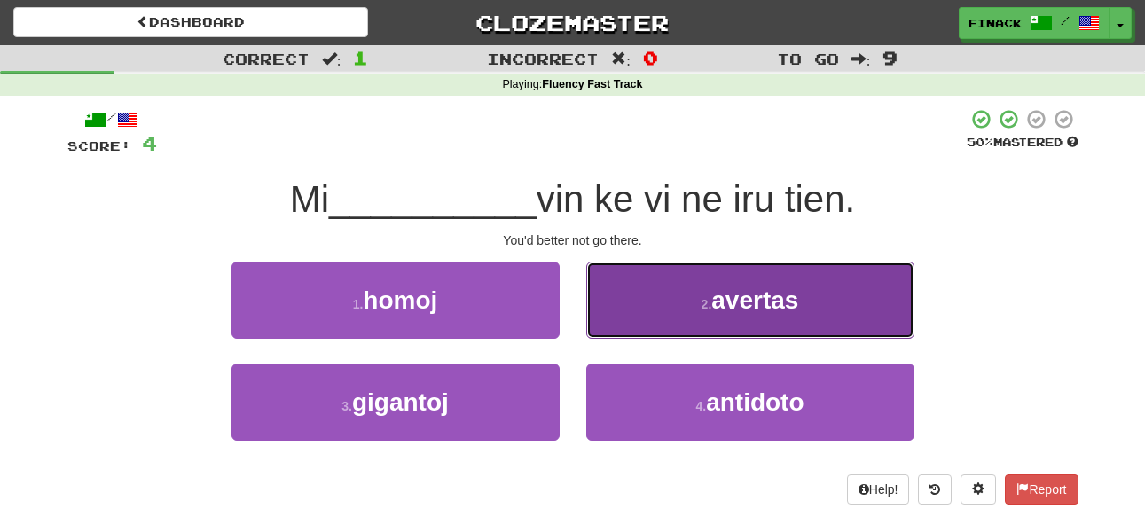
click at [654, 301] on button "2 . avertas" at bounding box center [750, 300] width 328 height 77
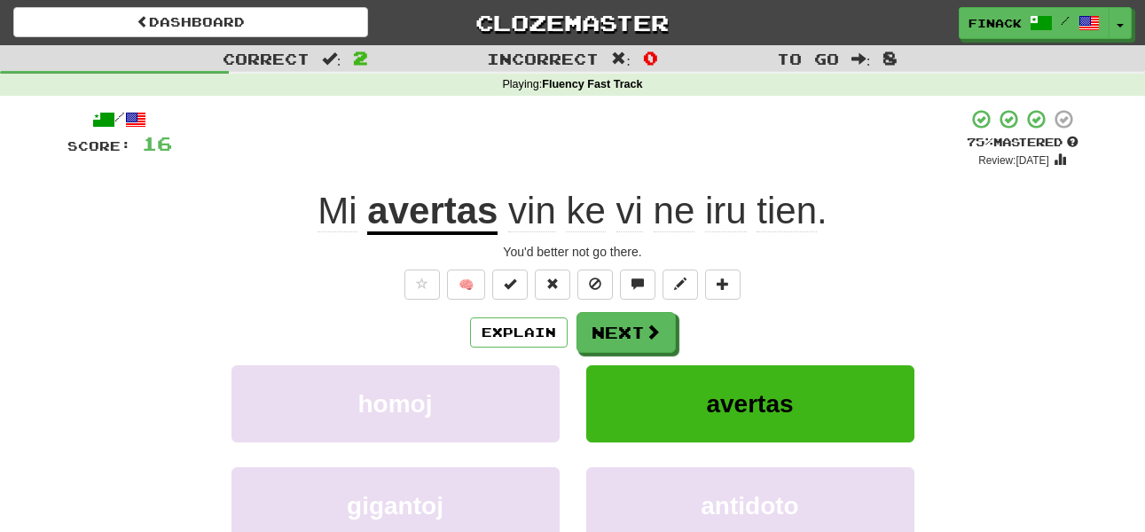
click at [616, 305] on div "/ Score: 16 + 12 75 % Mastered Review: 2025-10-20 Mi avertas vin ke vi ne iru t…" at bounding box center [572, 386] width 1011 height 556
click at [634, 338] on button "Next" at bounding box center [626, 333] width 99 height 41
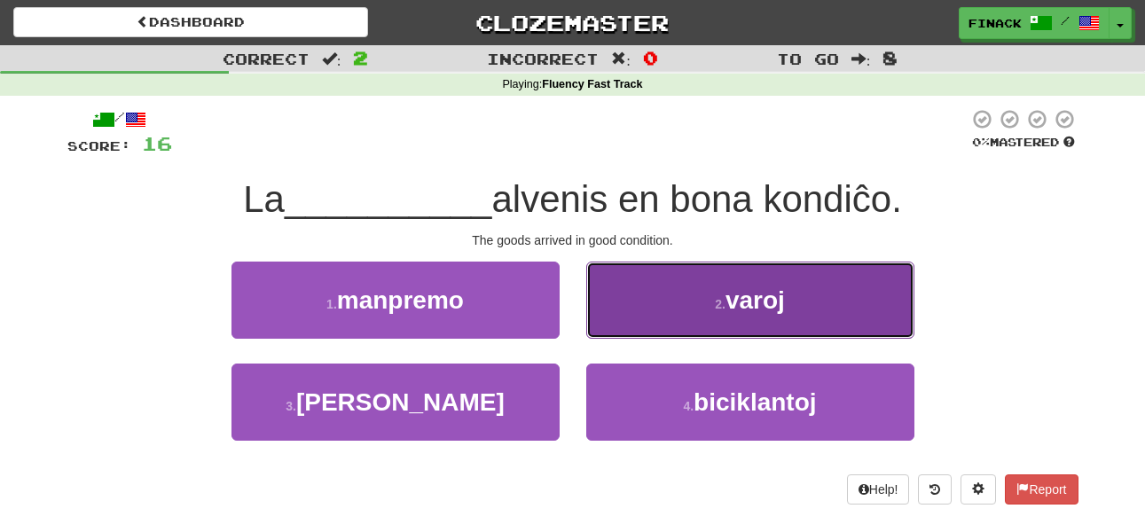
click at [640, 329] on button "2 . varoj" at bounding box center [750, 300] width 328 height 77
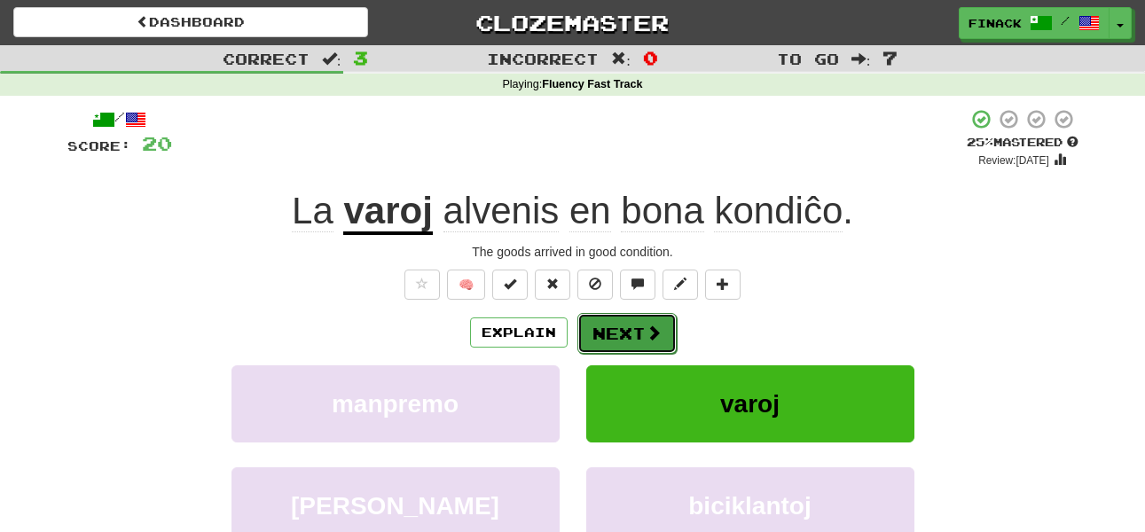
click at [651, 332] on span at bounding box center [653, 333] width 16 height 16
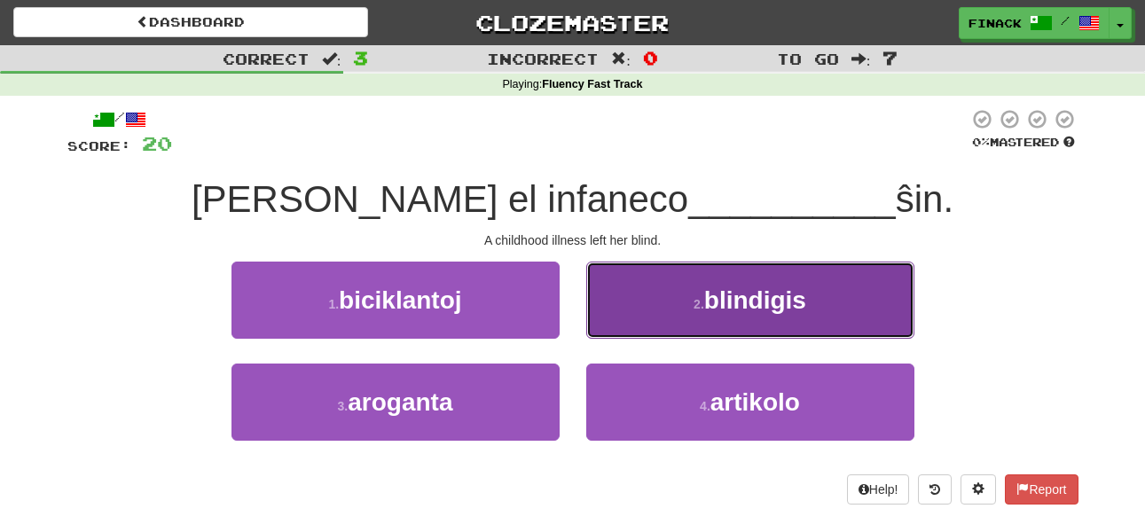
click at [648, 321] on button "2 . blindigis" at bounding box center [750, 300] width 328 height 77
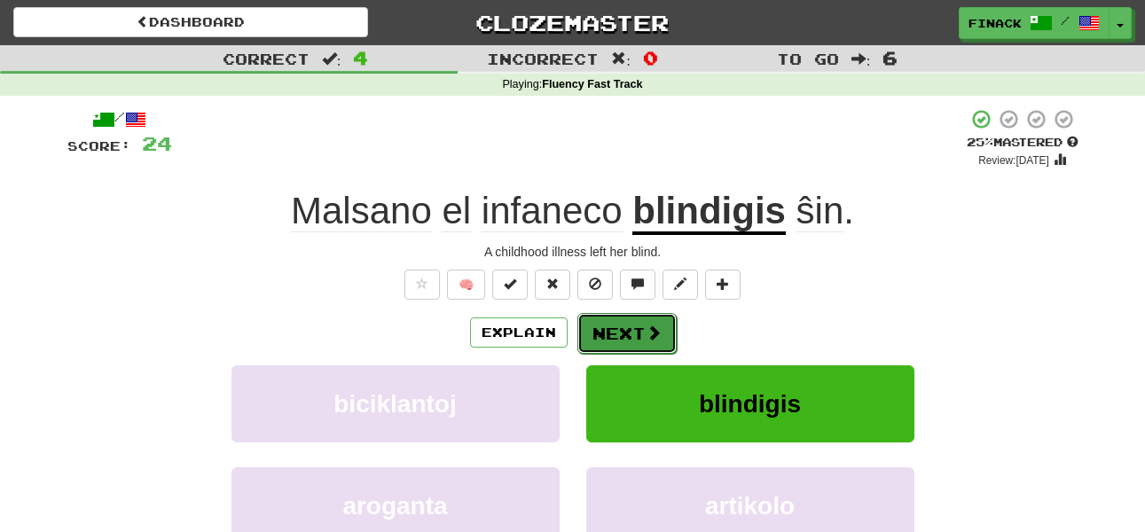
click at [621, 334] on button "Next" at bounding box center [626, 333] width 99 height 41
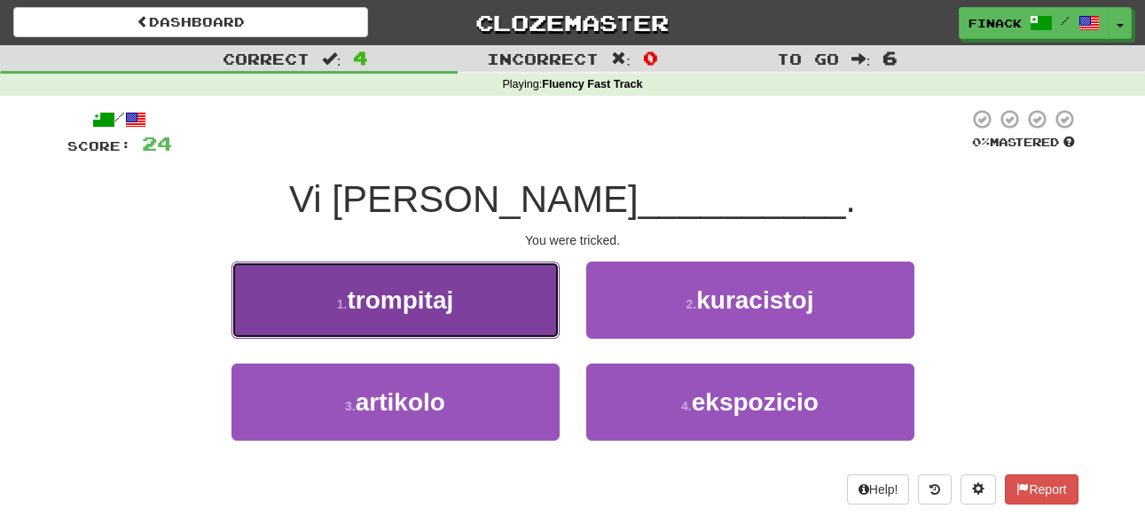
click at [513, 300] on button "1 . trompitaj" at bounding box center [395, 300] width 328 height 77
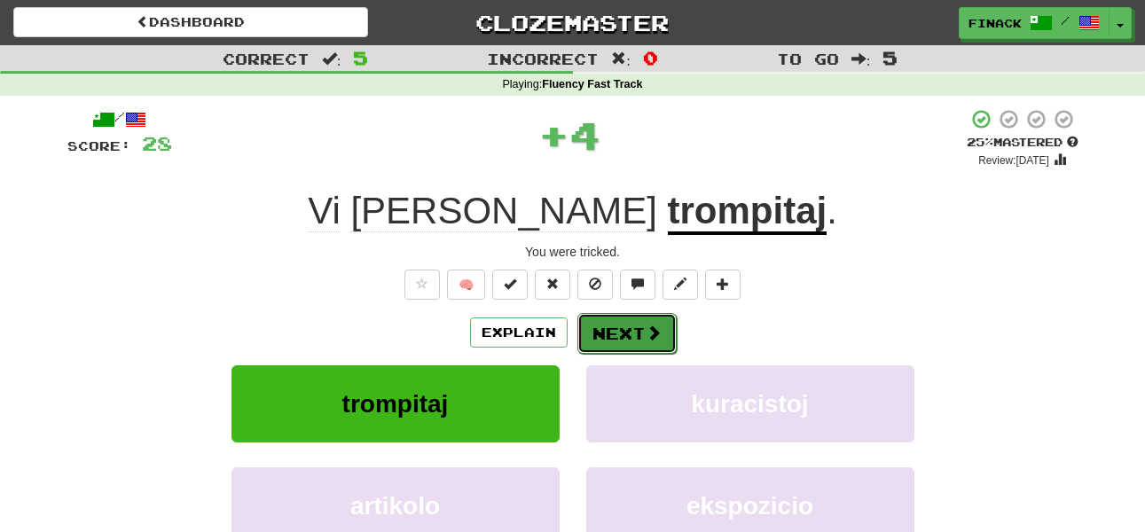
click at [630, 334] on button "Next" at bounding box center [626, 333] width 99 height 41
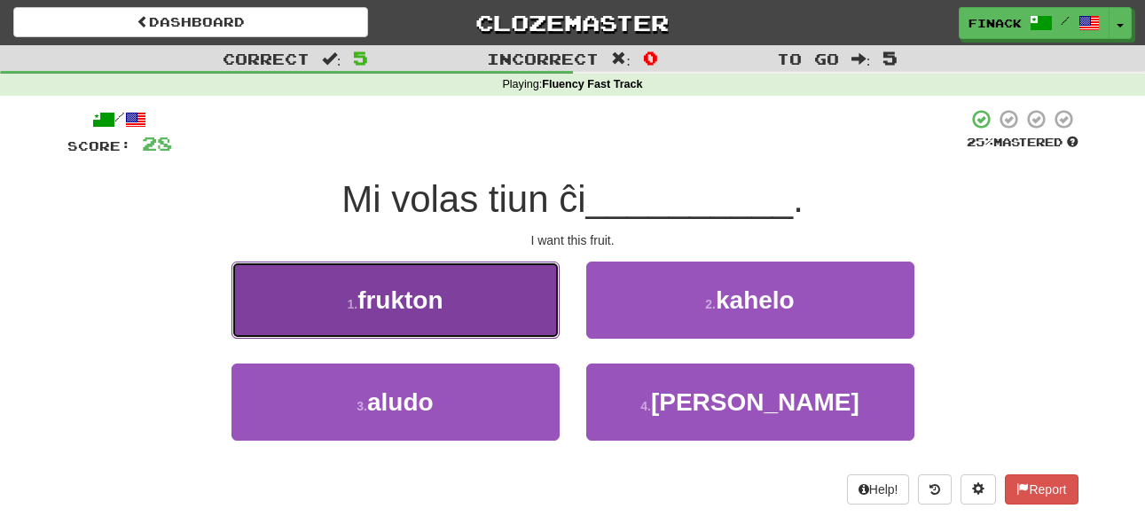
click at [496, 320] on button "1 . frukton" at bounding box center [395, 300] width 328 height 77
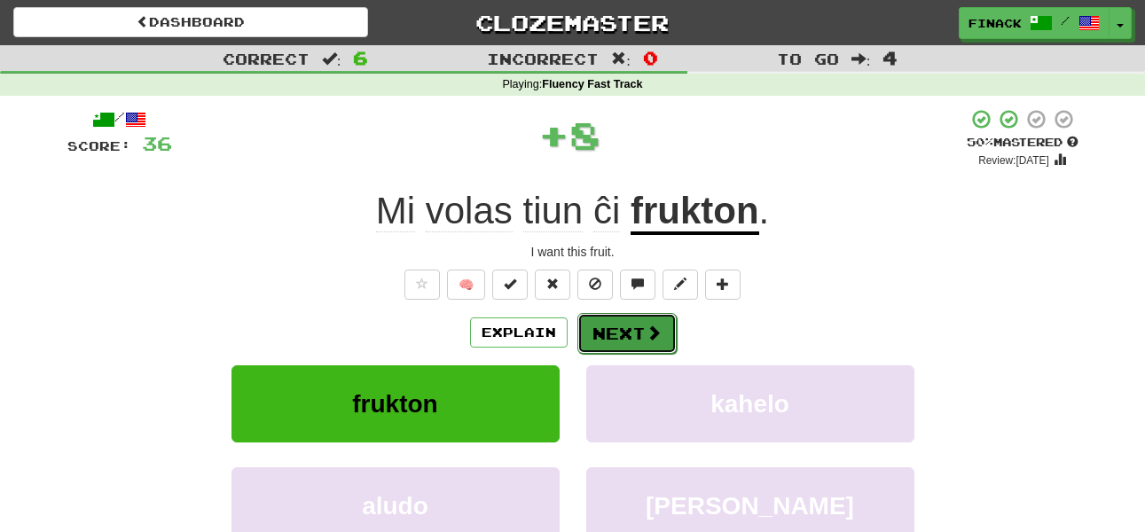
click at [624, 317] on button "Next" at bounding box center [626, 333] width 99 height 41
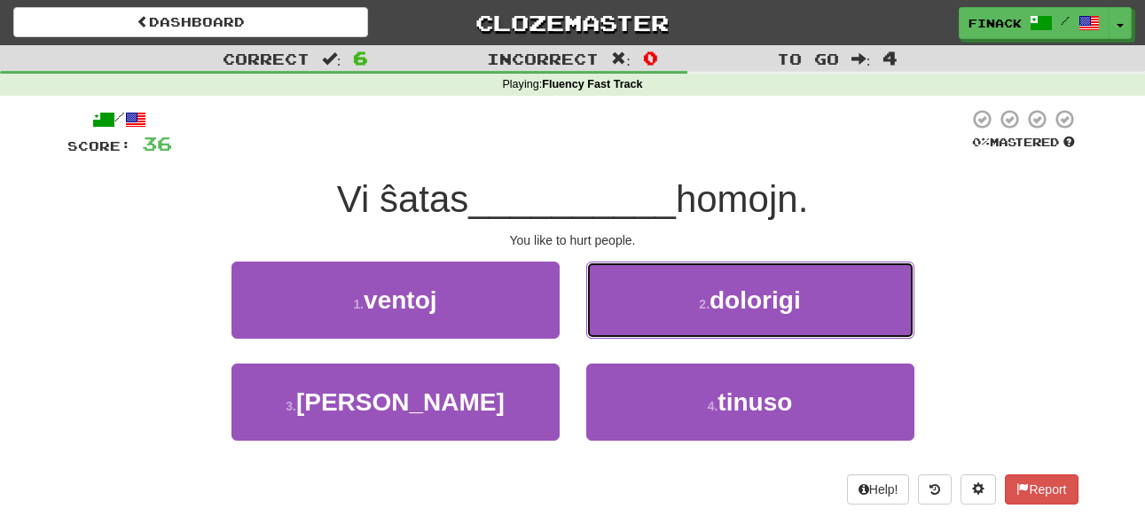
click at [624, 317] on button "2 . dolorigi" at bounding box center [750, 300] width 328 height 77
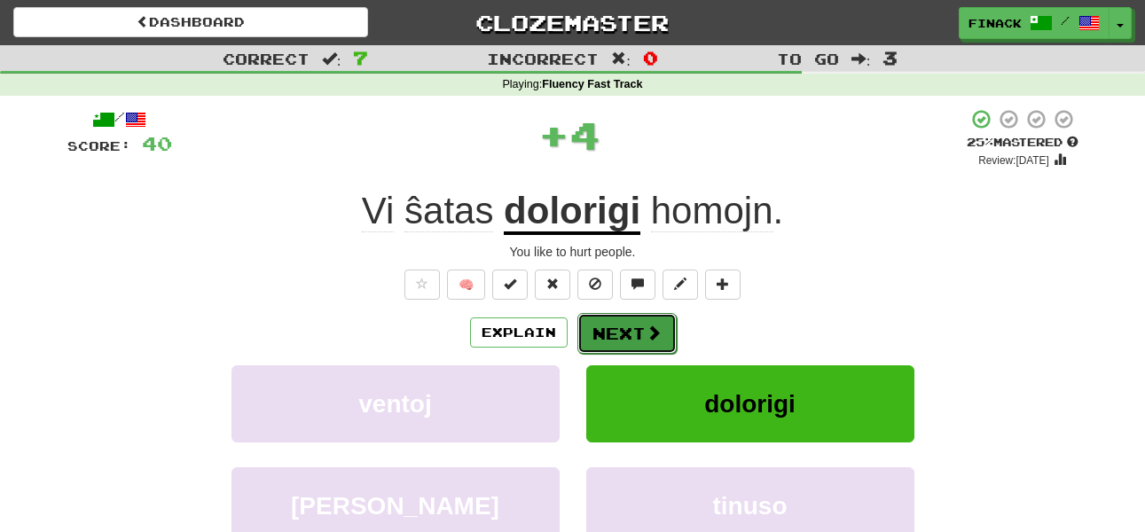
click at [609, 330] on button "Next" at bounding box center [626, 333] width 99 height 41
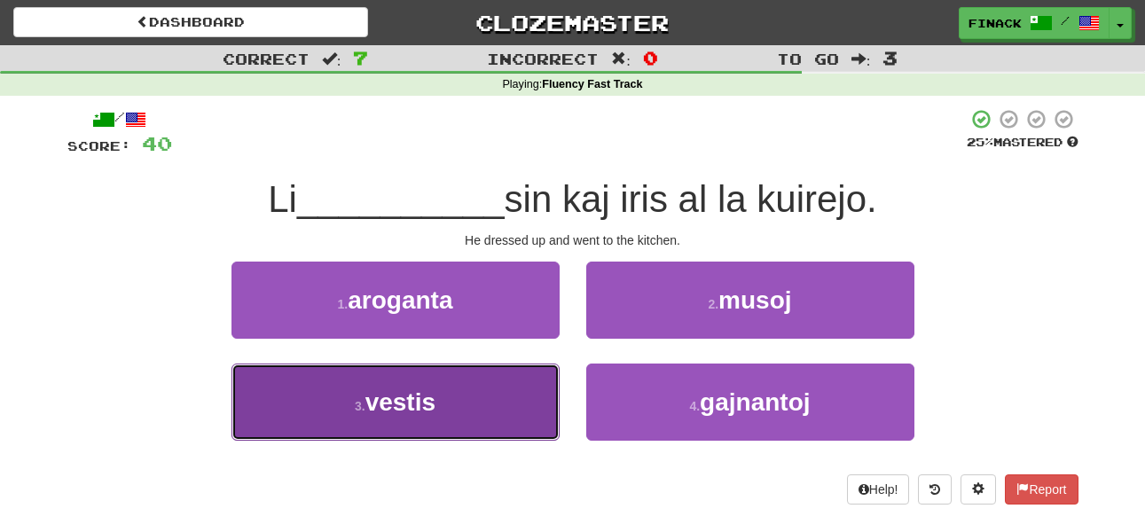
click at [468, 392] on button "3 . vestis" at bounding box center [395, 402] width 328 height 77
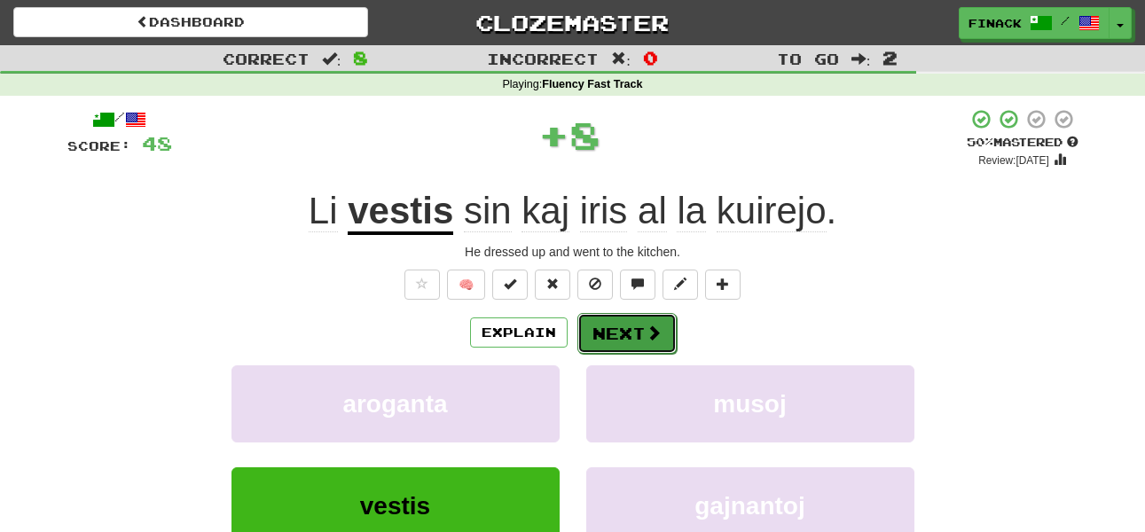
click at [634, 334] on button "Next" at bounding box center [626, 333] width 99 height 41
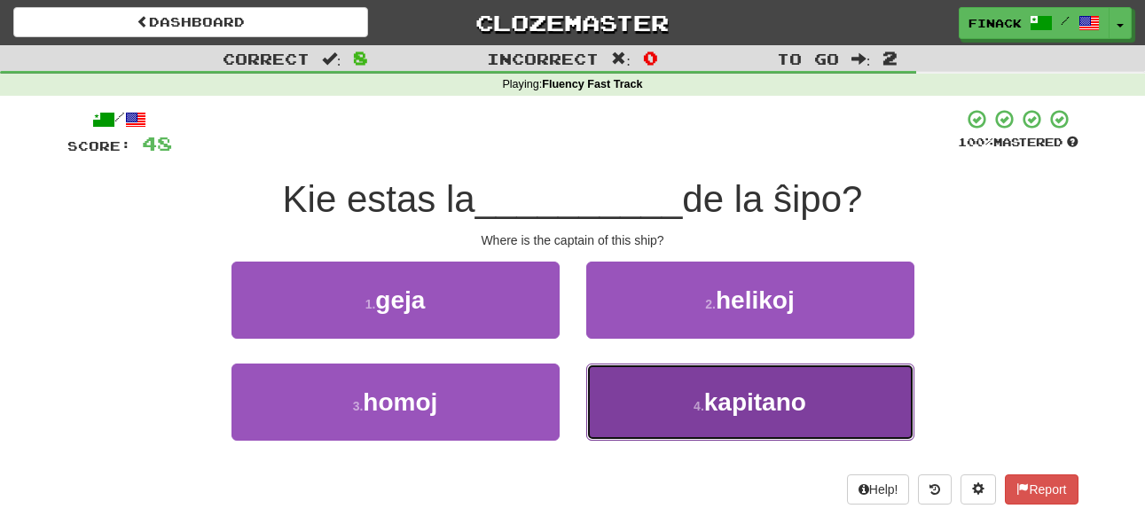
click at [627, 381] on button "4 . kapitano" at bounding box center [750, 402] width 328 height 77
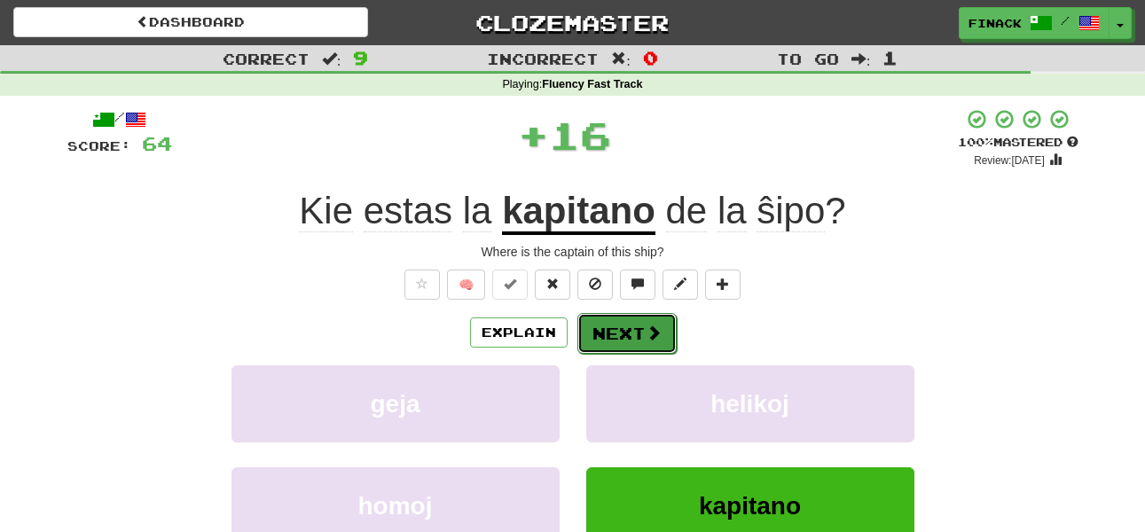
click at [634, 322] on button "Next" at bounding box center [626, 333] width 99 height 41
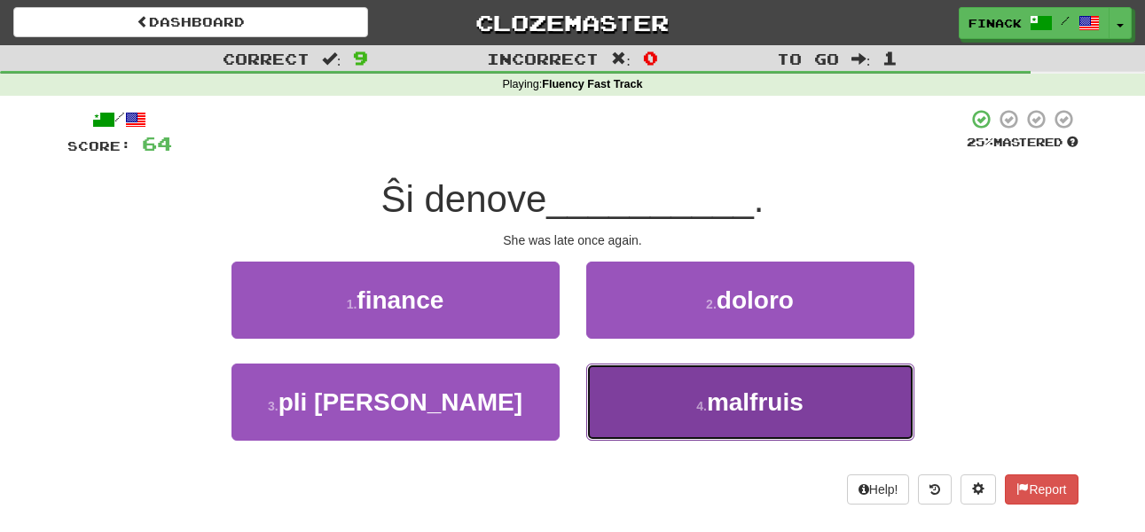
click at [647, 385] on button "4 . malfruis" at bounding box center [750, 402] width 328 height 77
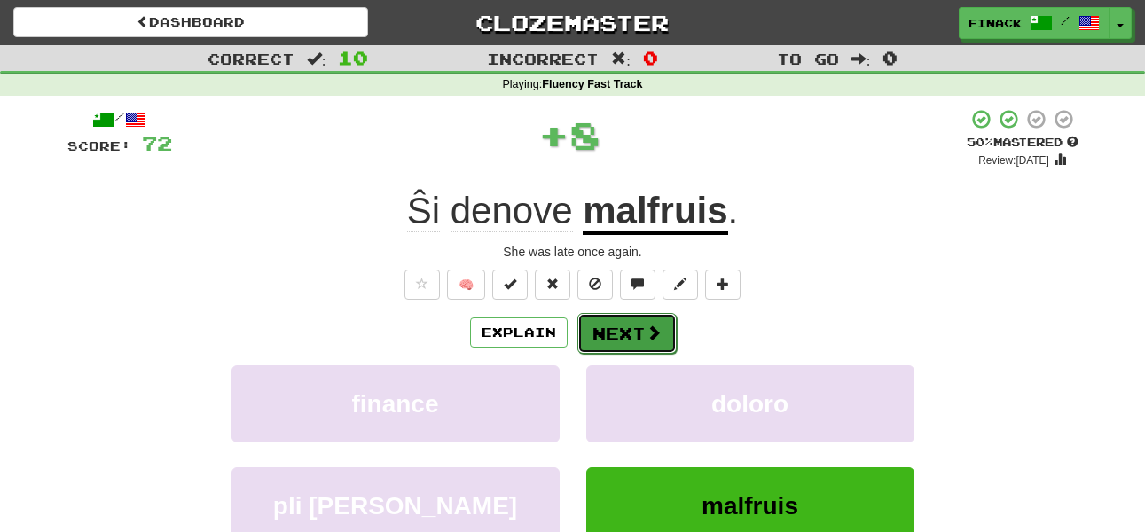
click at [661, 323] on button "Next" at bounding box center [626, 333] width 99 height 41
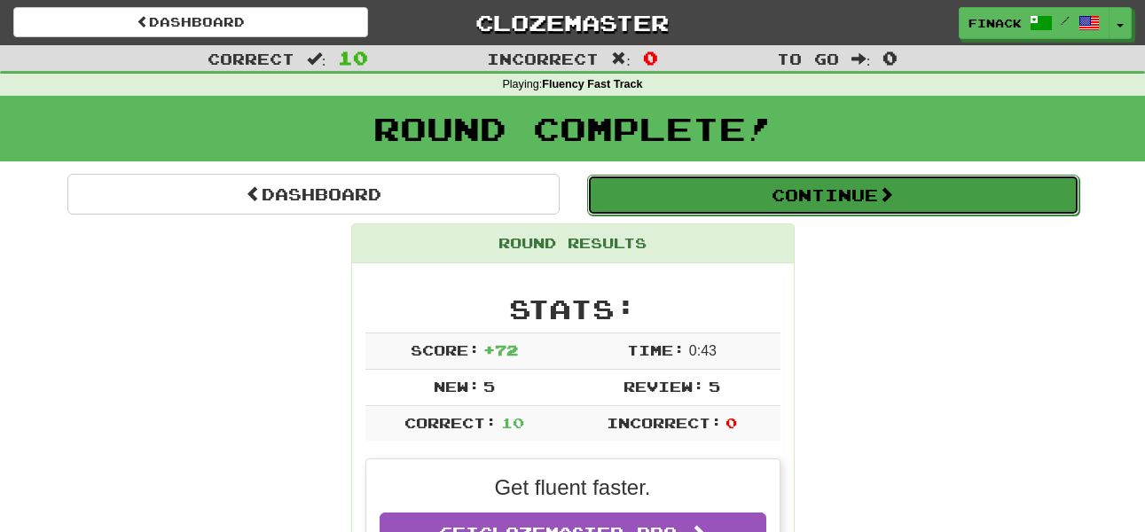
click at [845, 209] on button "Continue" at bounding box center [833, 195] width 492 height 41
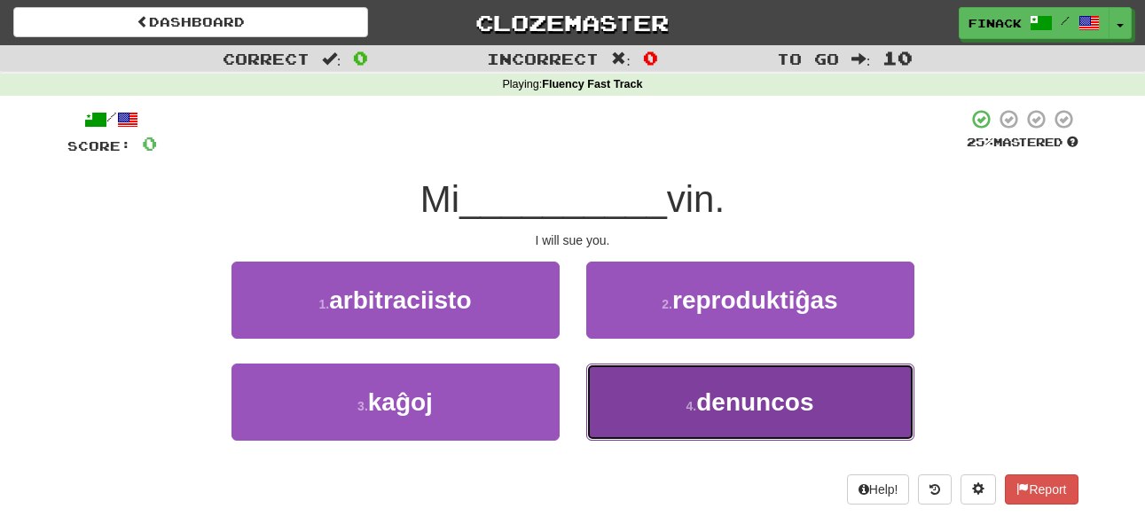
click at [741, 402] on span "denuncos" at bounding box center [754, 401] width 117 height 27
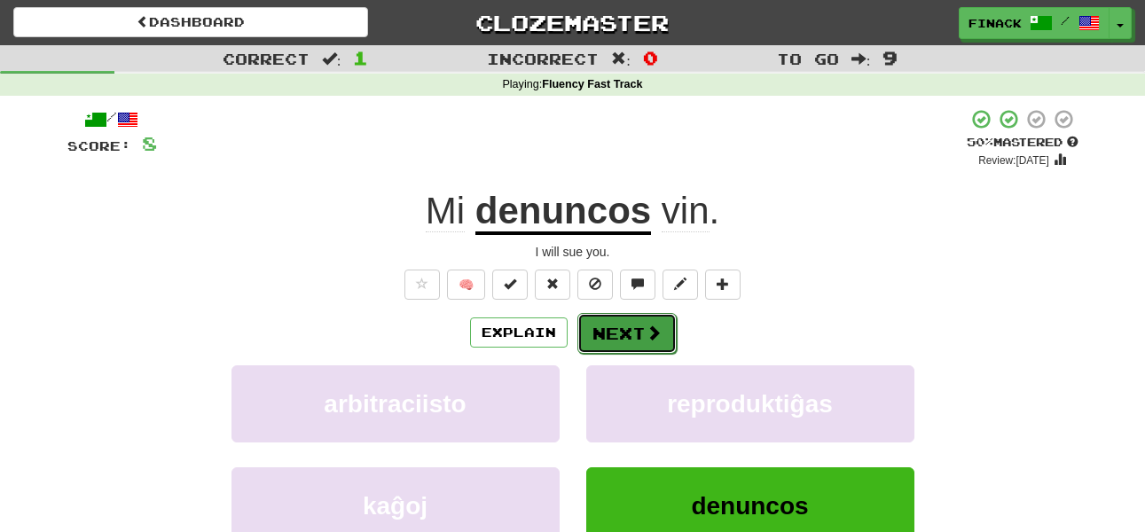
click at [658, 340] on span at bounding box center [653, 333] width 16 height 16
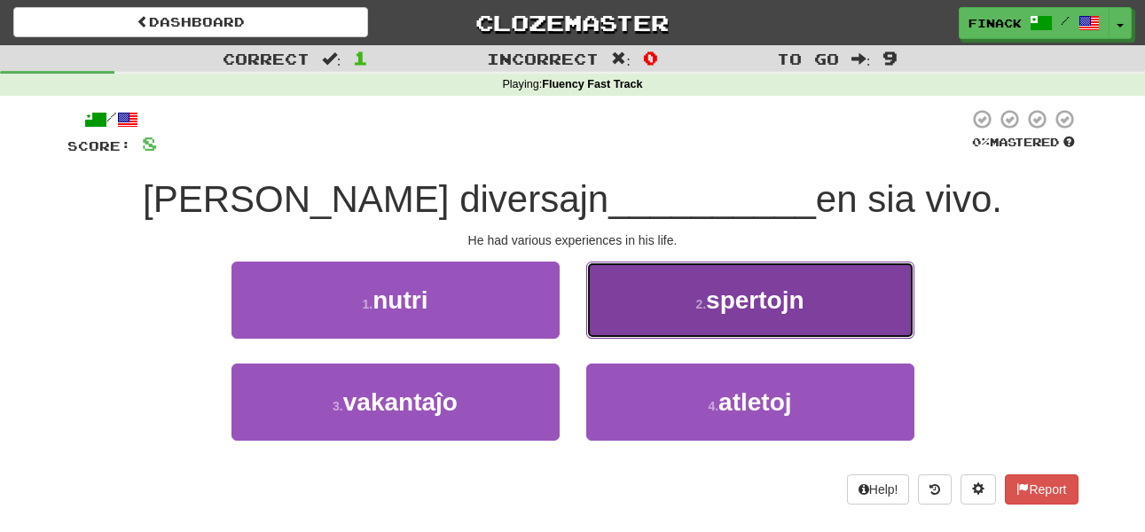
click at [672, 309] on button "2 . spertojn" at bounding box center [750, 300] width 328 height 77
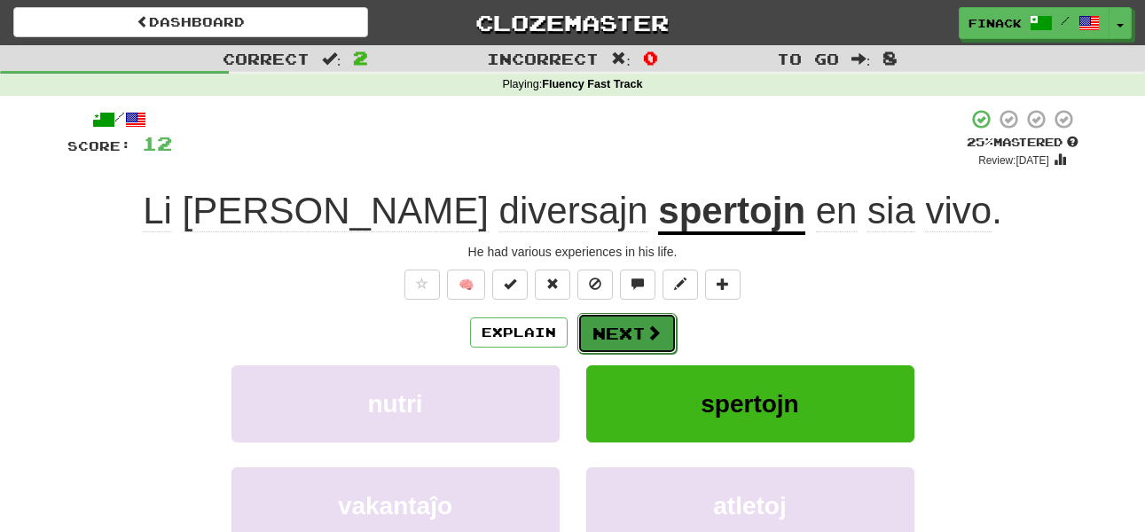
click at [655, 325] on span at bounding box center [653, 333] width 16 height 16
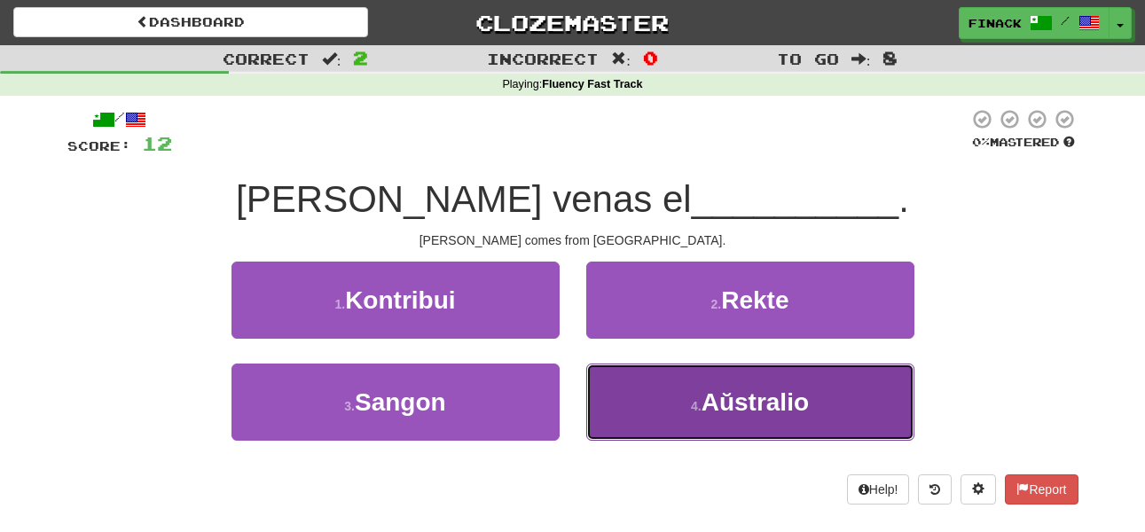
click at [667, 408] on button "4 . Aŭstralio" at bounding box center [750, 402] width 328 height 77
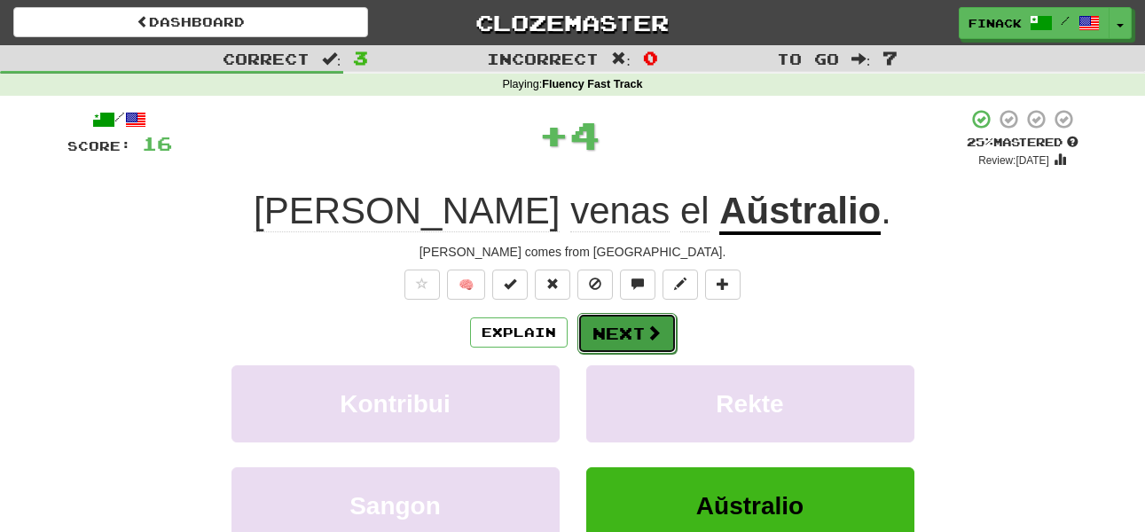
click at [628, 327] on button "Next" at bounding box center [626, 333] width 99 height 41
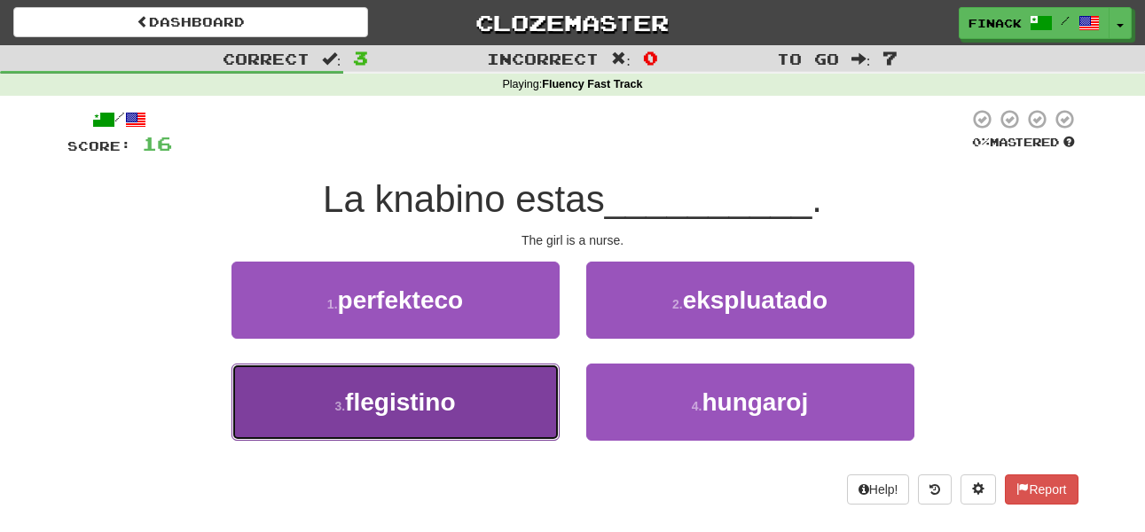
click at [392, 406] on span "flegistino" at bounding box center [400, 401] width 110 height 27
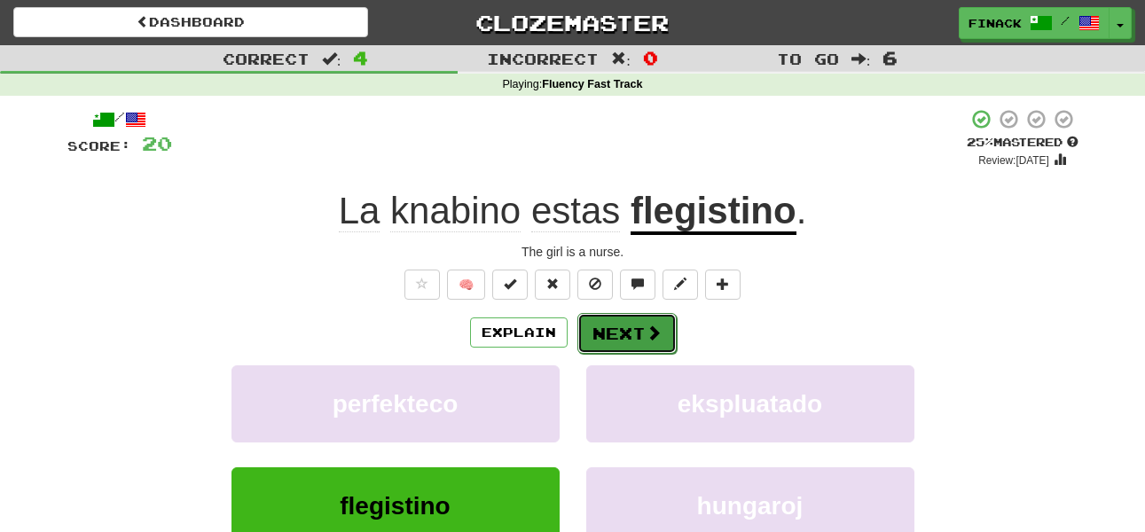
click at [618, 343] on button "Next" at bounding box center [626, 333] width 99 height 41
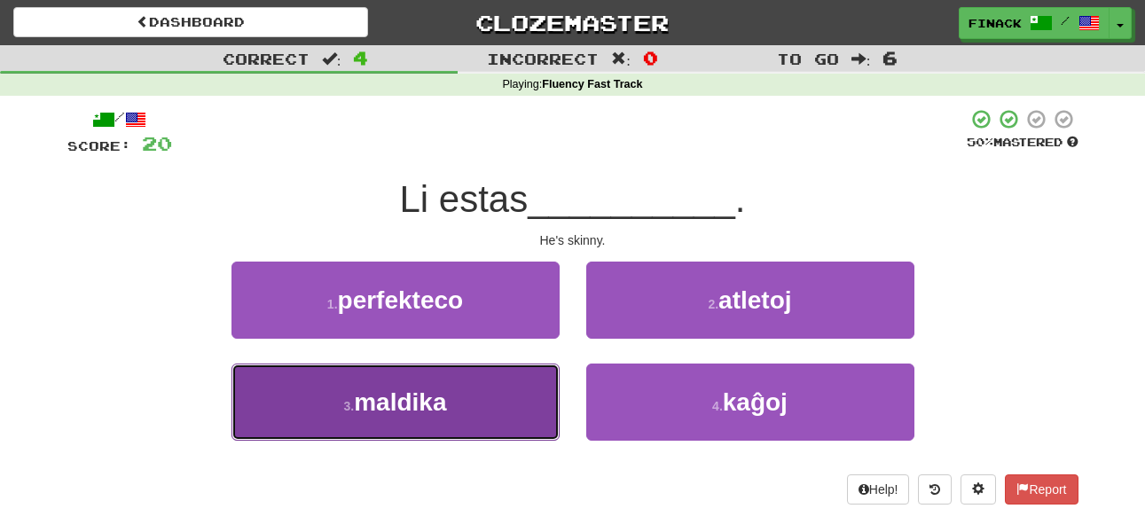
click at [472, 395] on button "3 . maldika" at bounding box center [395, 402] width 328 height 77
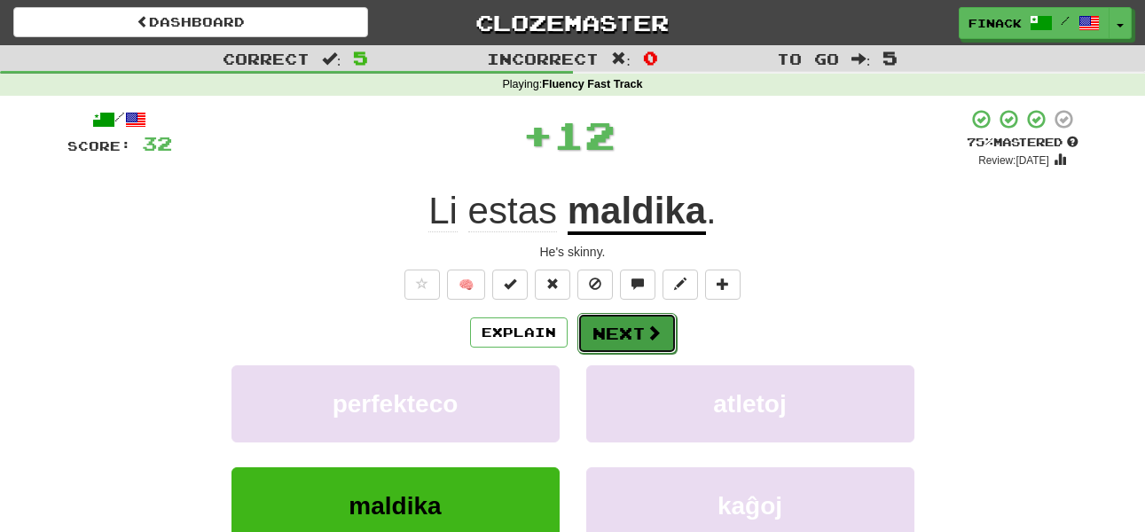
click at [627, 334] on button "Next" at bounding box center [626, 333] width 99 height 41
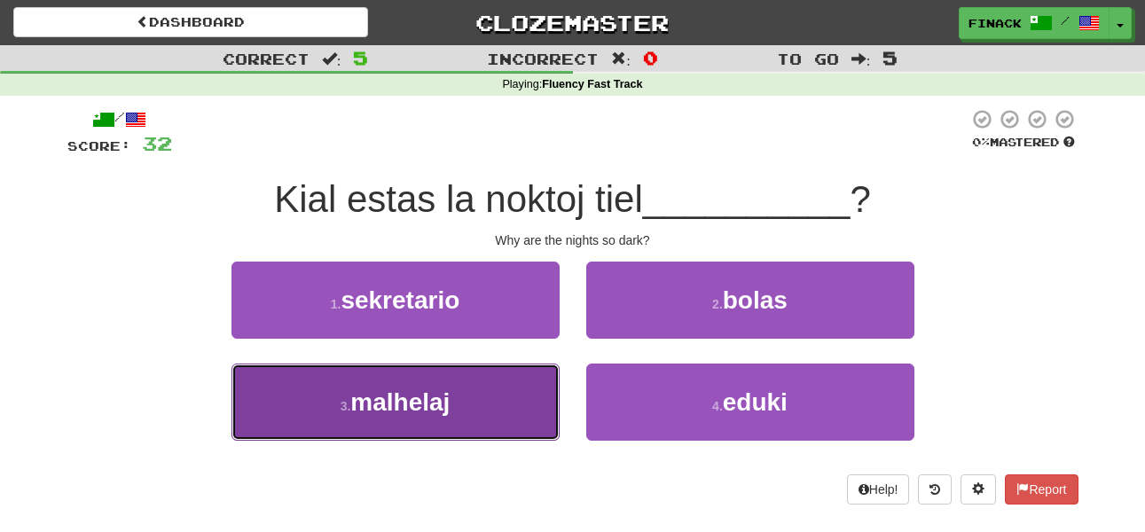
click at [465, 393] on button "3 . malhelaj" at bounding box center [395, 402] width 328 height 77
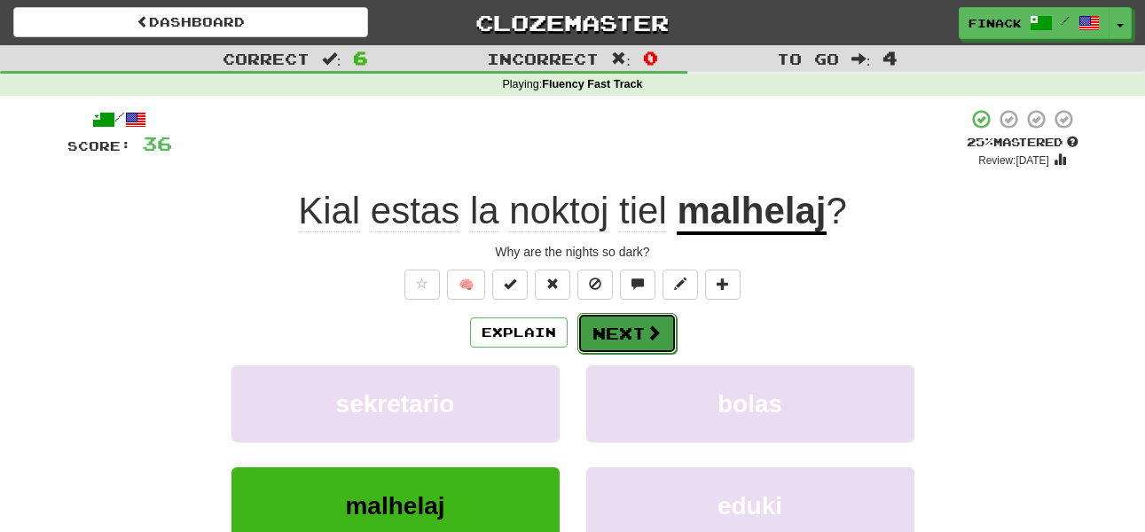
click at [653, 316] on button "Next" at bounding box center [626, 333] width 99 height 41
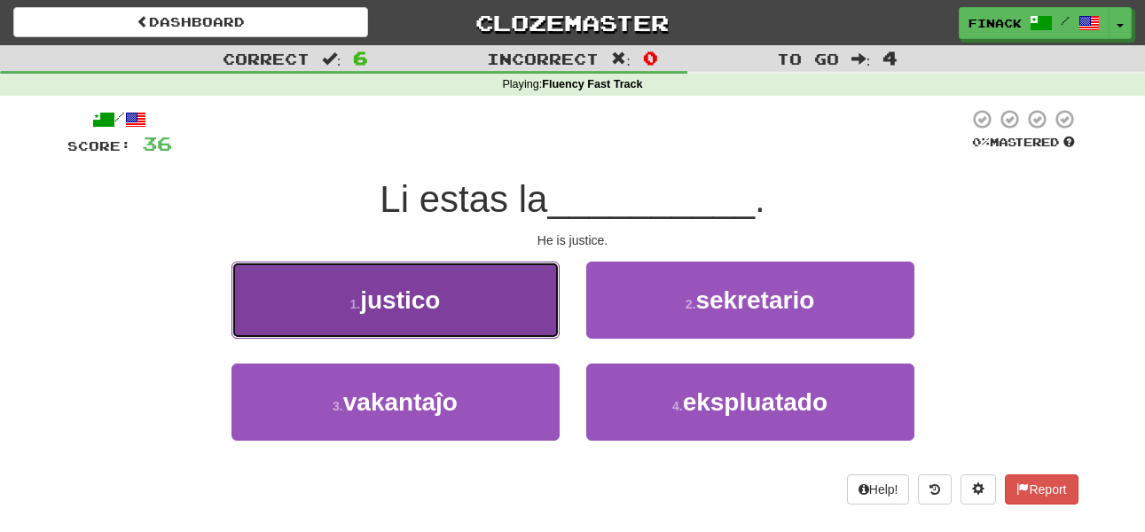
click at [452, 301] on button "1 . justico" at bounding box center [395, 300] width 328 height 77
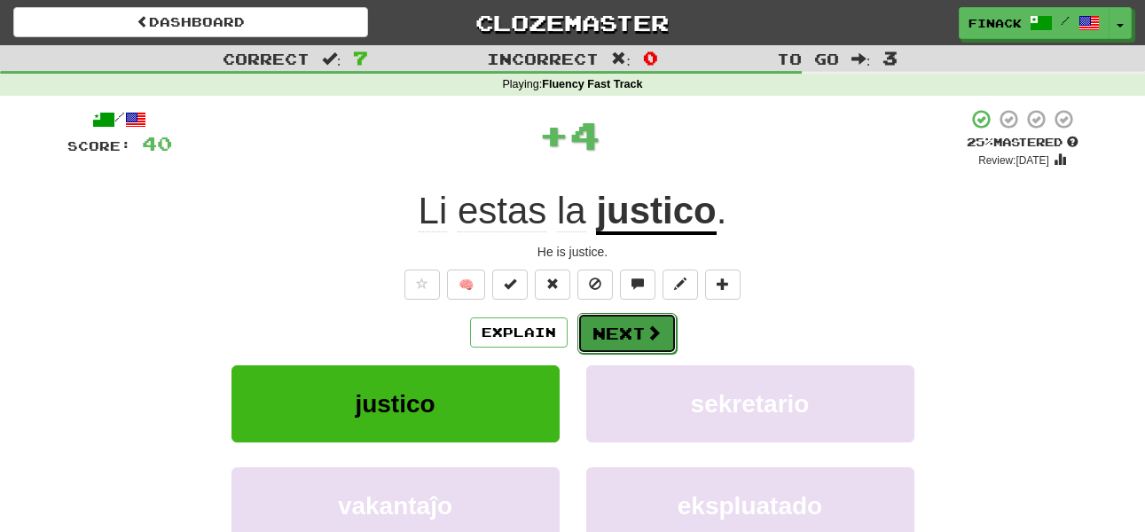
click at [645, 332] on span at bounding box center [653, 333] width 16 height 16
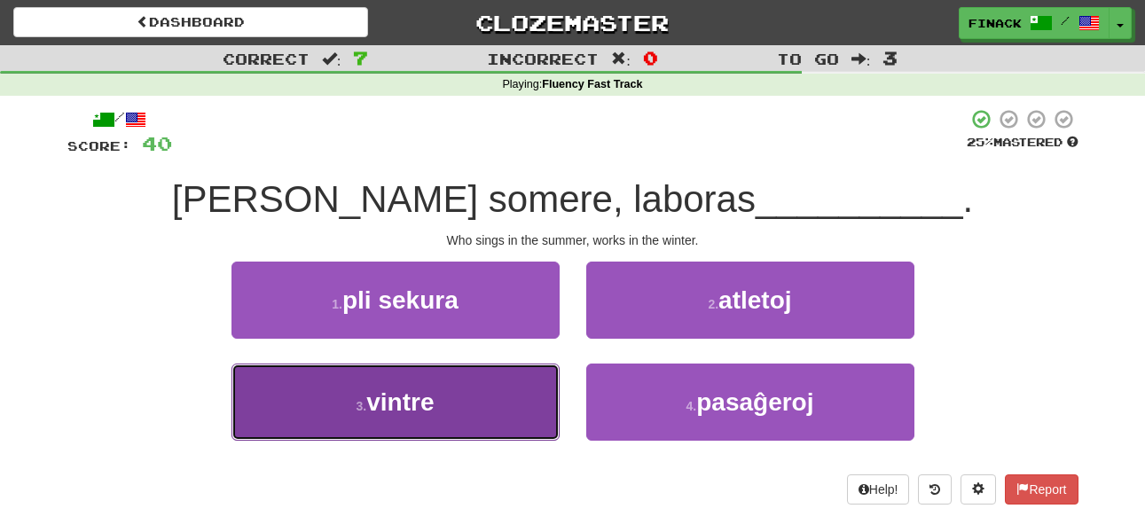
click at [473, 395] on button "3 . vintre" at bounding box center [395, 402] width 328 height 77
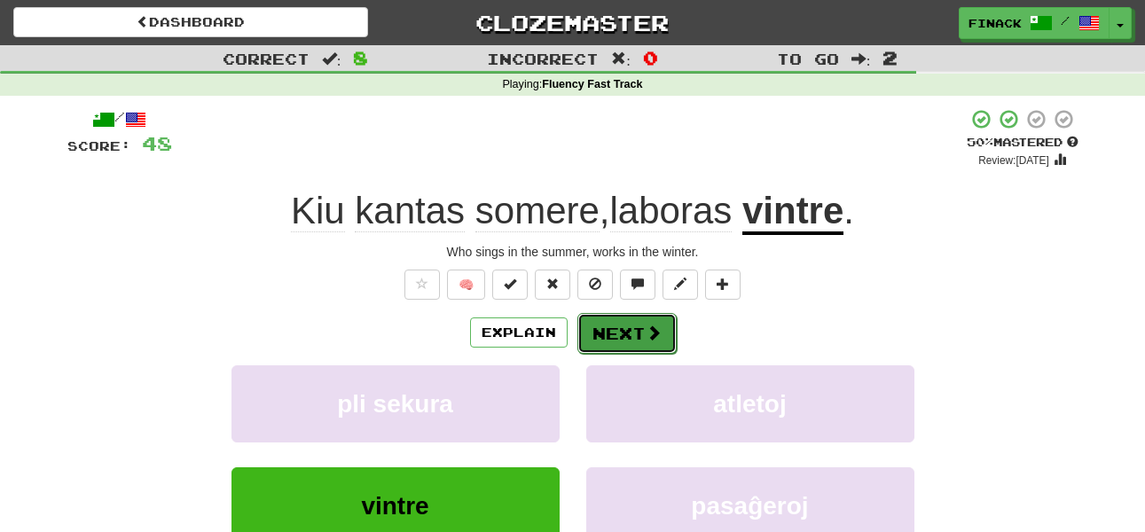
click at [608, 336] on button "Next" at bounding box center [626, 333] width 99 height 41
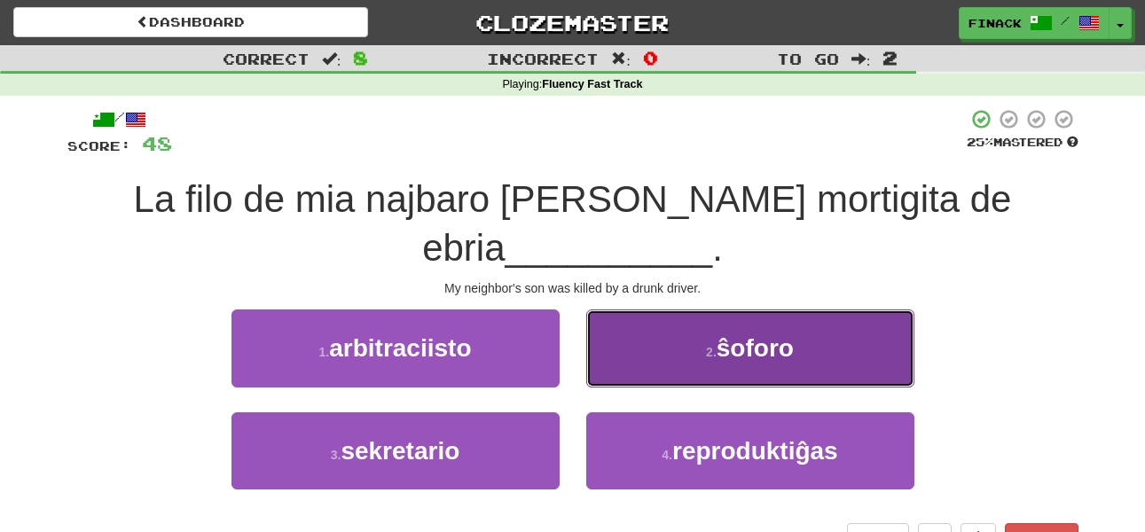
click at [635, 309] on button "2 . ŝoforo" at bounding box center [750, 347] width 328 height 77
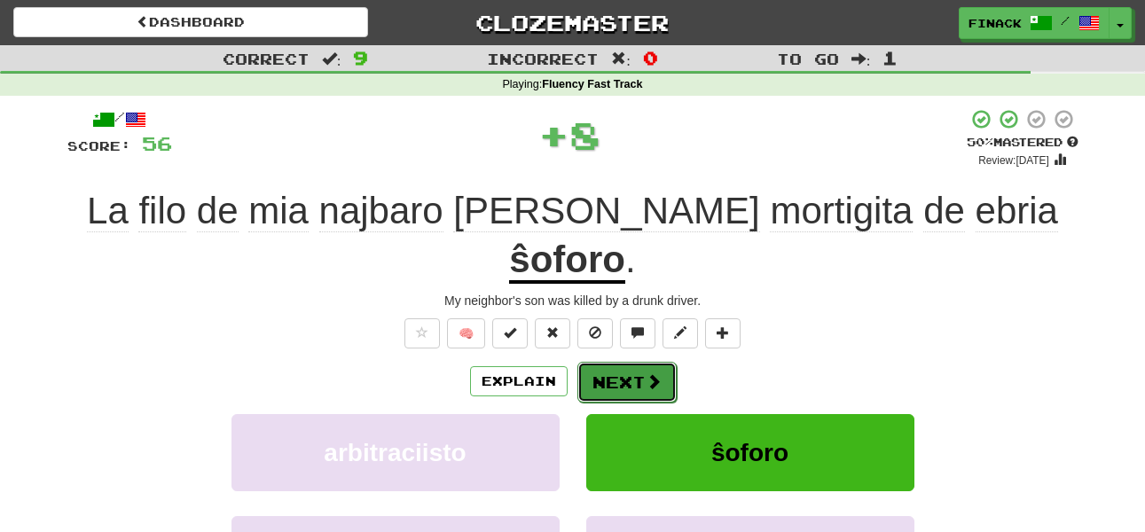
click at [622, 362] on button "Next" at bounding box center [626, 382] width 99 height 41
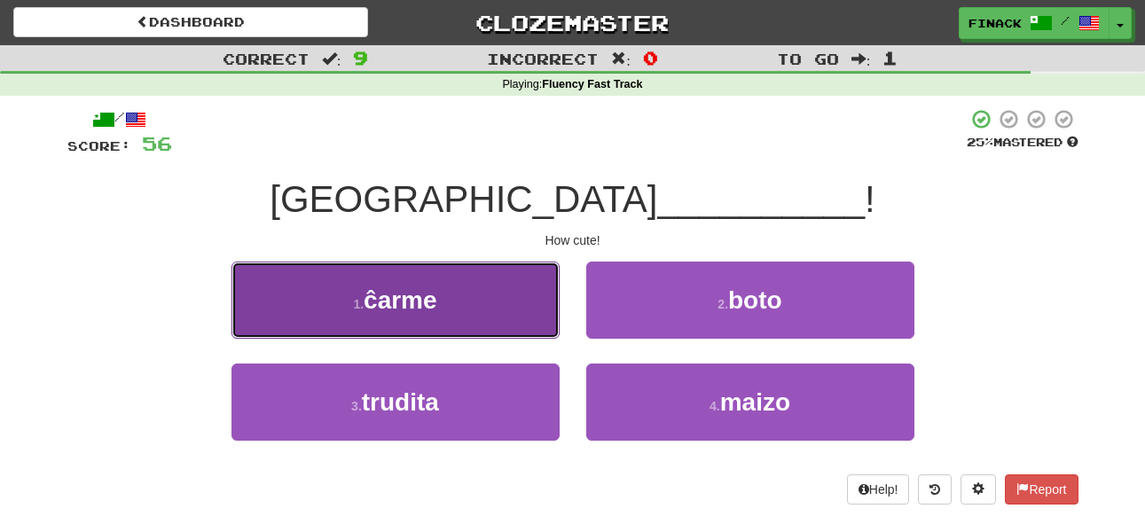
click at [546, 325] on button "1 . ĉarme" at bounding box center [395, 300] width 328 height 77
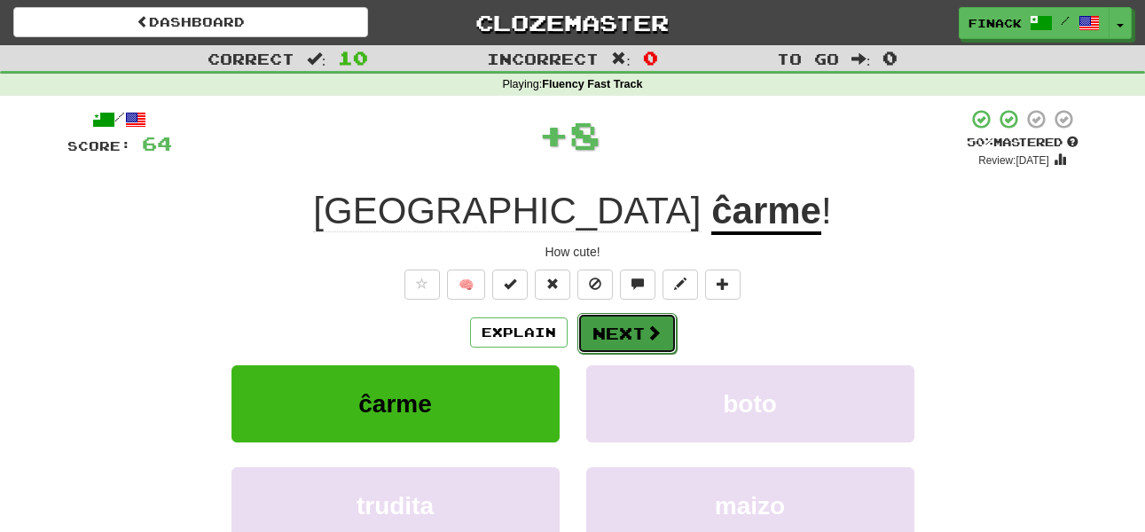
click at [626, 334] on button "Next" at bounding box center [626, 333] width 99 height 41
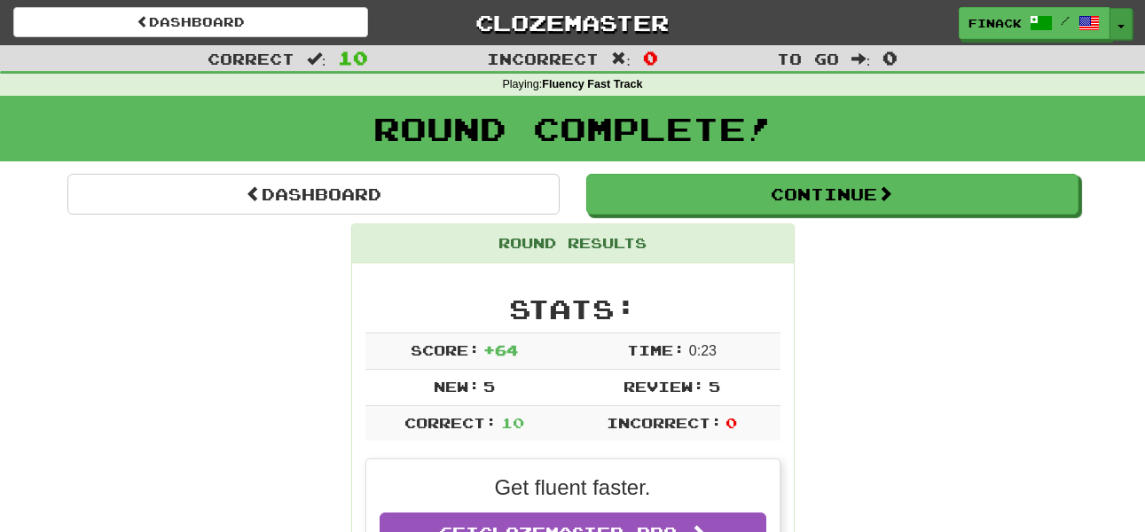
click at [1124, 26] on button "Toggle Dropdown" at bounding box center [1120, 24] width 23 height 32
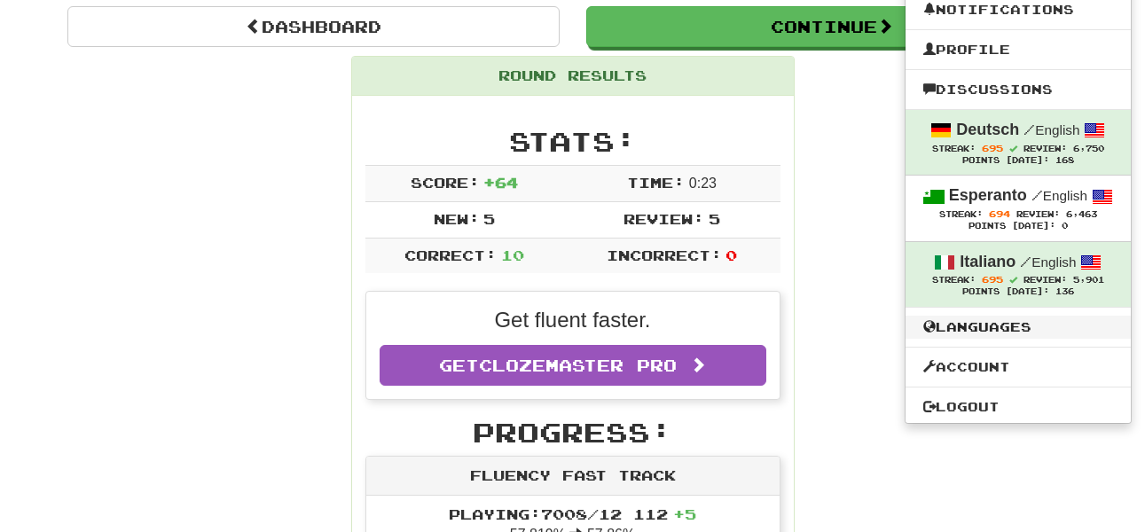
scroll to position [208, 0]
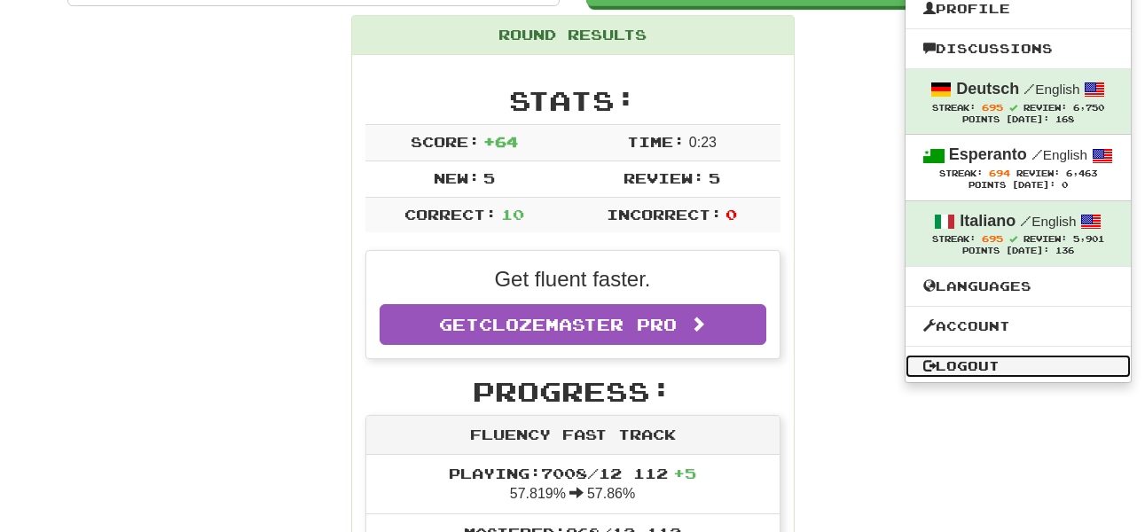
click at [1002, 357] on link "Logout" at bounding box center [1017, 366] width 225 height 23
